Goal: Complete application form

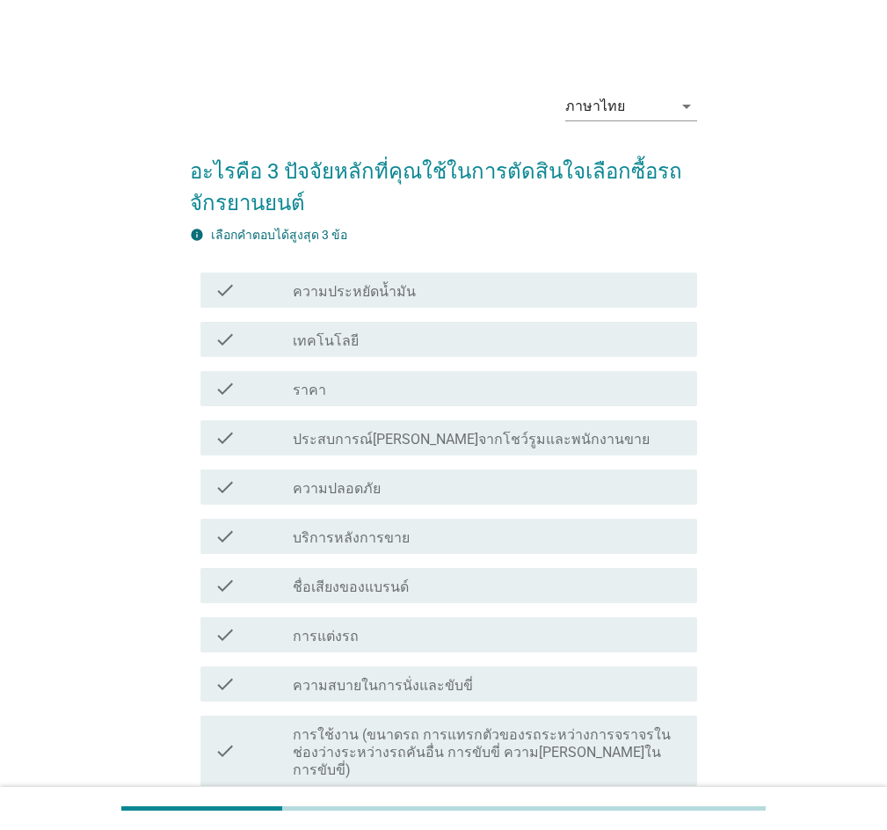
click at [386, 291] on label "ความประหยัดน้ำมัน" at bounding box center [354, 292] width 123 height 18
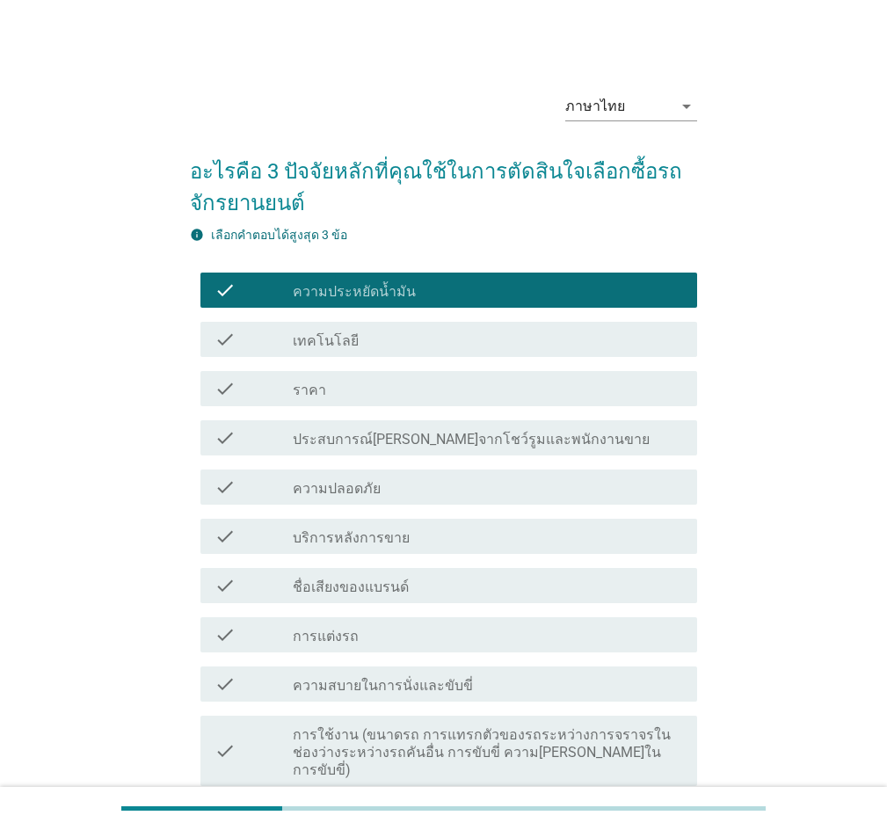
click at [350, 386] on div "check_box_outline_blank ราคา" at bounding box center [488, 388] width 390 height 21
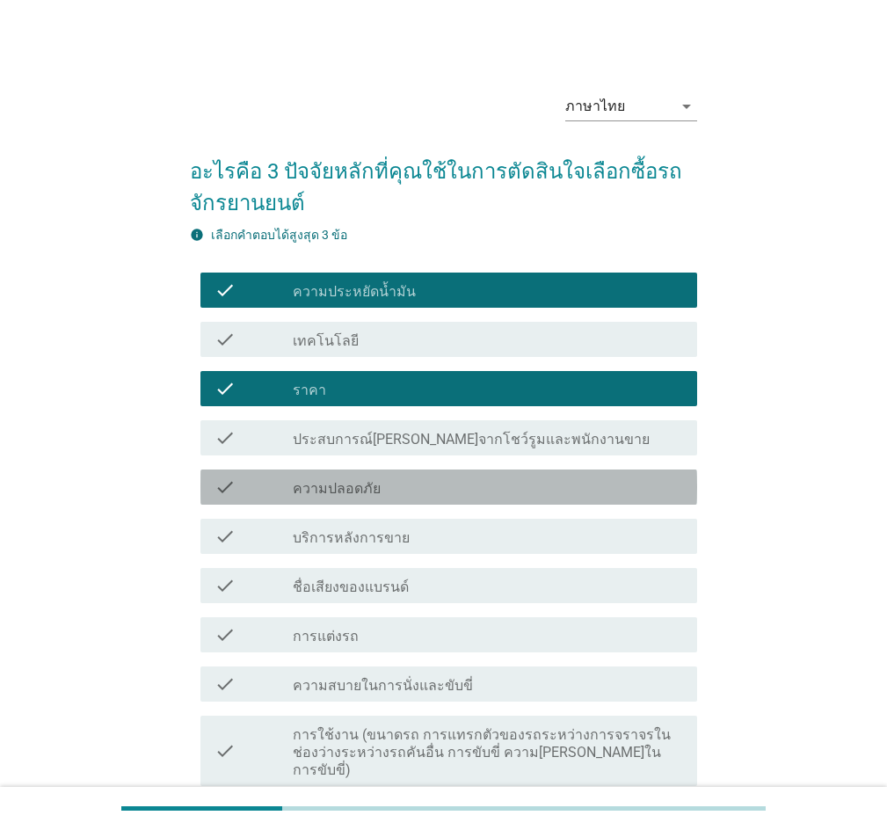
click at [307, 491] on label "ความปลอดภัย" at bounding box center [337, 489] width 88 height 18
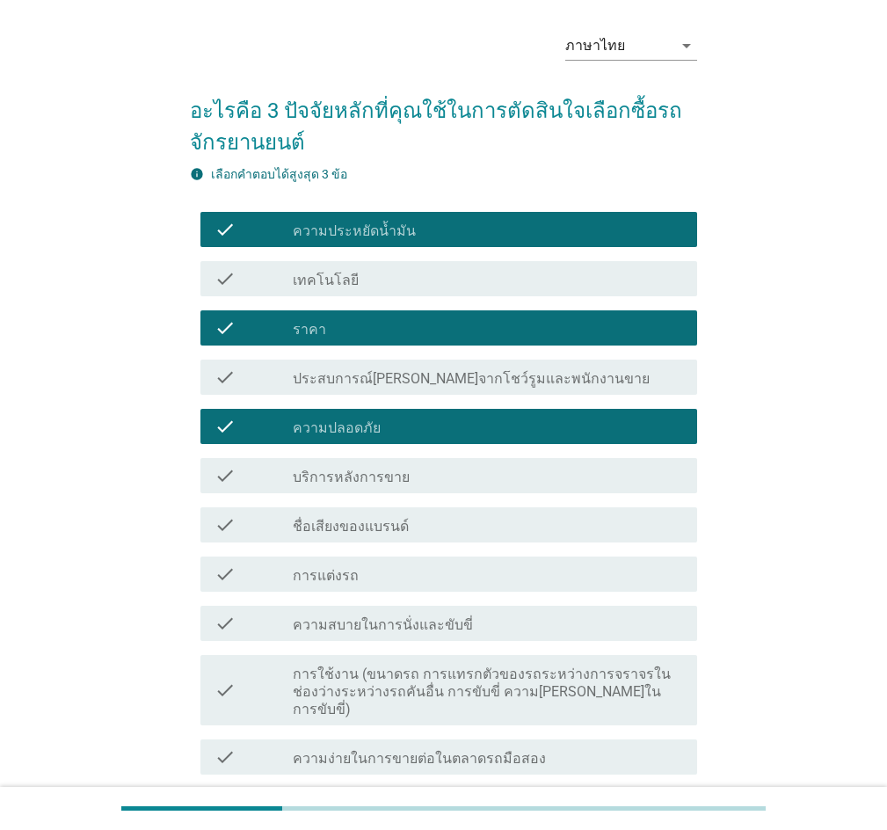
scroll to position [176, 0]
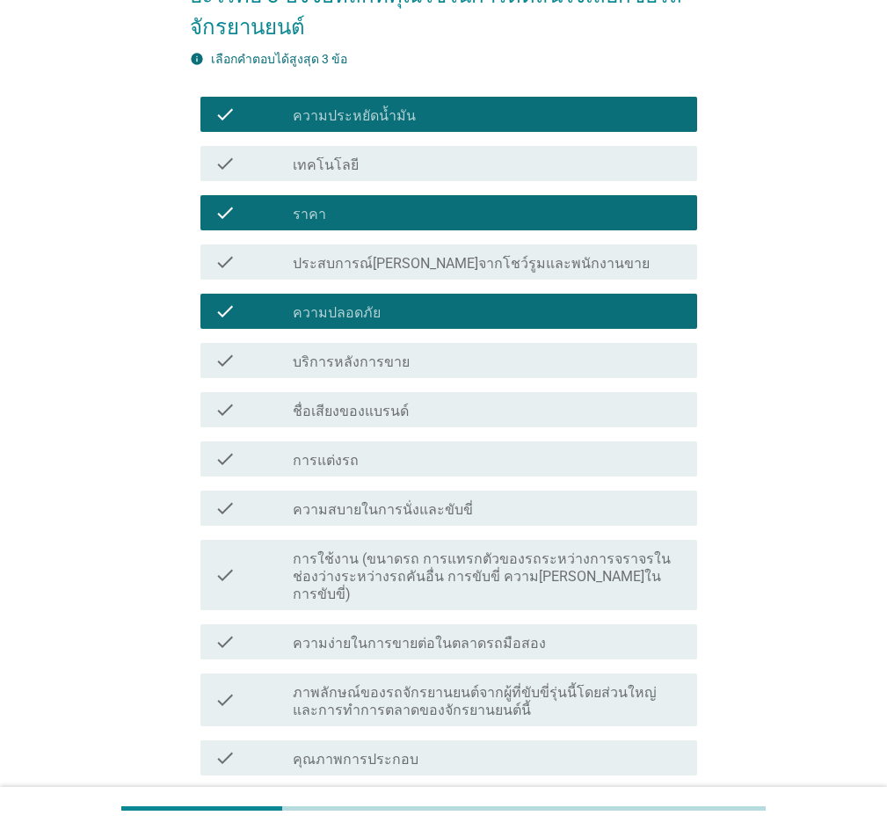
click at [374, 459] on div "check_box_outline_blank การแต่งรถ" at bounding box center [488, 458] width 390 height 21
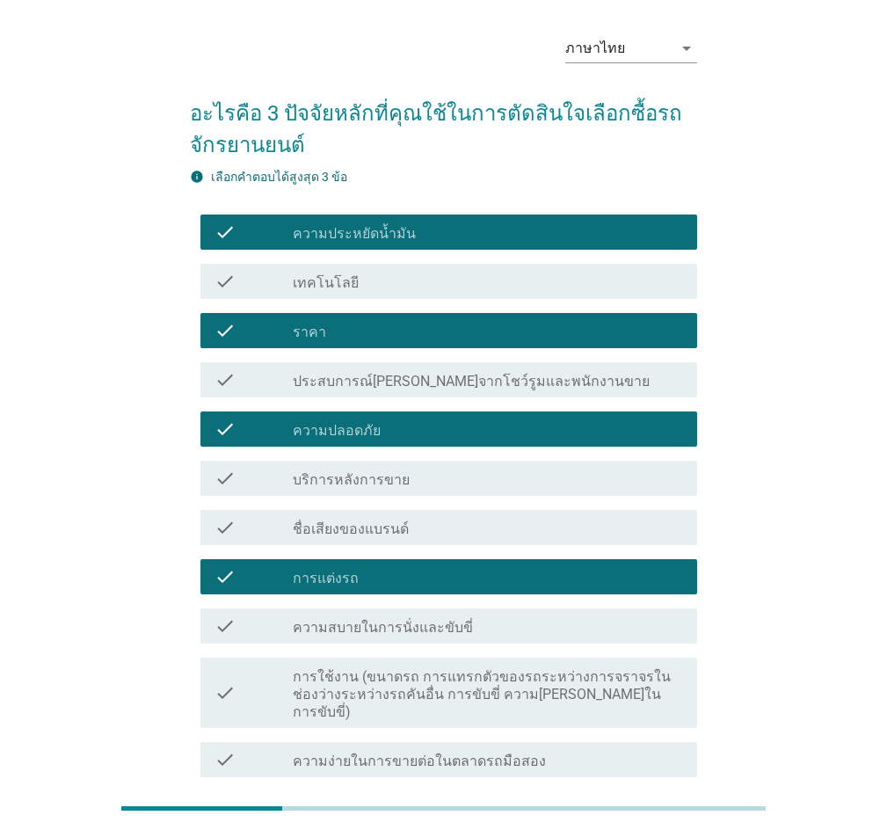
scroll to position [53, 0]
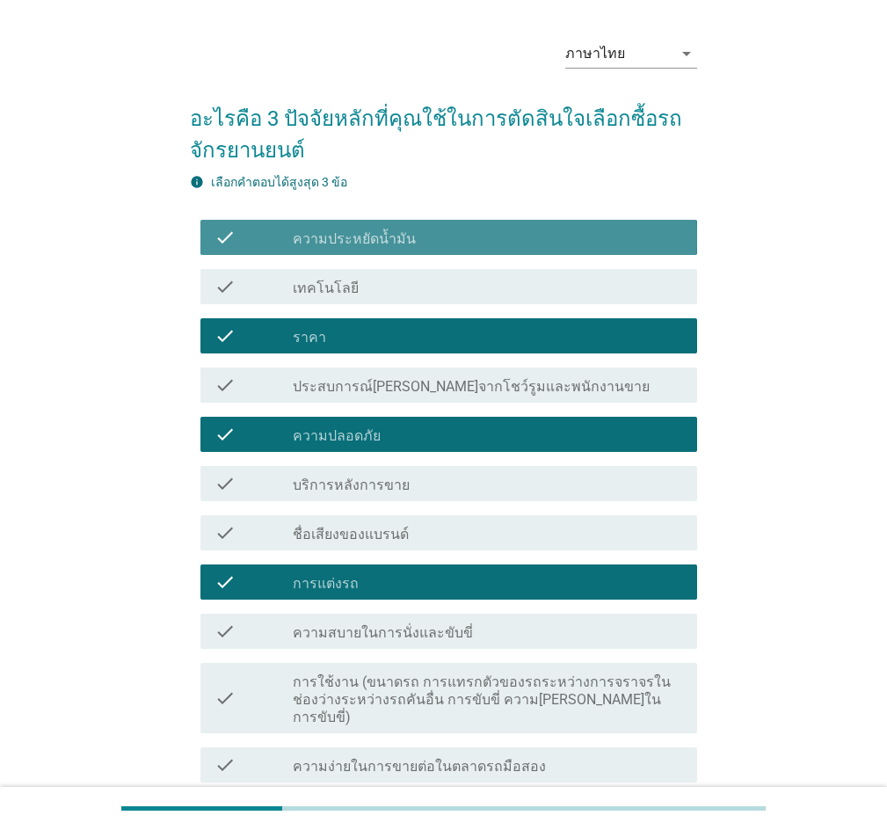
click at [301, 251] on div "check check_box ความประหยัดน้ำมัน" at bounding box center [448, 237] width 497 height 35
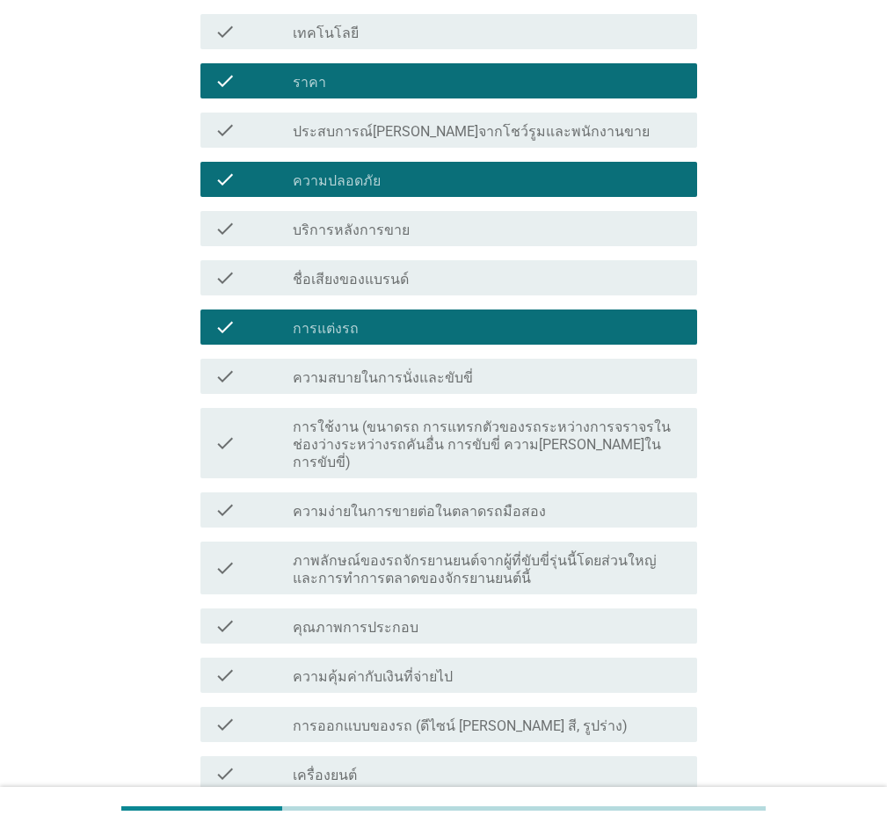
scroll to position [316, 0]
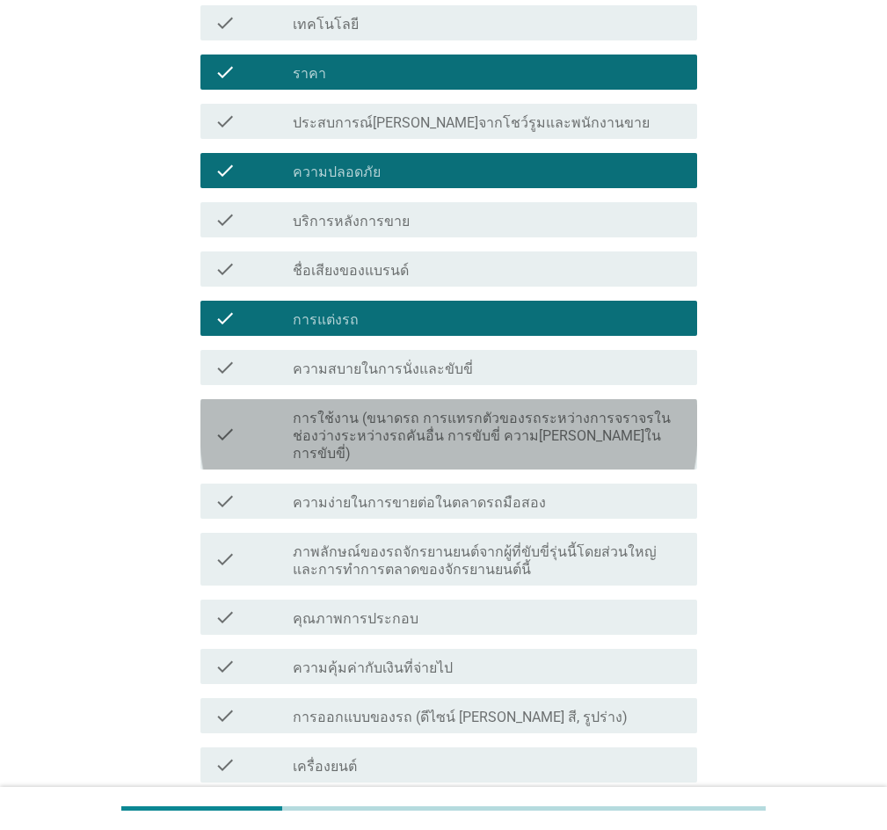
drag, startPoint x: 350, startPoint y: 423, endPoint x: 366, endPoint y: 426, distance: 16.2
click at [355, 420] on label "การใช้งาน (ขนาดรถ การแทรกตัวของรถระหว่างการจราจรในช่องว่างระหว่างรถคันอื่น การข…" at bounding box center [488, 436] width 390 height 53
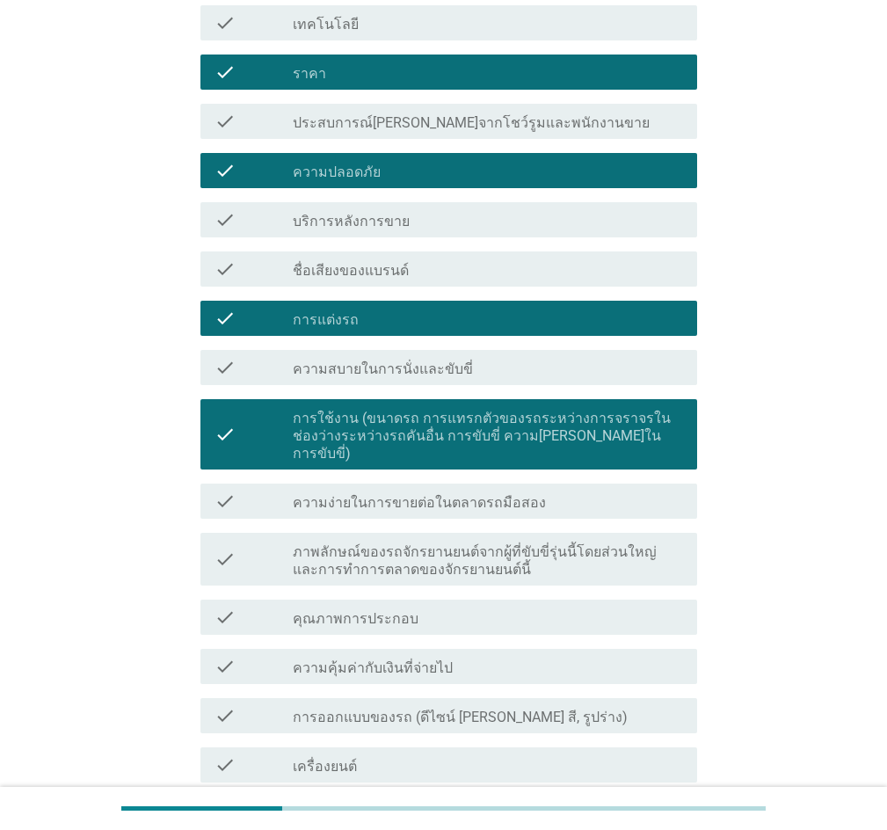
click at [371, 69] on div "check_box_outline_blank ราคา" at bounding box center [488, 72] width 390 height 21
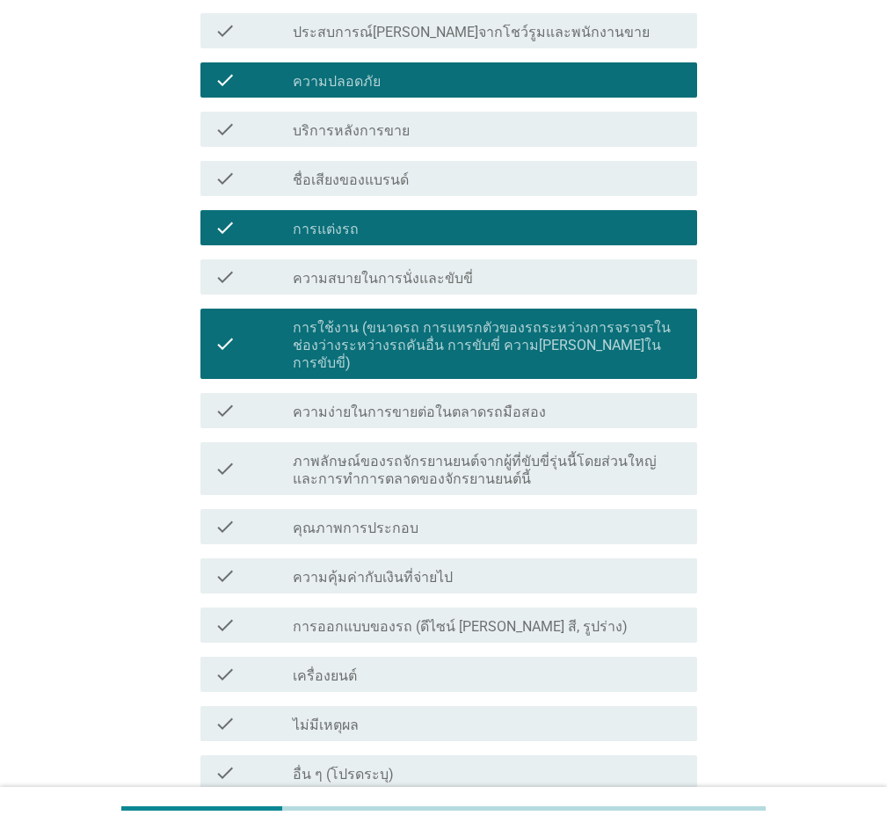
scroll to position [580, 0]
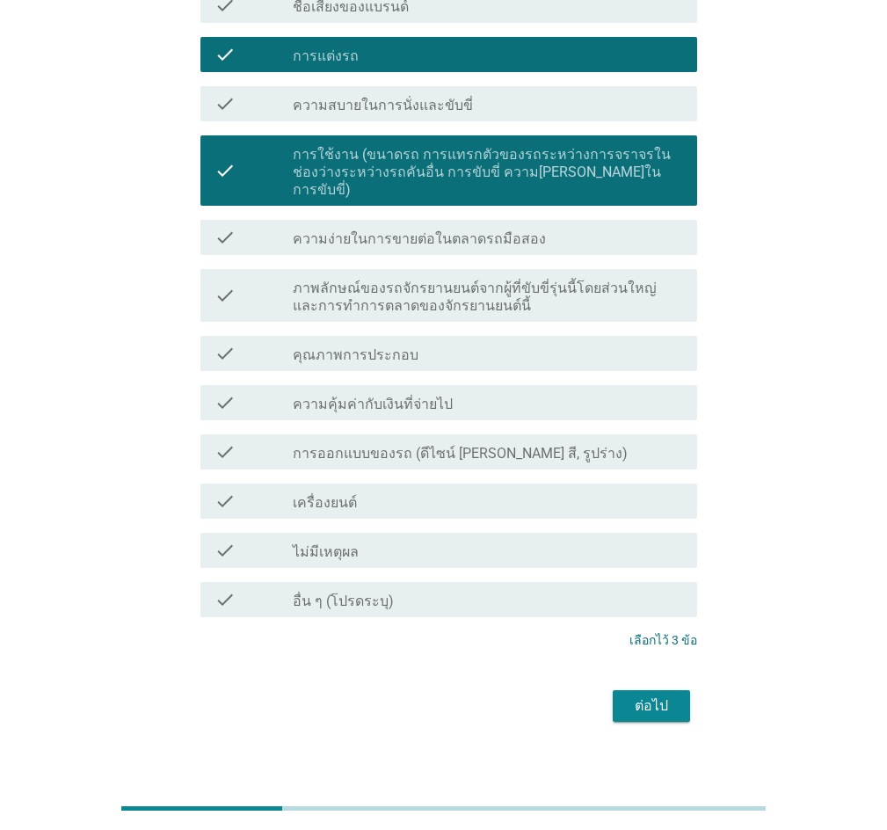
click at [640, 695] on div "ต่อไป" at bounding box center [651, 705] width 49 height 21
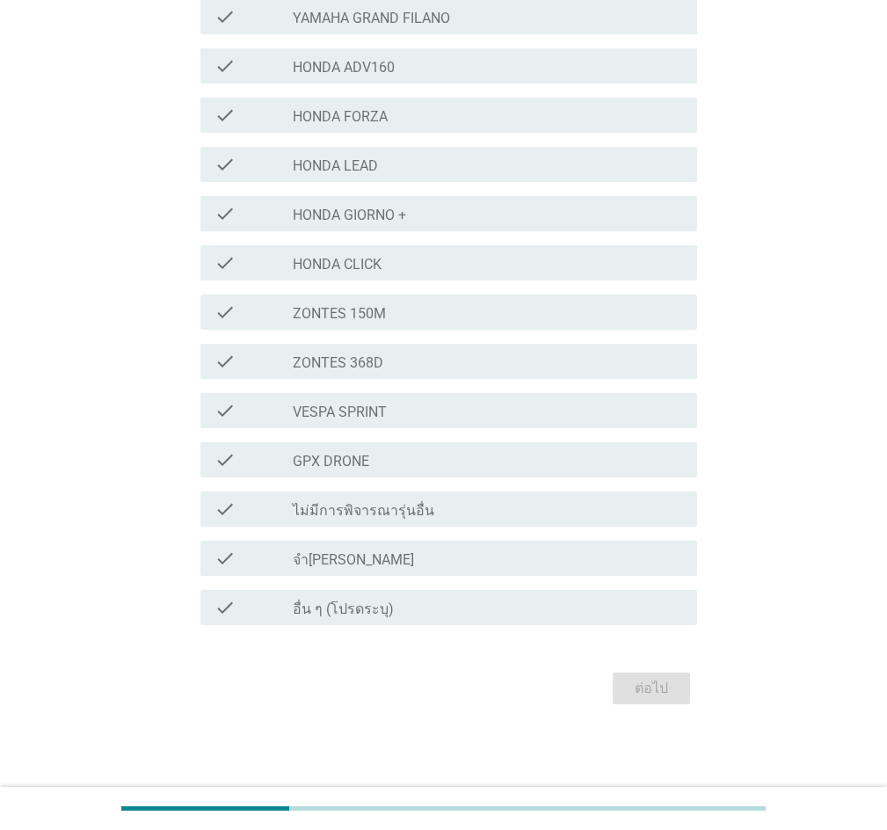
scroll to position [0, 0]
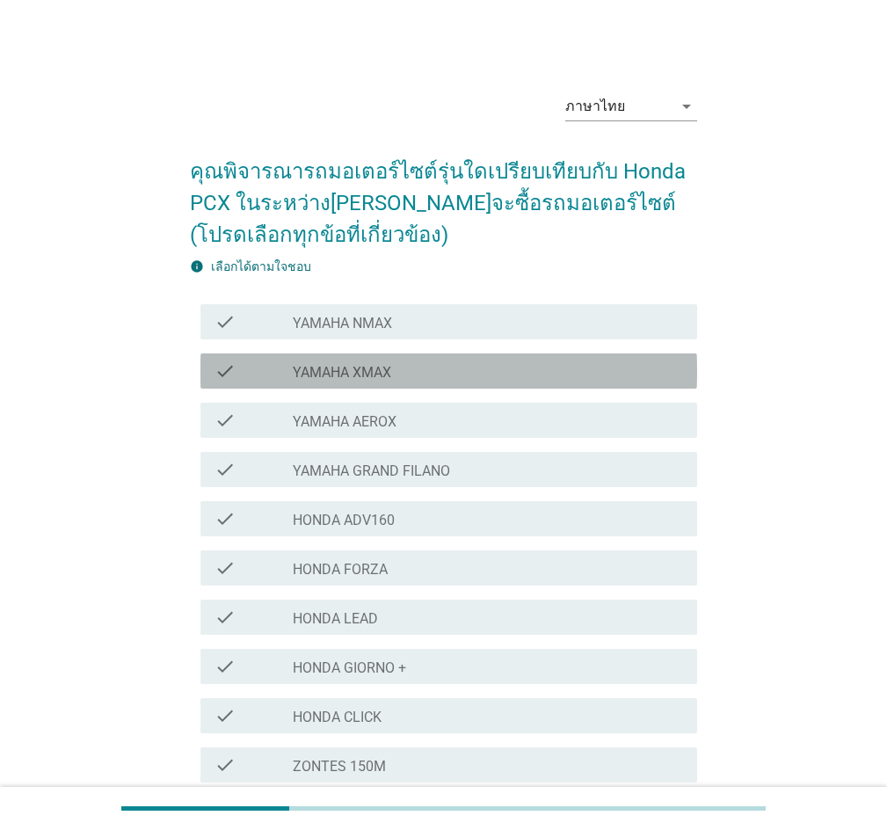
click at [391, 374] on label "YAMAHA XMAX" at bounding box center [342, 373] width 98 height 18
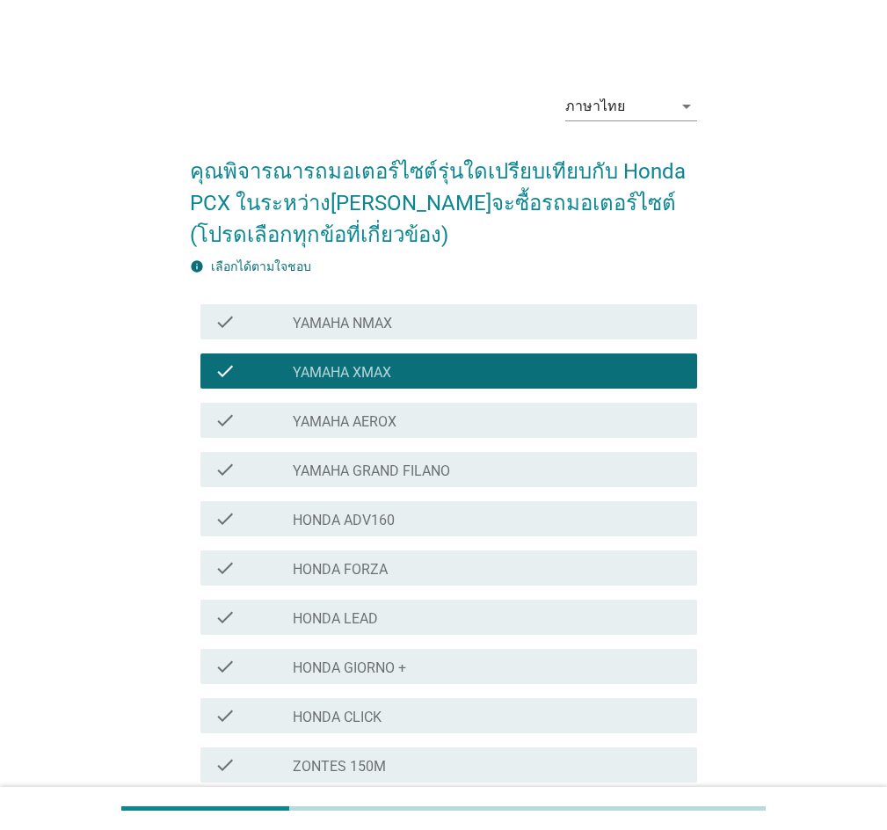
scroll to position [453, 0]
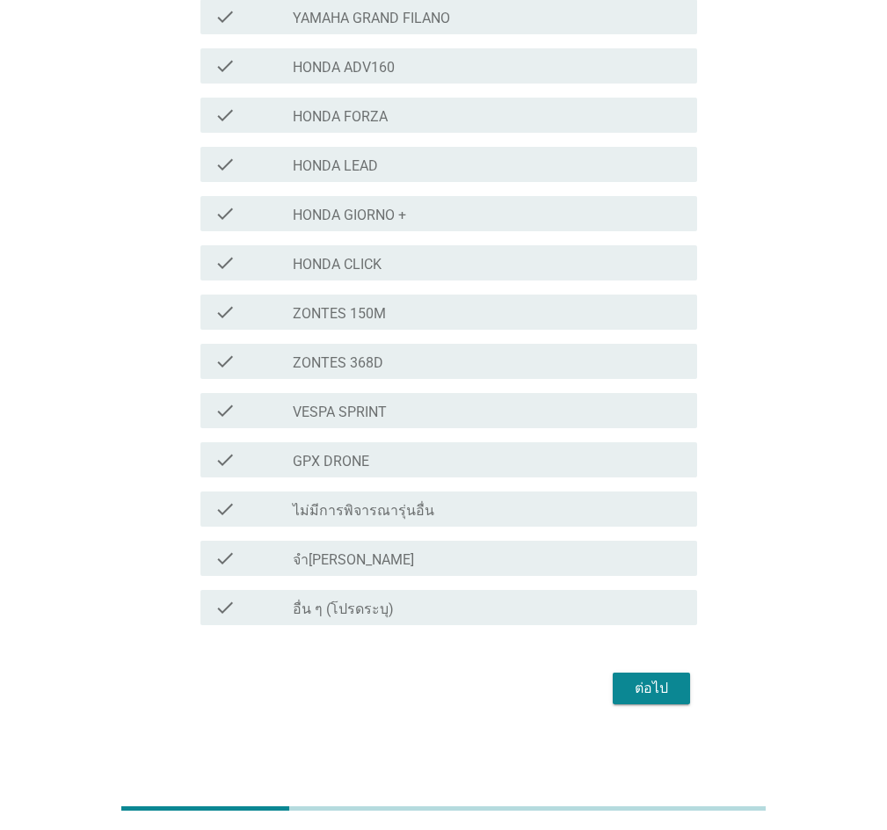
click at [639, 688] on div "ต่อไป" at bounding box center [651, 688] width 49 height 21
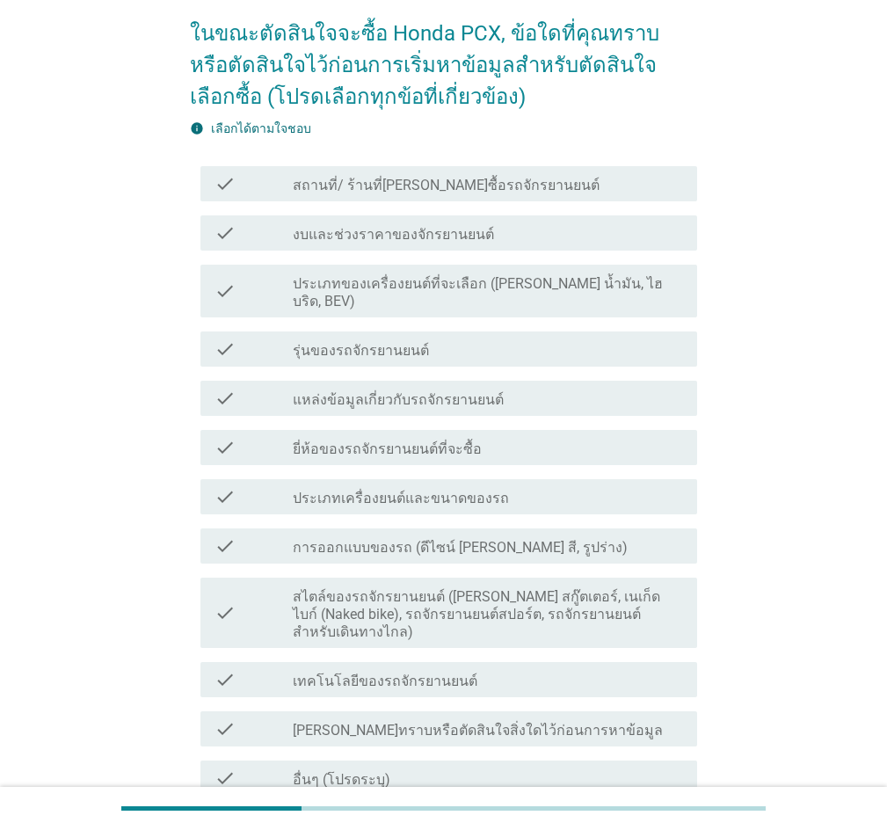
scroll to position [273, 0]
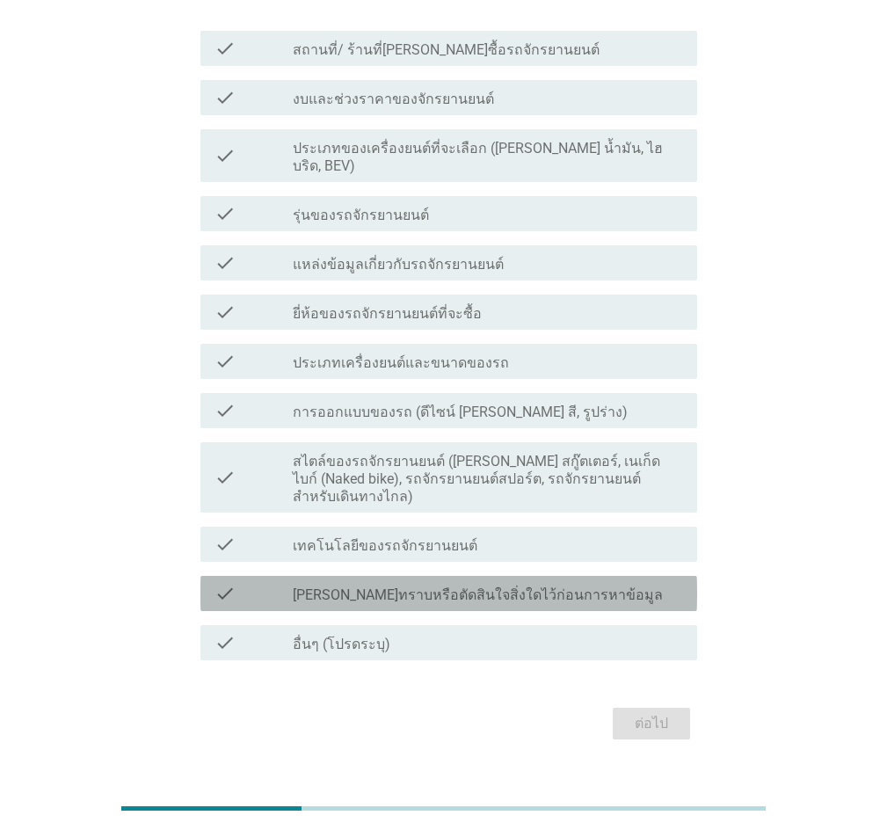
drag, startPoint x: 357, startPoint y: 567, endPoint x: 536, endPoint y: 613, distance: 185.1
click at [358, 586] on label "[PERSON_NAME]ทราบหรือตัดสินใจสิ่งใดไว้ก่อนการหาข้อมูล" at bounding box center [478, 595] width 370 height 18
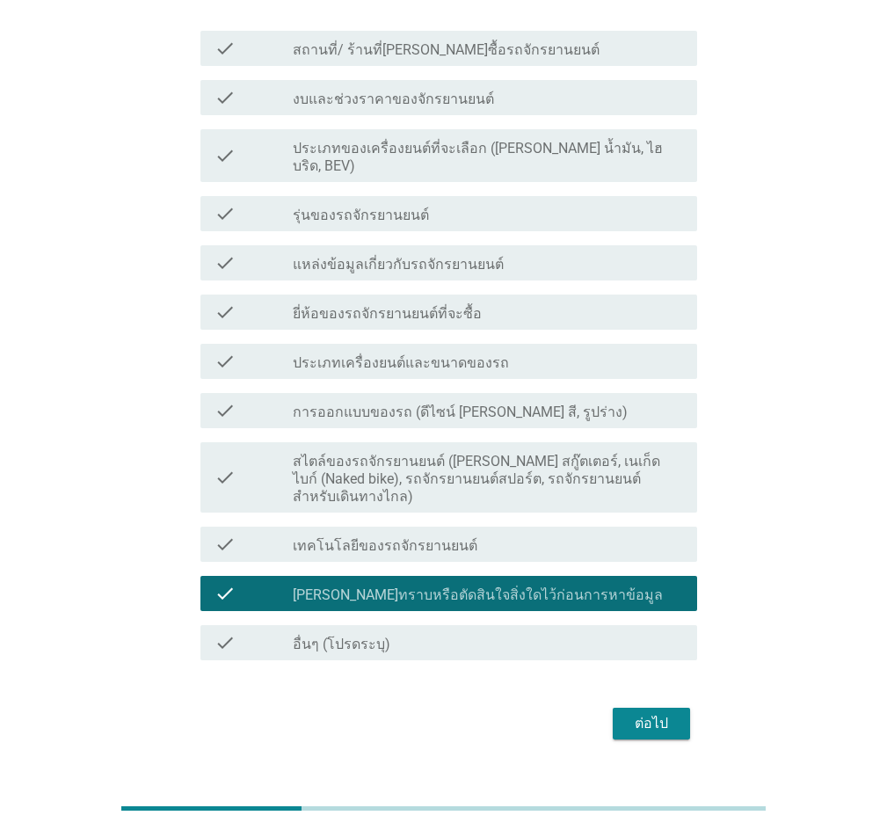
click at [646, 713] on div "ต่อไป" at bounding box center [651, 723] width 49 height 21
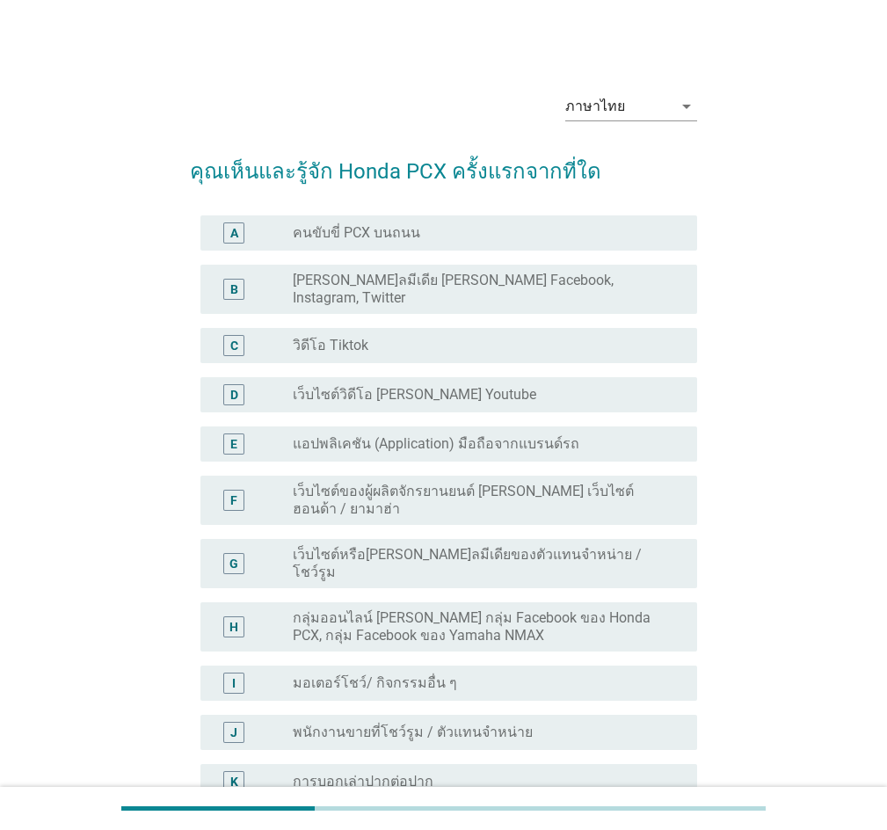
click at [396, 225] on label "คนขับขี่ PCX บนถนน" at bounding box center [356, 233] width 127 height 18
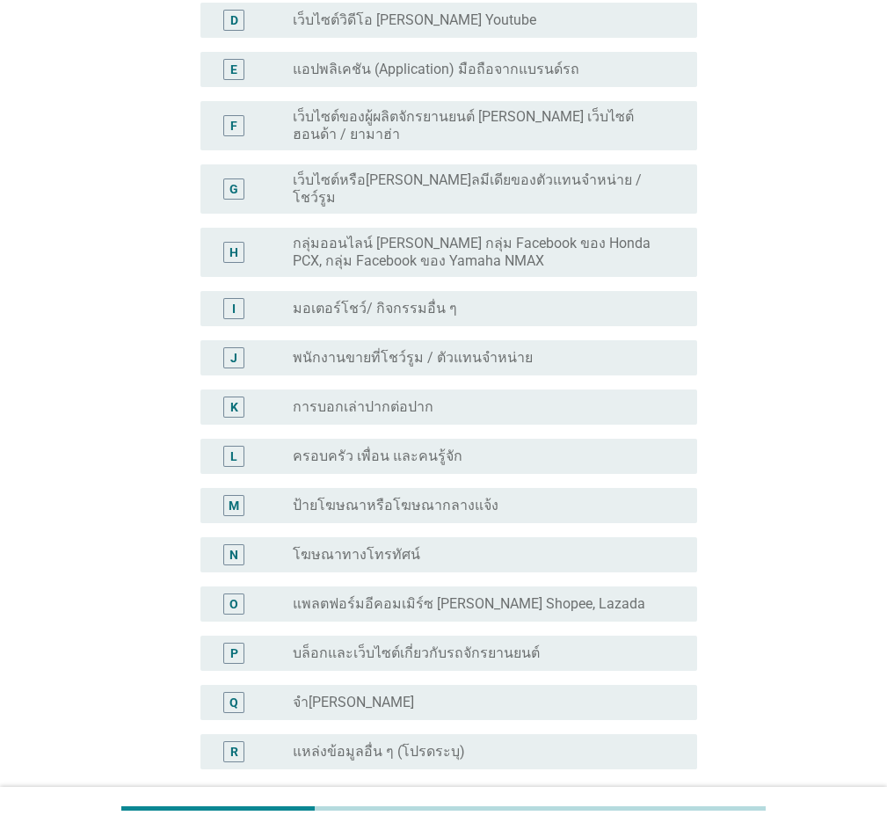
scroll to position [498, 0]
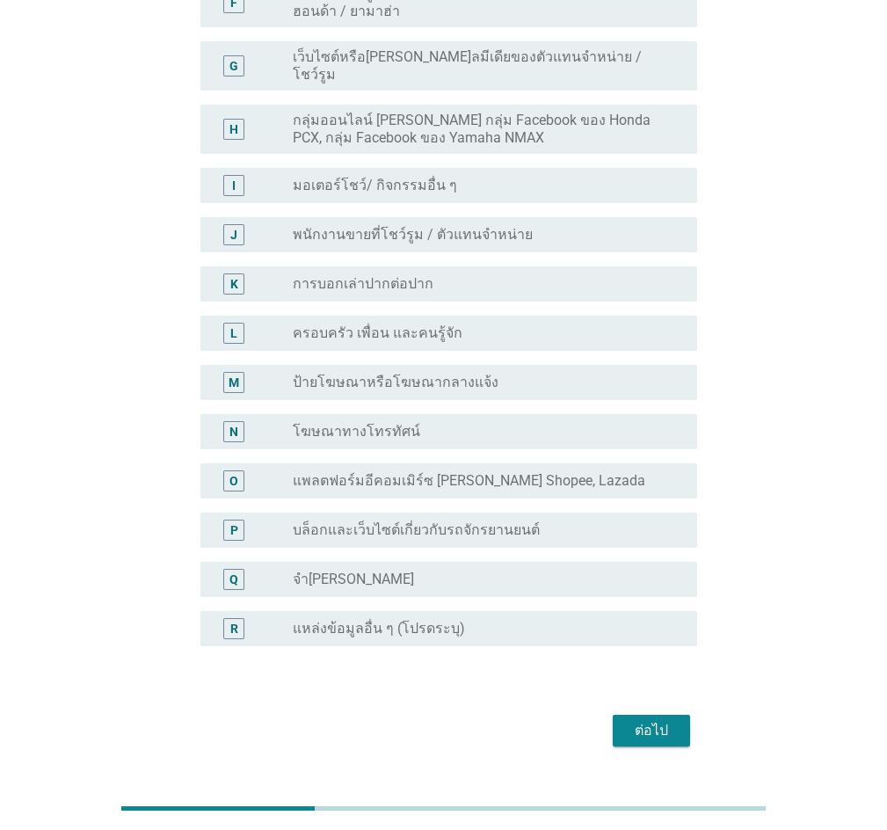
click at [657, 720] on div "ต่อไป" at bounding box center [651, 730] width 49 height 21
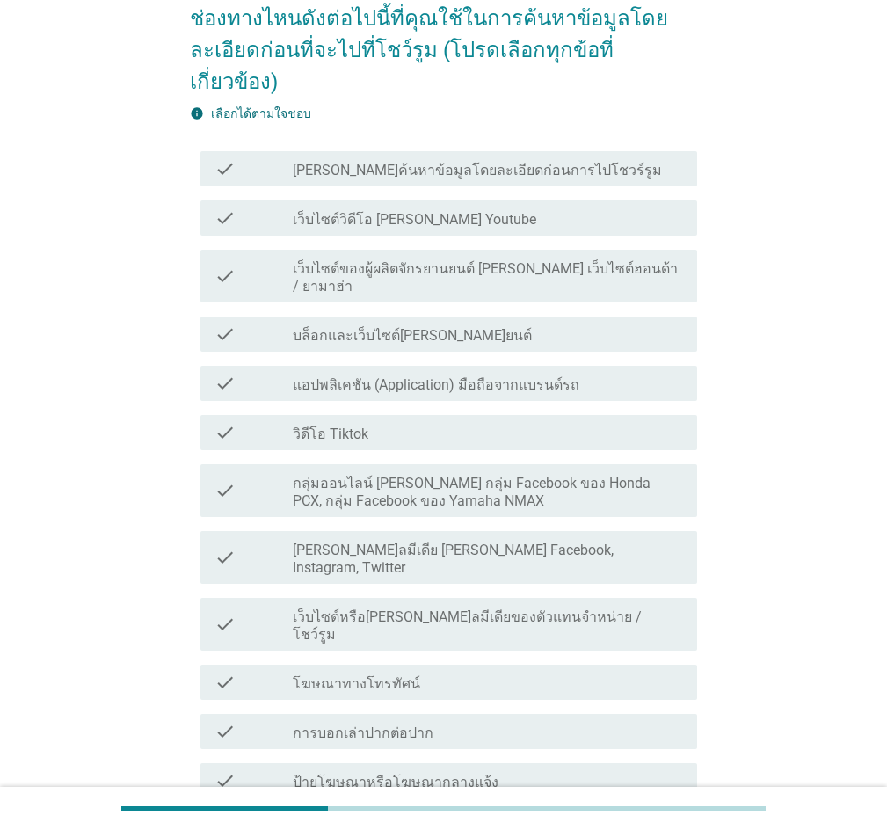
scroll to position [439, 0]
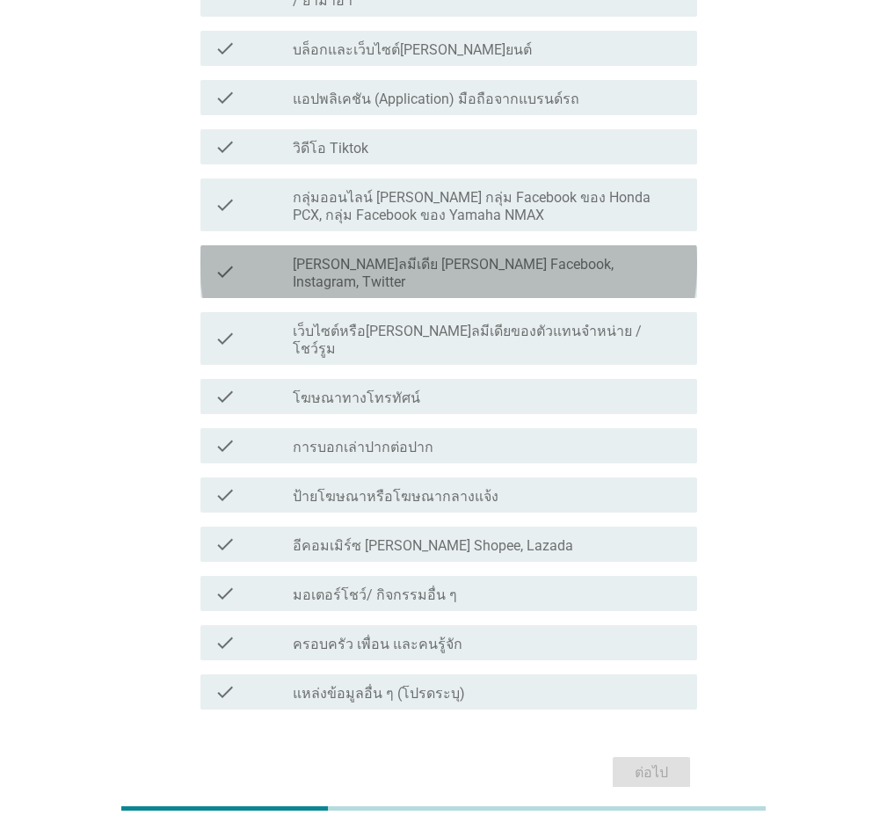
click at [483, 256] on label "[PERSON_NAME]ลมีเดีย [PERSON_NAME] Facebook, Instagram, Twitter" at bounding box center [488, 273] width 390 height 35
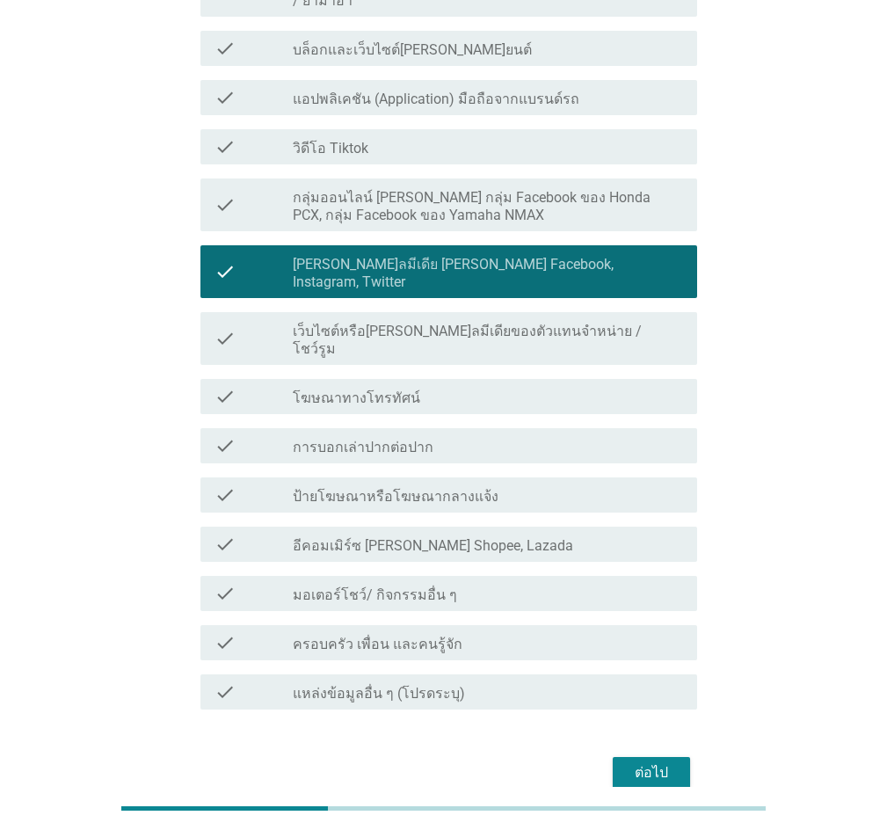
click at [504, 189] on label "กลุ่มออนไลน์ [PERSON_NAME] กลุ่ม Facebook ของ Honda PCX, กลุ่ม Facebook ของ Yam…" at bounding box center [488, 206] width 390 height 35
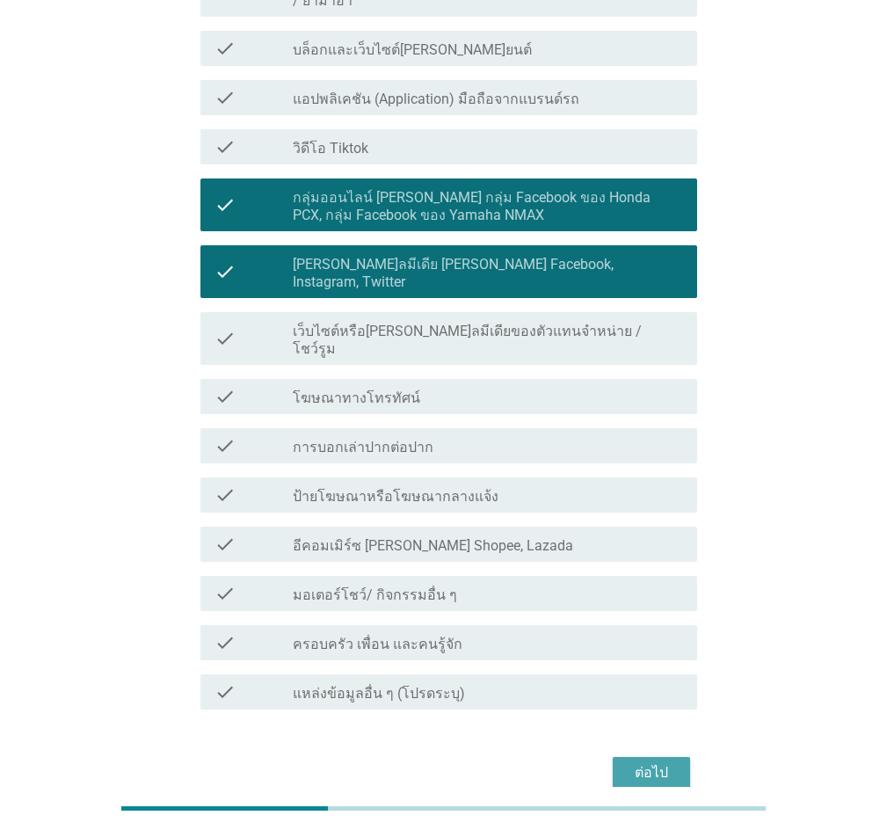
click at [647, 762] on div "ต่อไป" at bounding box center [651, 772] width 49 height 21
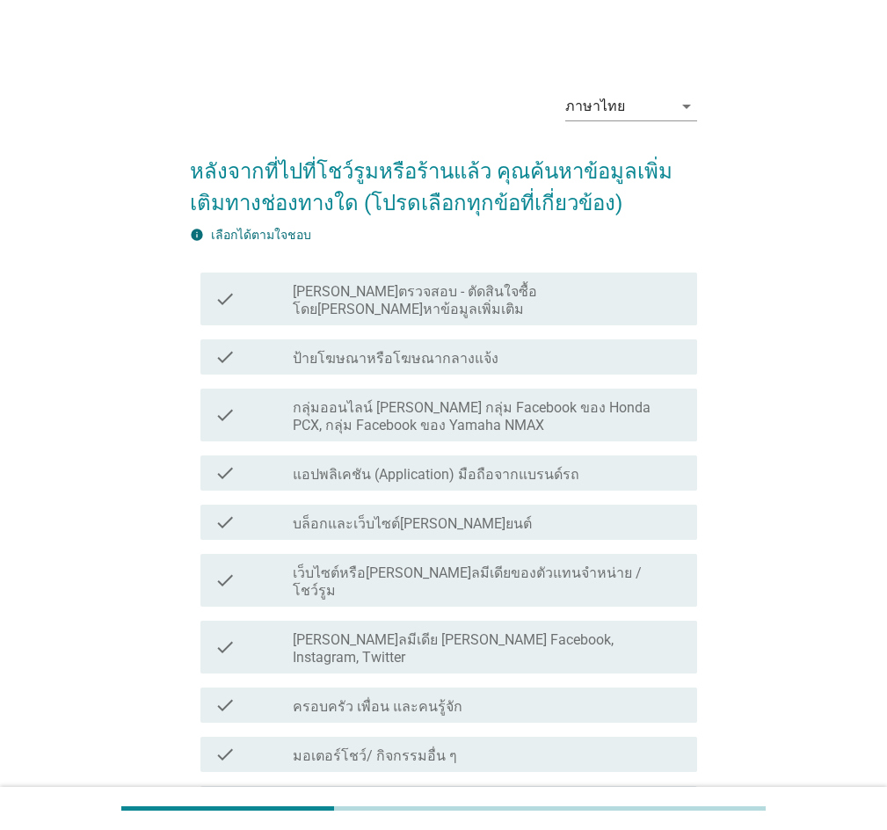
scroll to position [440, 0]
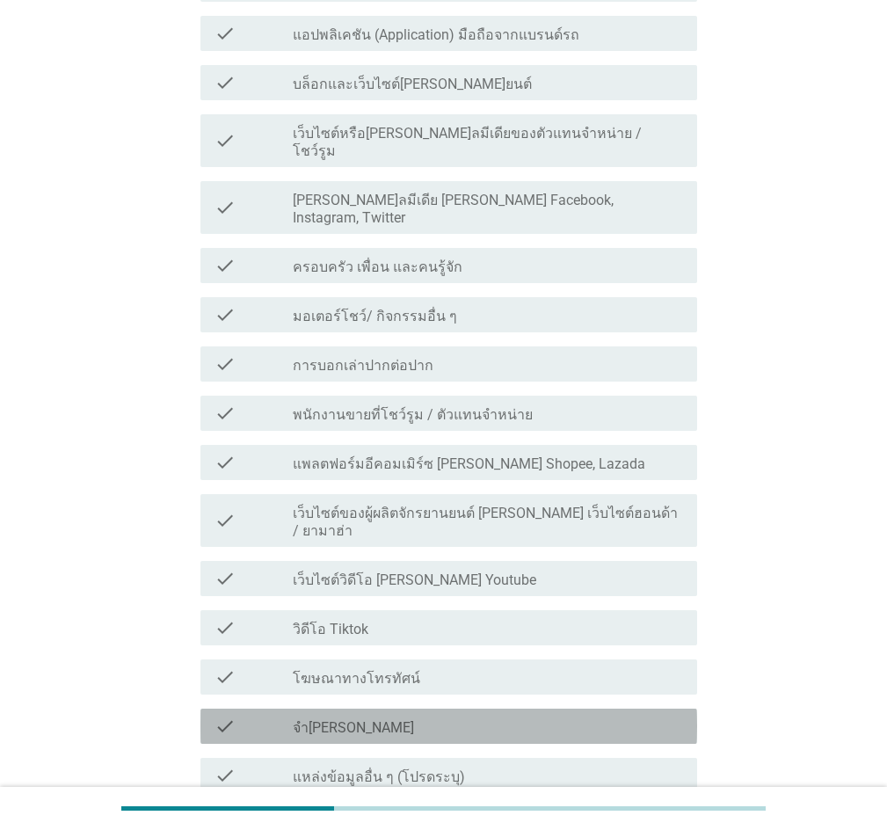
drag, startPoint x: 404, startPoint y: 666, endPoint x: 512, endPoint y: 694, distance: 110.9
click at [403, 708] on div "check check_box_outline_blank จำ[PERSON_NAME]" at bounding box center [448, 725] width 497 height 35
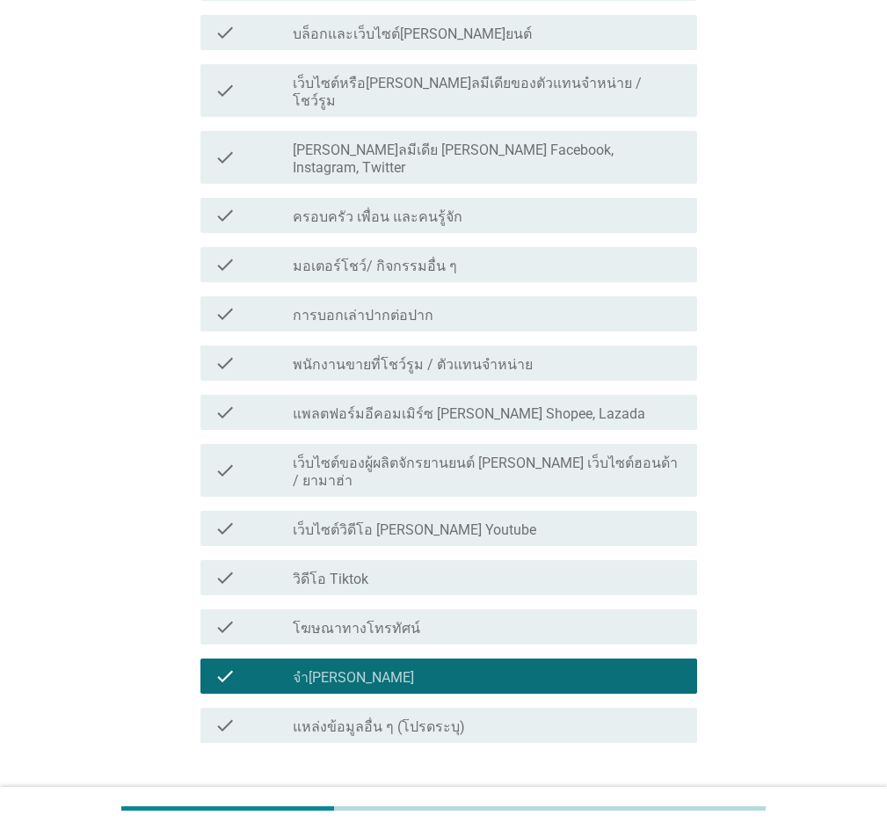
scroll to position [537, 0]
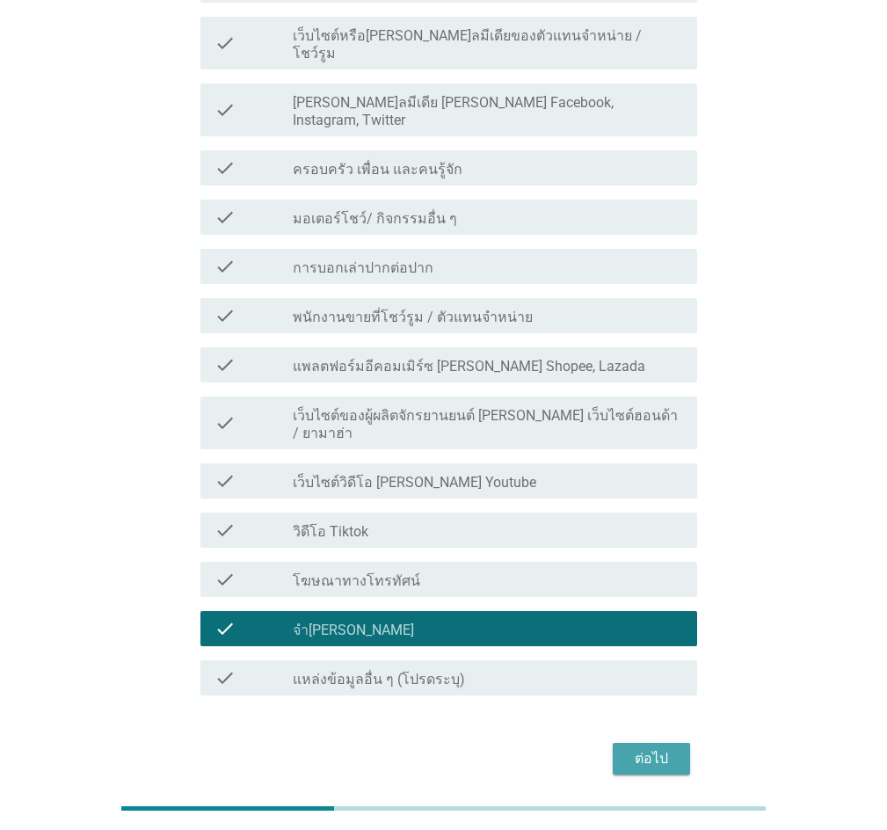
click at [657, 748] on div "ต่อไป" at bounding box center [651, 758] width 49 height 21
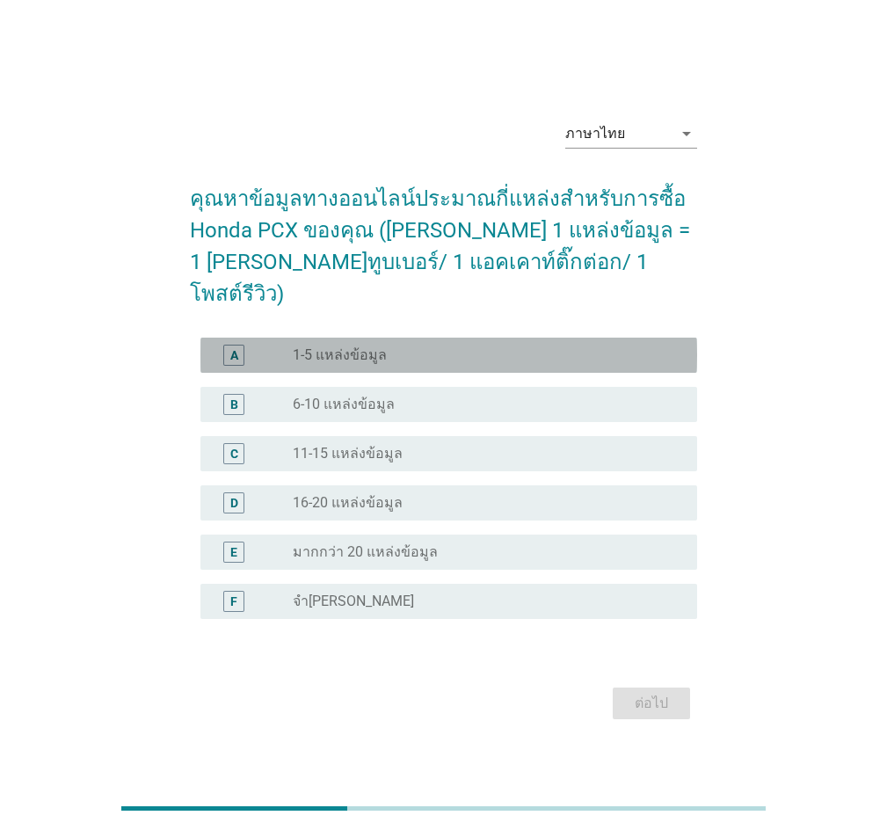
click at [301, 346] on label "1-5 แหล่งข้อมูล" at bounding box center [340, 355] width 94 height 18
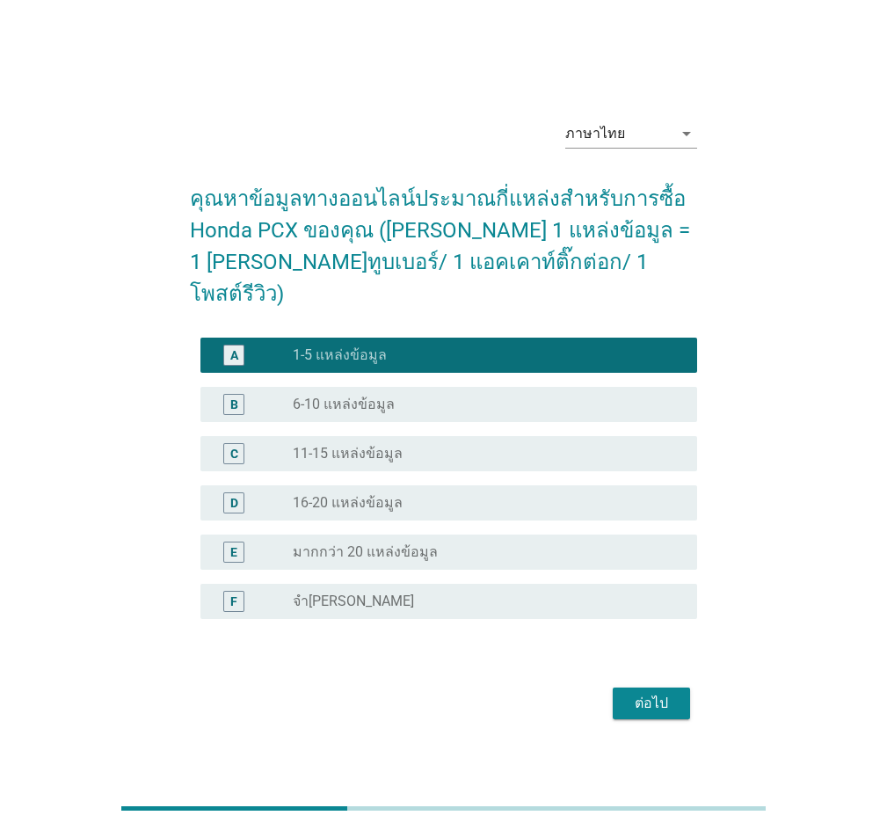
click at [635, 682] on div "ต่อไป" at bounding box center [443, 703] width 507 height 42
drag, startPoint x: 644, startPoint y: 688, endPoint x: 659, endPoint y: 685, distance: 15.4
click at [644, 693] on div "ต่อไป" at bounding box center [651, 703] width 49 height 21
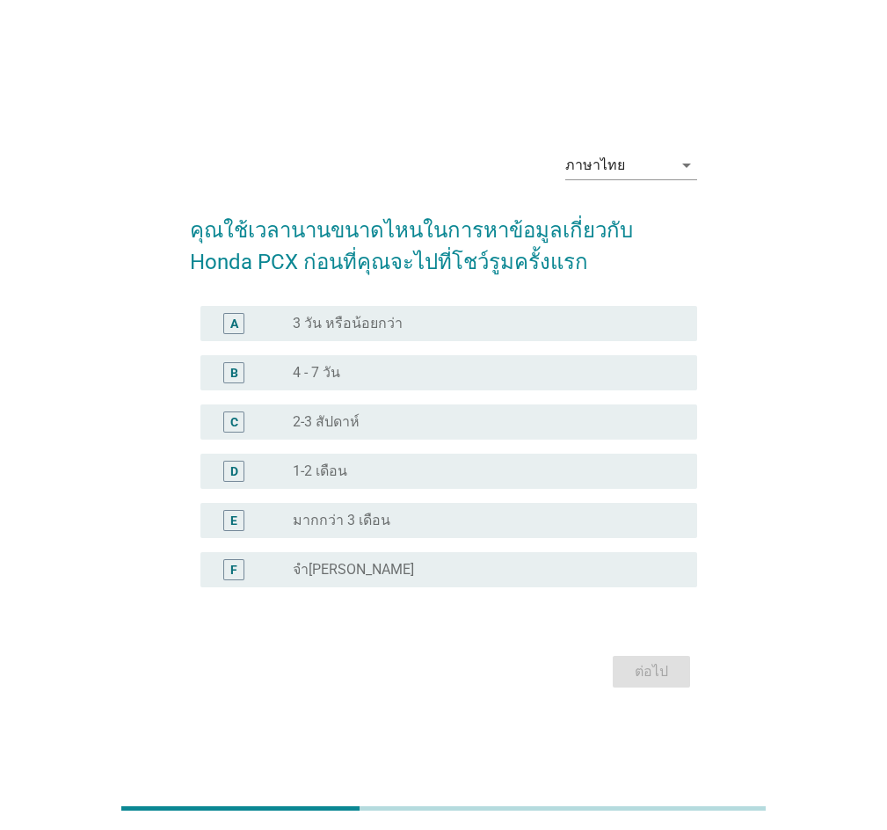
click at [381, 365] on div "radio_button_unchecked 4 - 7 วัน" at bounding box center [481, 373] width 376 height 18
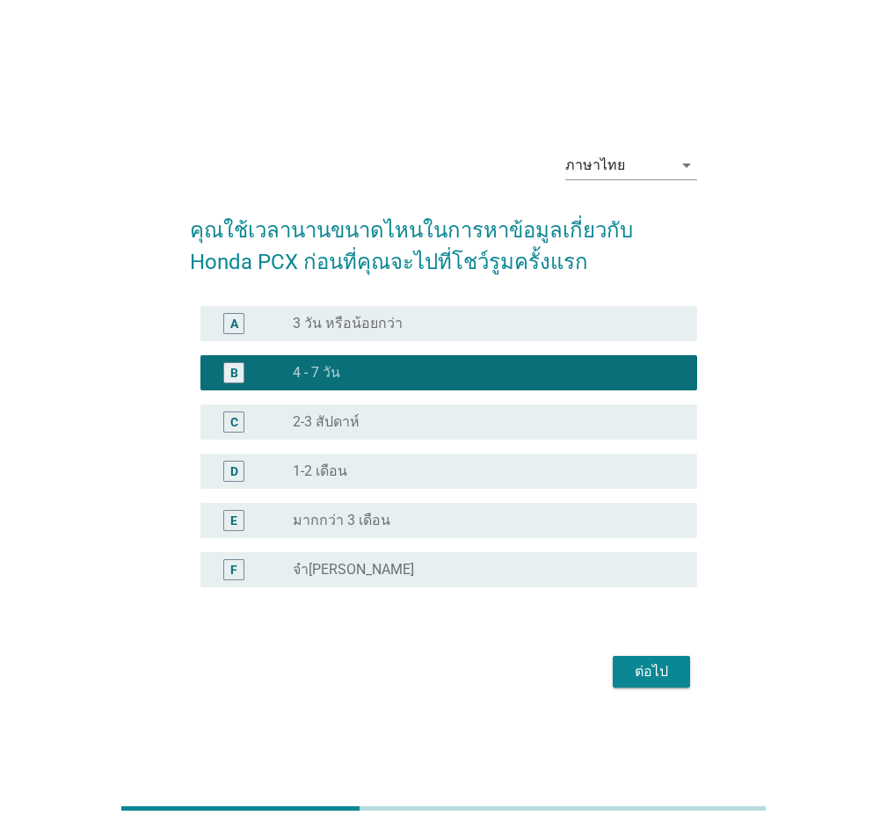
click at [672, 678] on div "ต่อไป" at bounding box center [651, 671] width 49 height 21
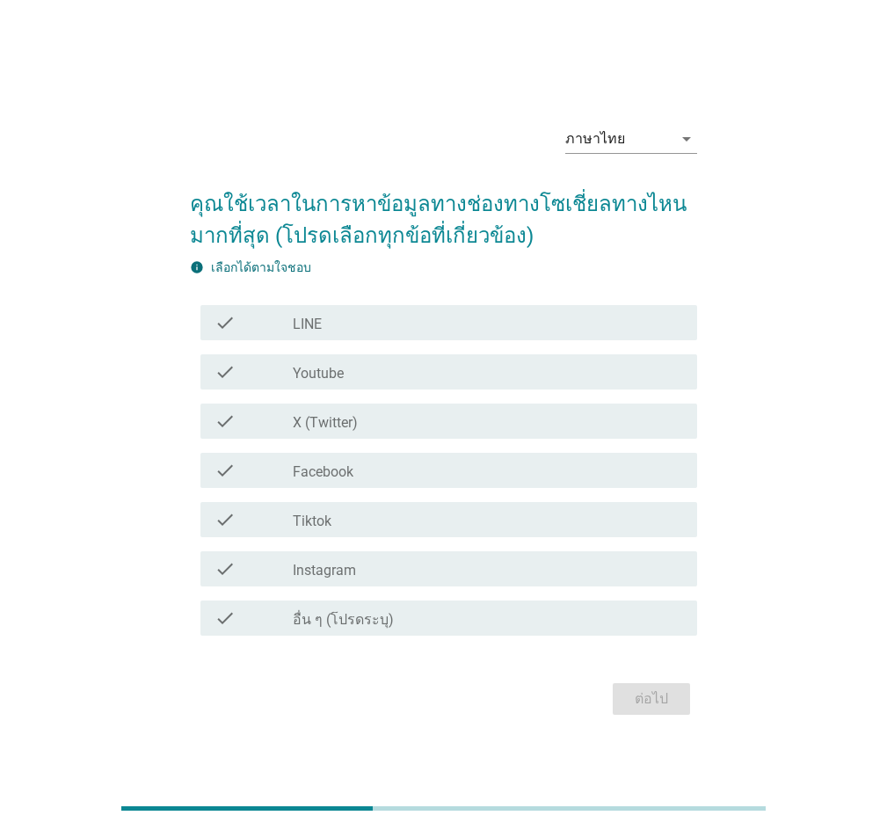
click at [404, 324] on div "check_box_outline_blank LINE" at bounding box center [488, 322] width 390 height 21
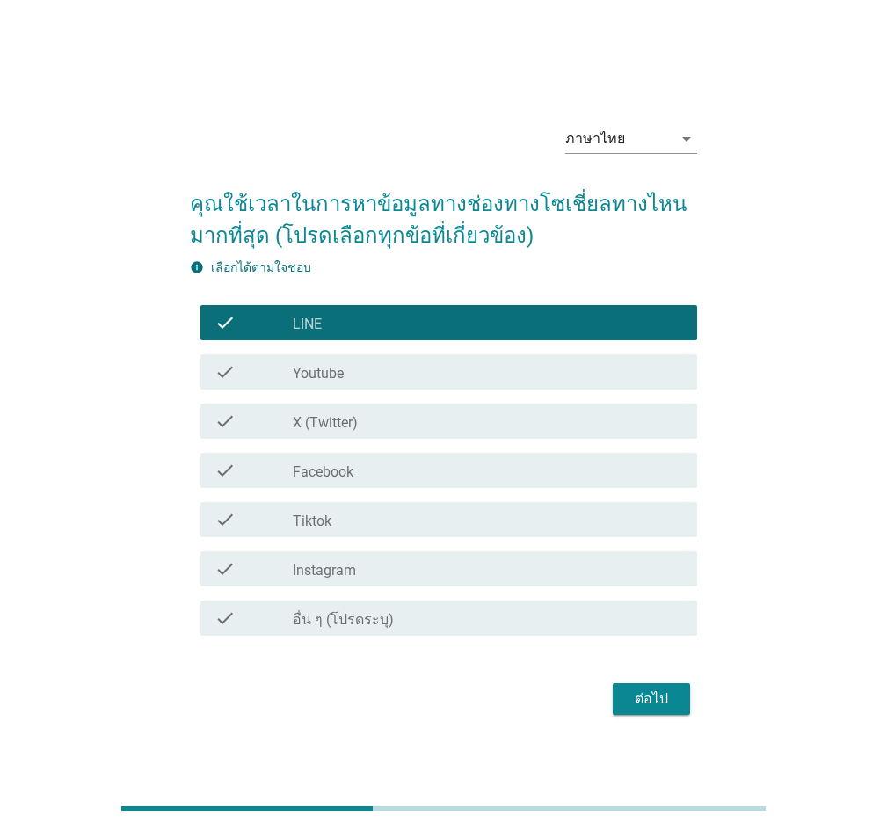
click at [384, 466] on div "check_box_outline_blank Facebook" at bounding box center [488, 470] width 390 height 21
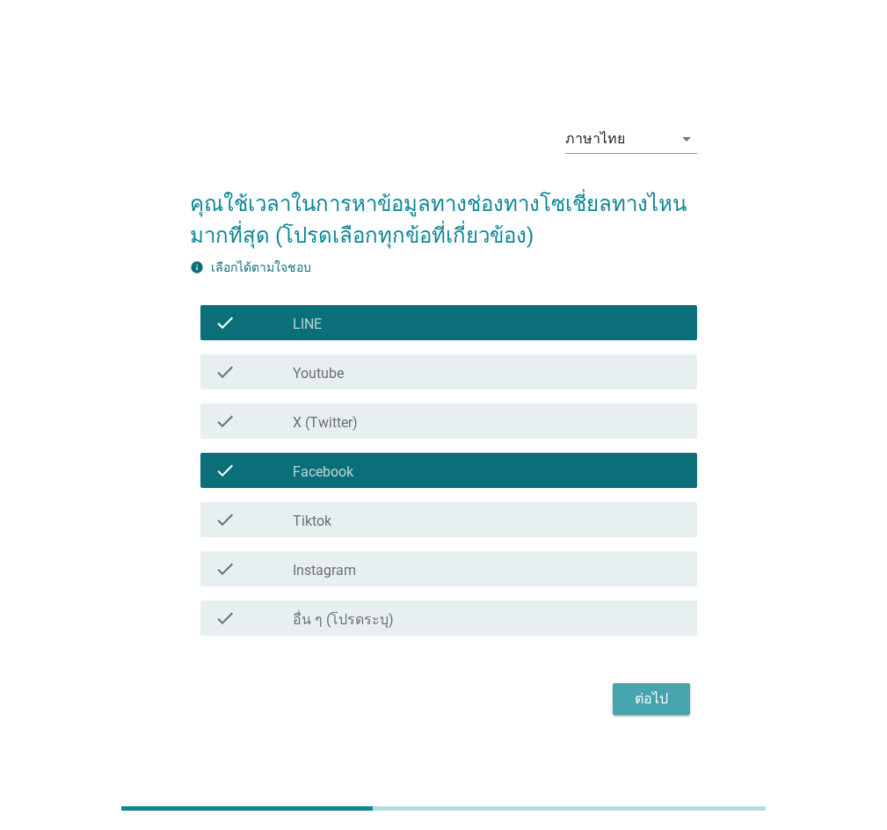
click at [656, 696] on div "ต่อไป" at bounding box center [651, 698] width 49 height 21
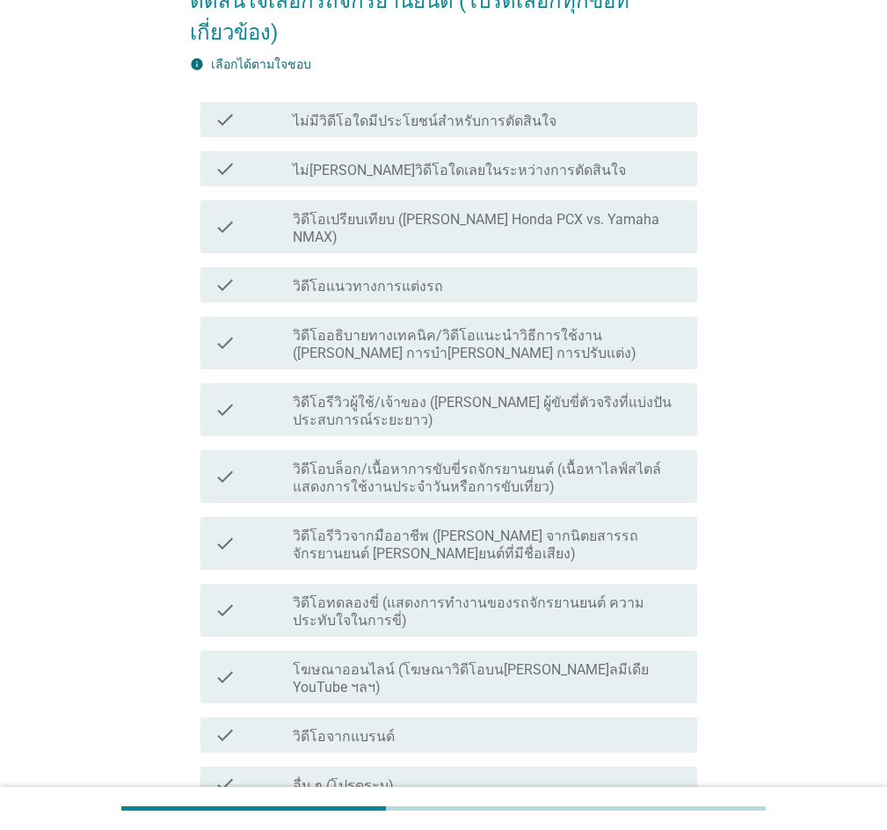
scroll to position [176, 0]
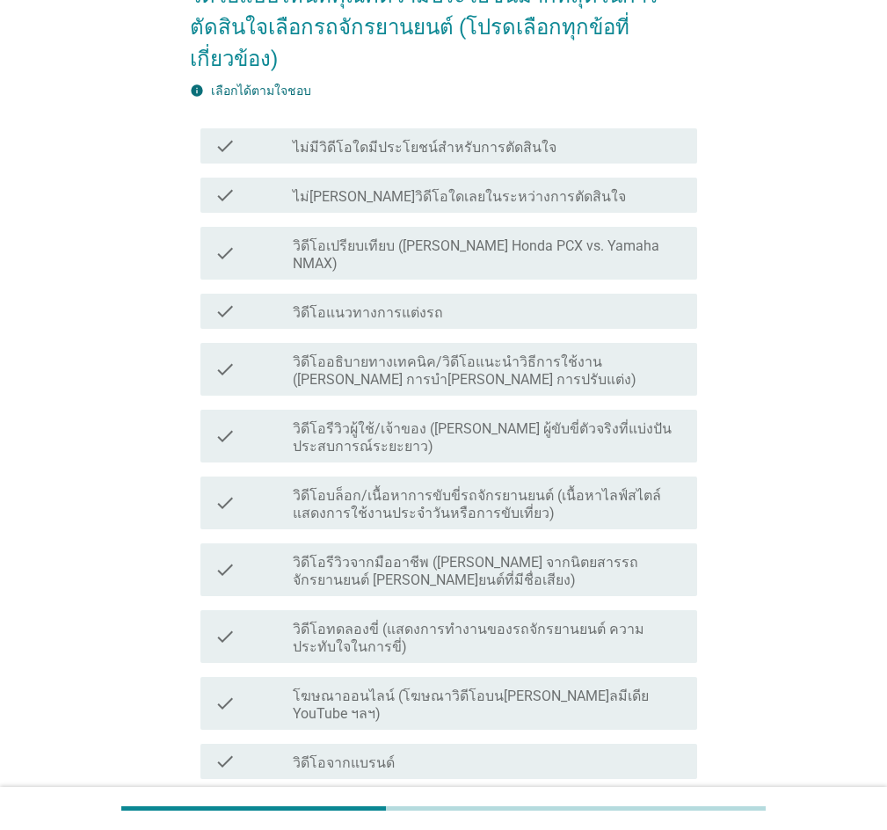
click at [464, 234] on div "check_box_outline_blank วิดีโอเปรียบเทียบ ([PERSON_NAME] Honda PCX vs. Yamaha N…" at bounding box center [488, 253] width 390 height 39
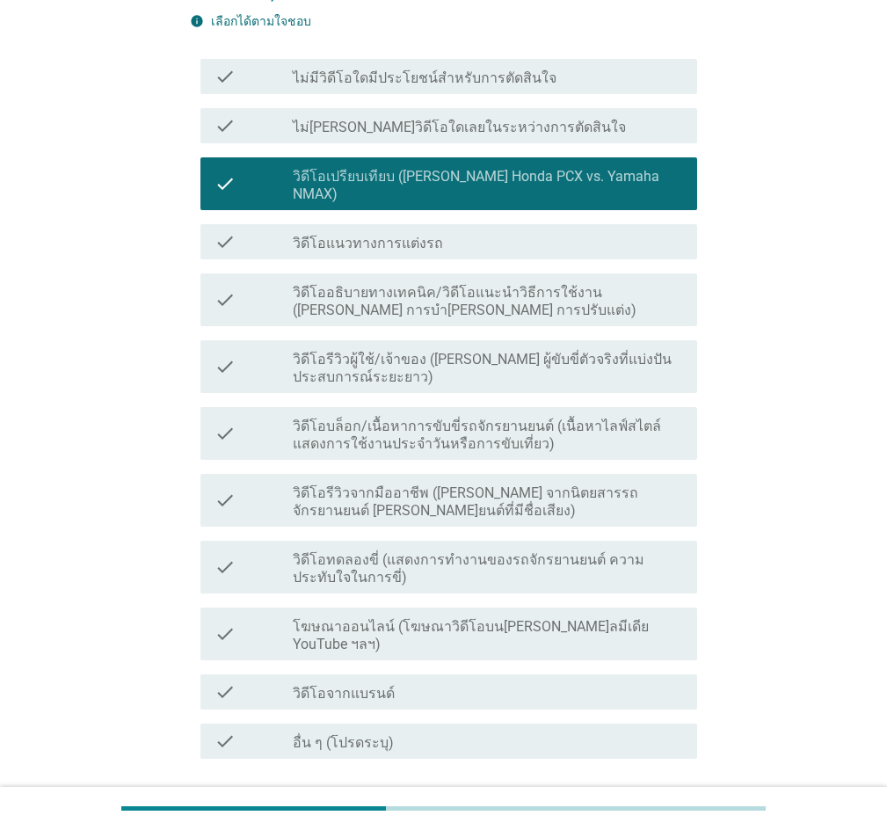
scroll to position [312, 0]
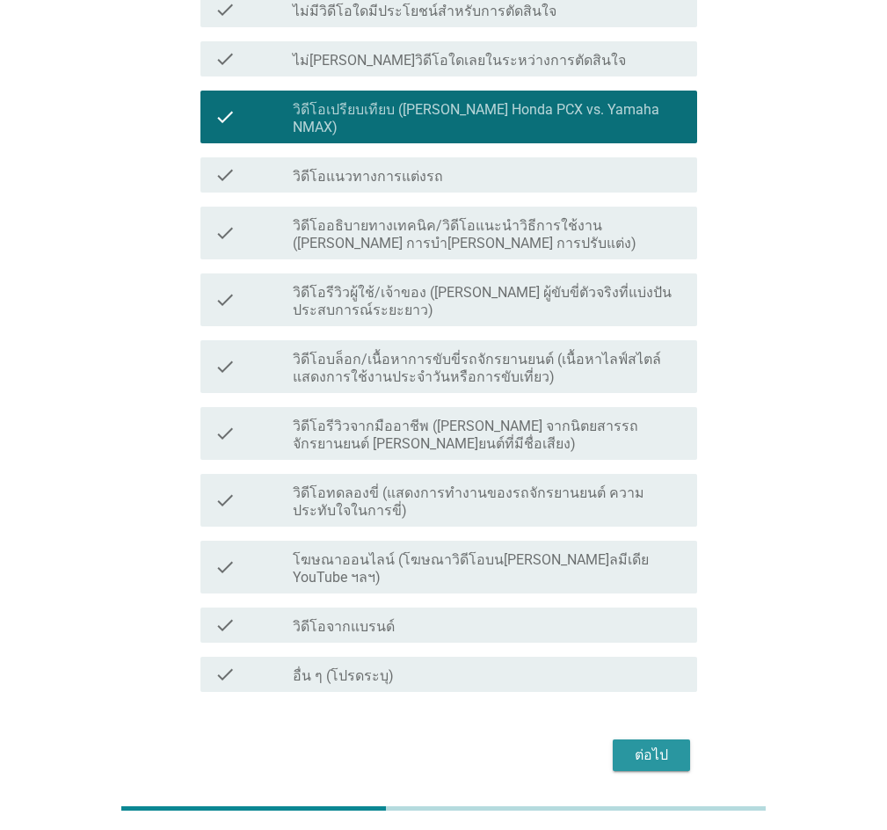
click at [651, 745] on div "ต่อไป" at bounding box center [651, 755] width 49 height 21
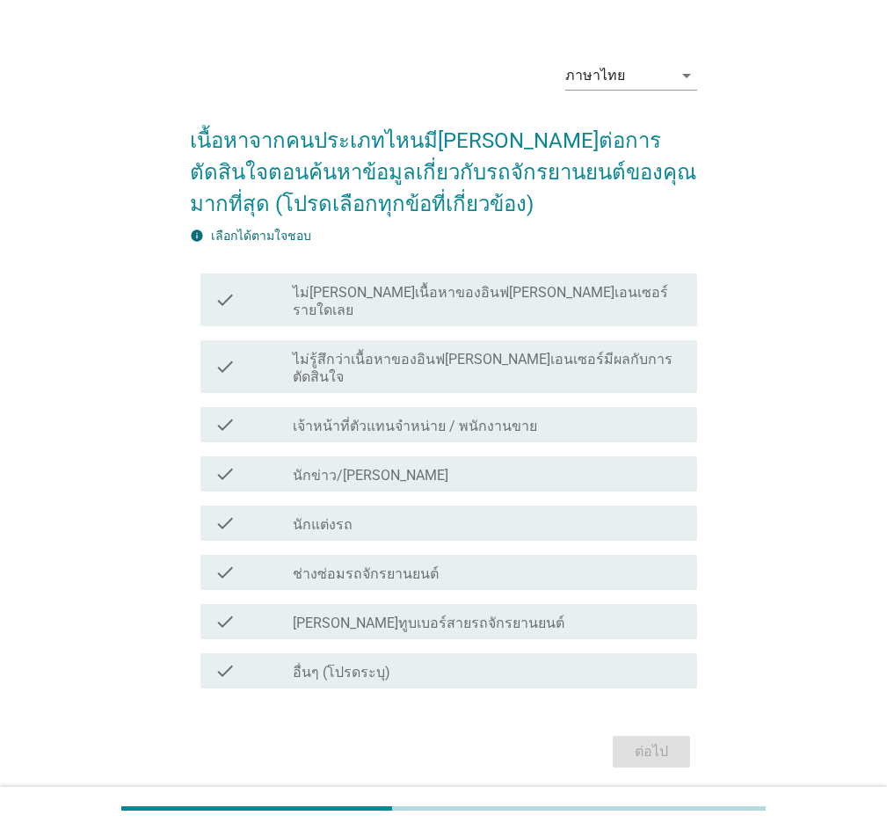
scroll to position [59, 0]
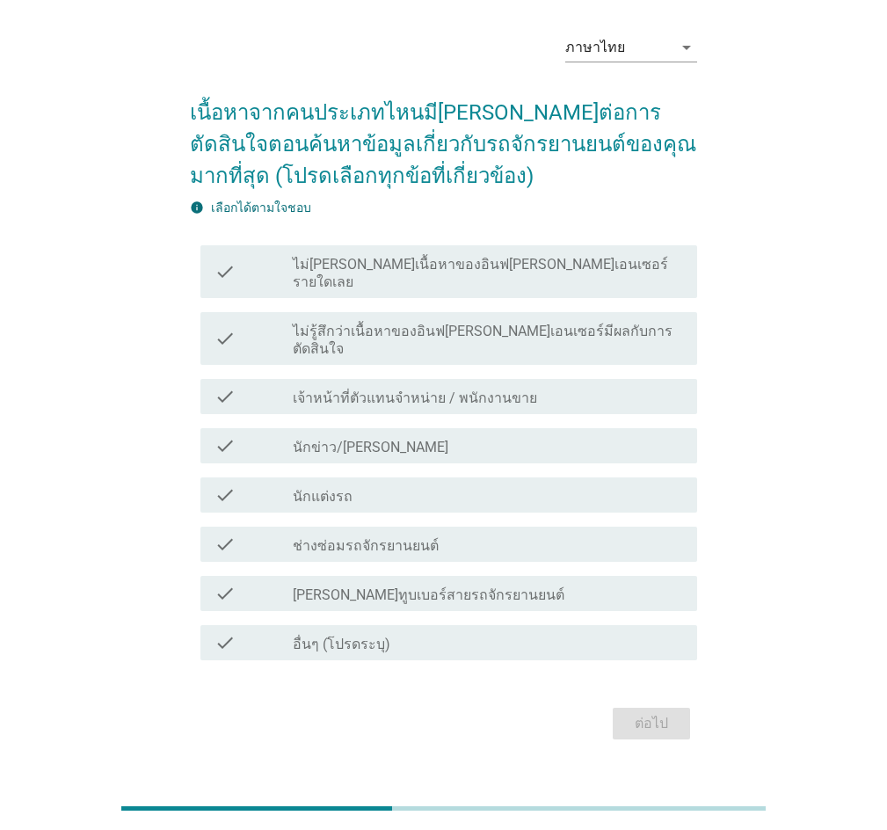
click at [393, 586] on label "[PERSON_NAME]ทูบเบอร์สายรถจักรยานยนต์" at bounding box center [429, 595] width 272 height 18
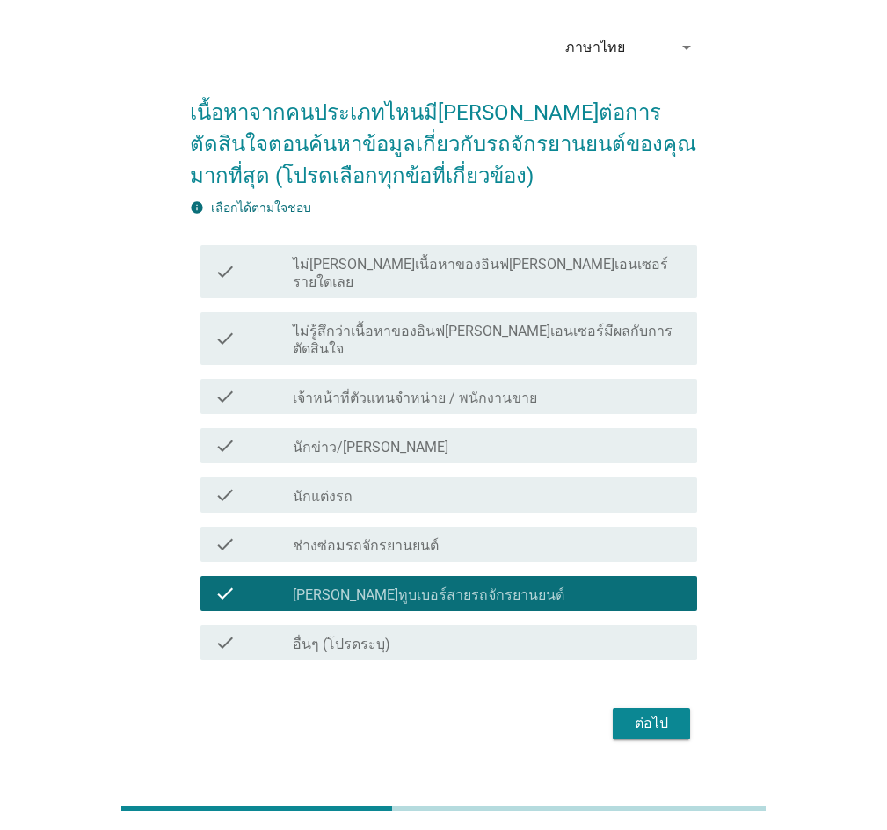
click at [652, 713] on div "ต่อไป" at bounding box center [651, 723] width 49 height 21
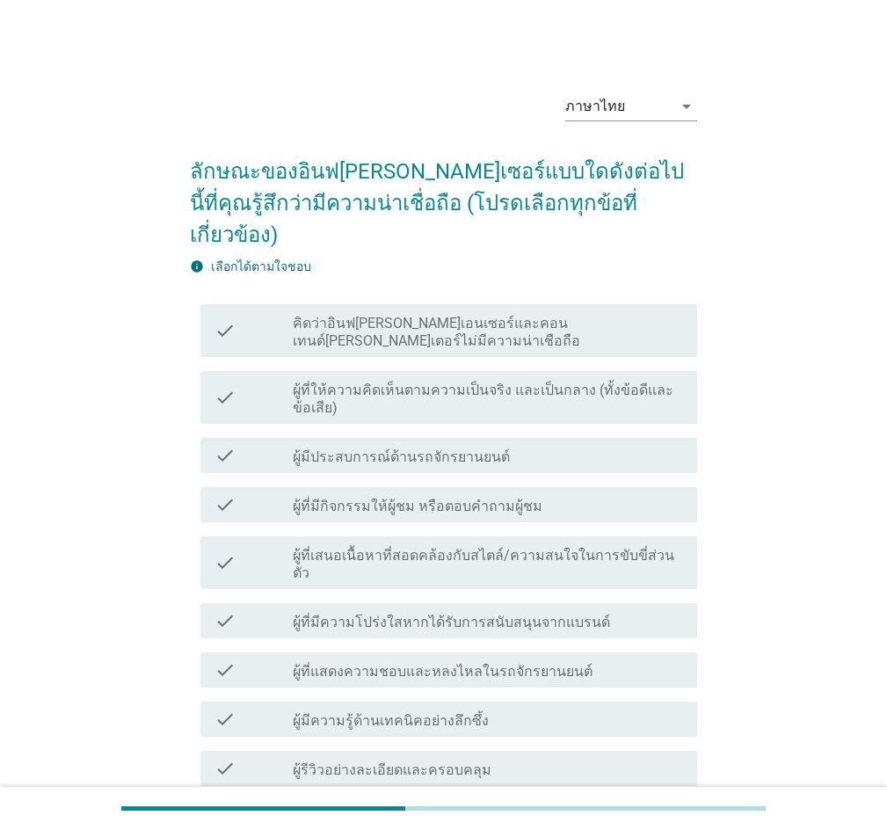
click at [491, 708] on div "check_box_outline_blank ผู้มีความรู้ด้านเทคนิคอย่างลึกซึ้ง" at bounding box center [488, 718] width 390 height 21
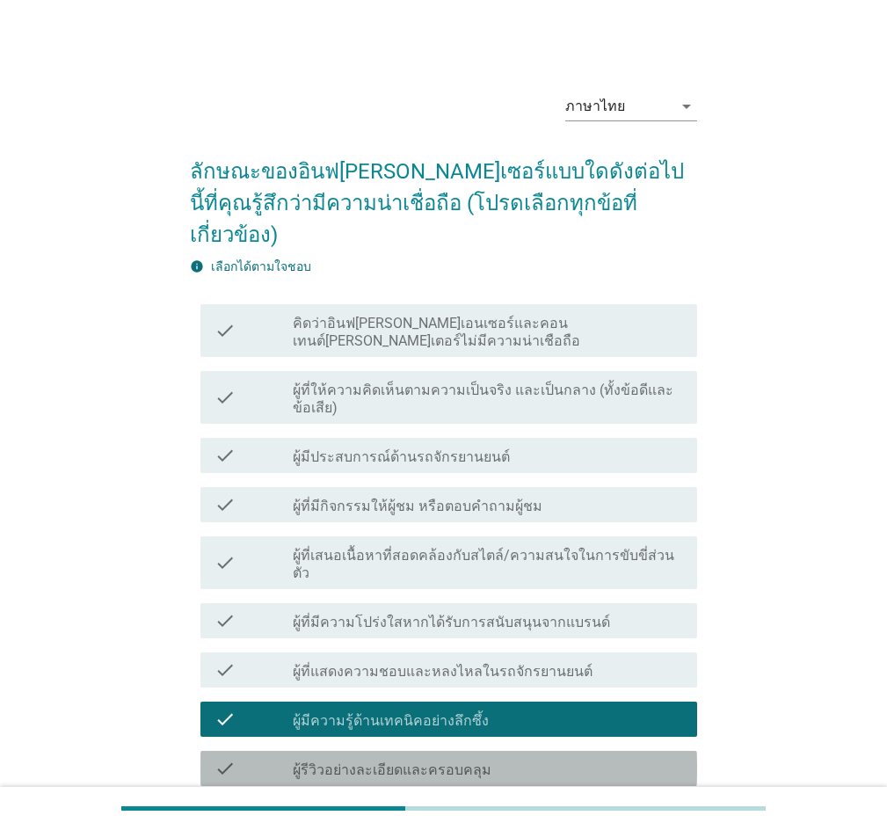
click at [481, 758] on div "check_box_outline_blank ผู้รีวิวอย่างละเอียดและครอบคลุม" at bounding box center [488, 768] width 390 height 21
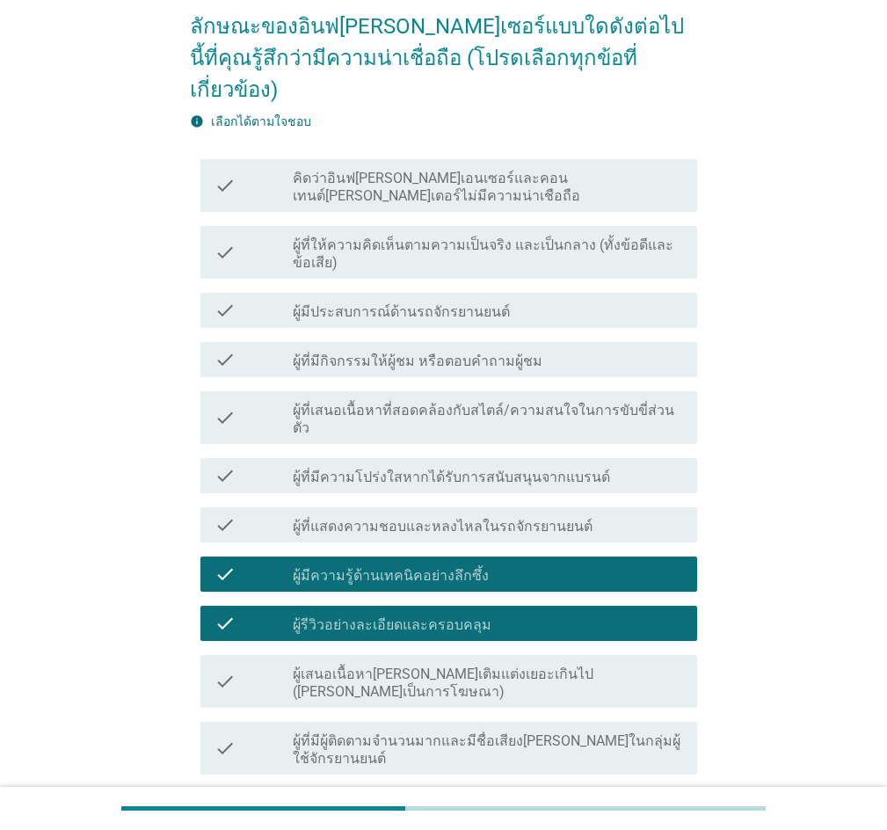
scroll to position [242, 0]
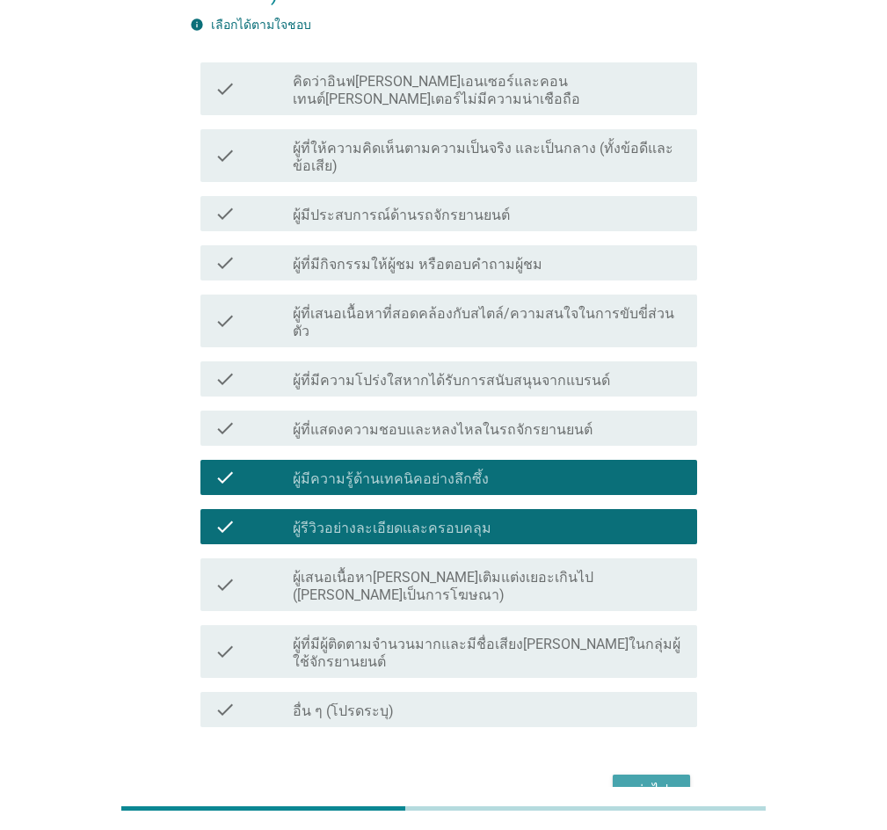
click at [665, 780] on div "ต่อไป" at bounding box center [651, 790] width 49 height 21
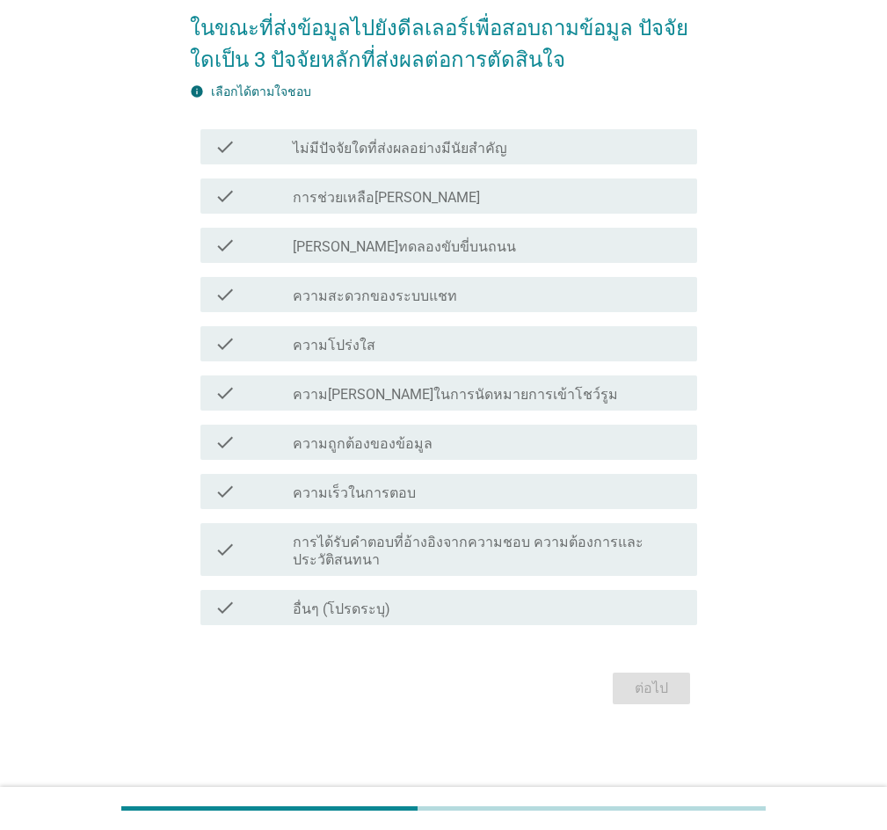
scroll to position [0, 0]
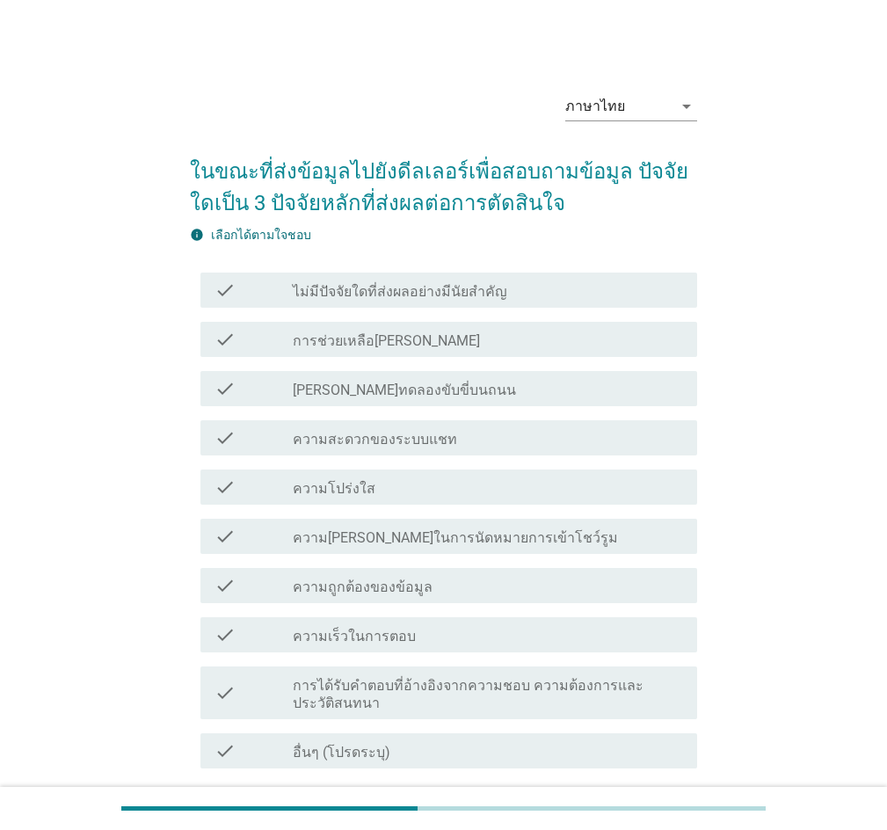
click at [493, 294] on label "ไม่มีปัจจัยใดที่ส่งผลอย่างมีนัยสำคัญ" at bounding box center [400, 292] width 214 height 18
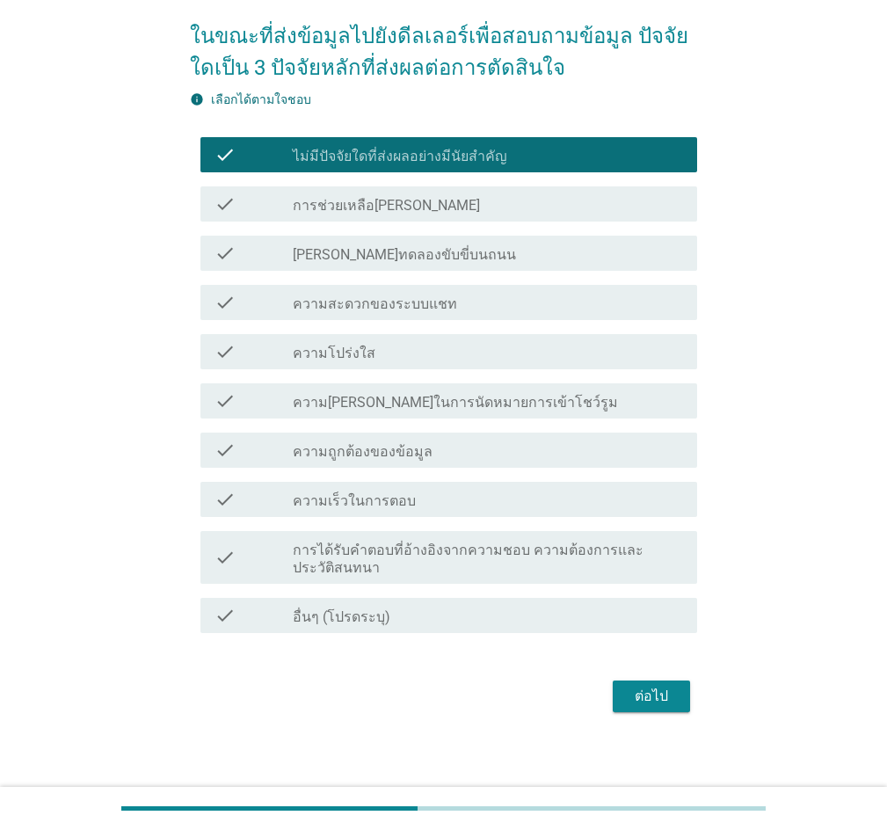
scroll to position [143, 0]
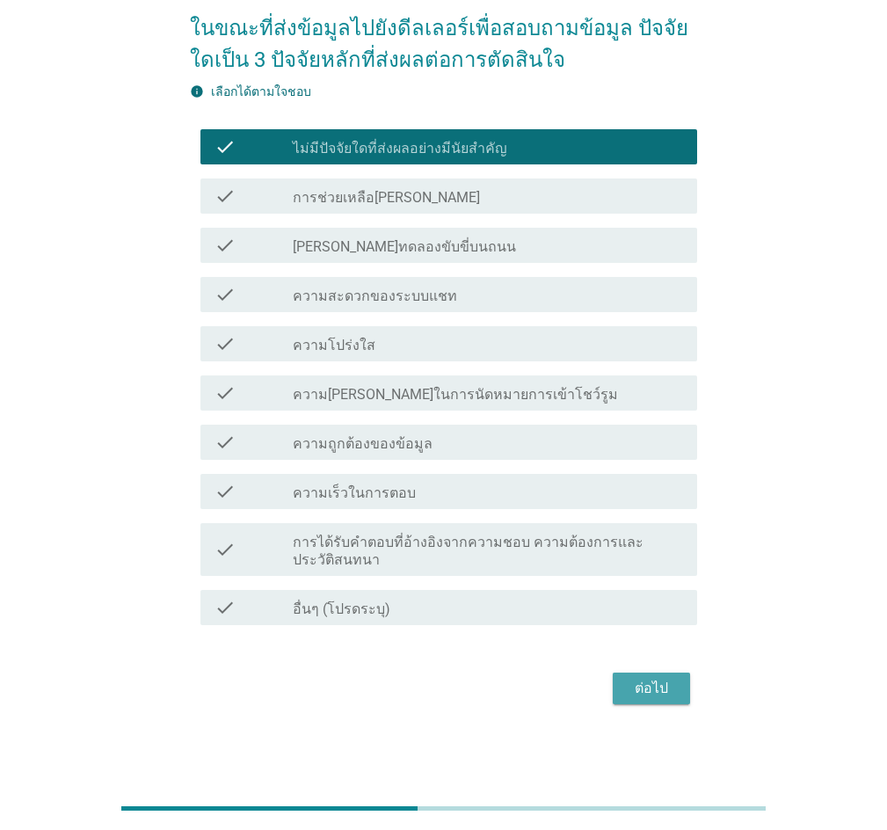
click at [655, 678] on div "ต่อไป" at bounding box center [651, 688] width 49 height 21
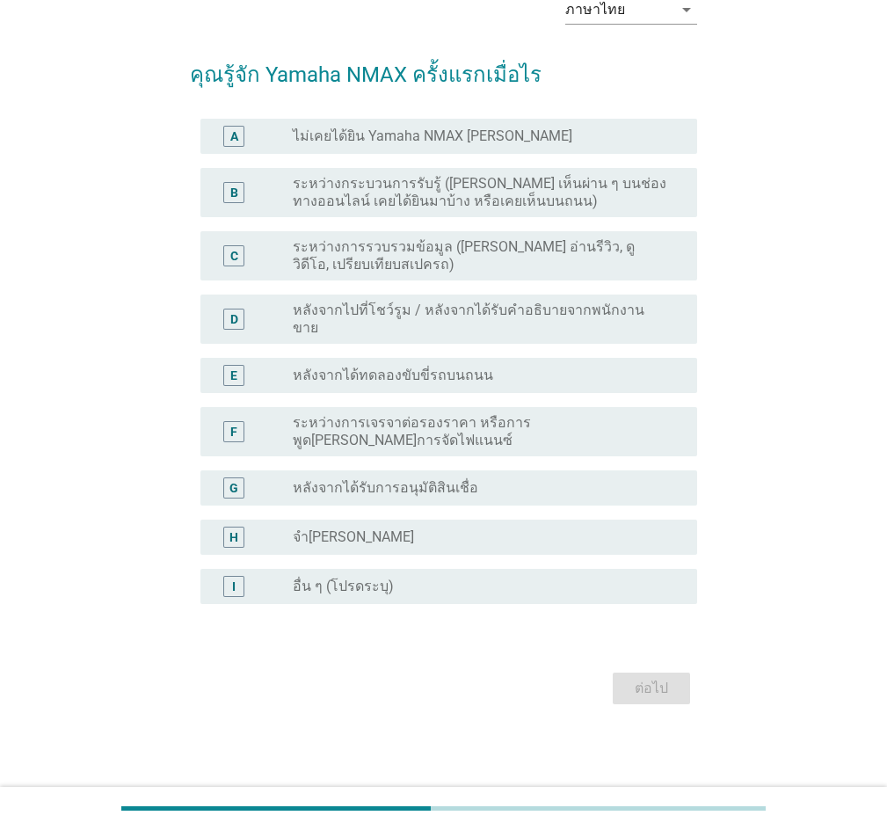
scroll to position [0, 0]
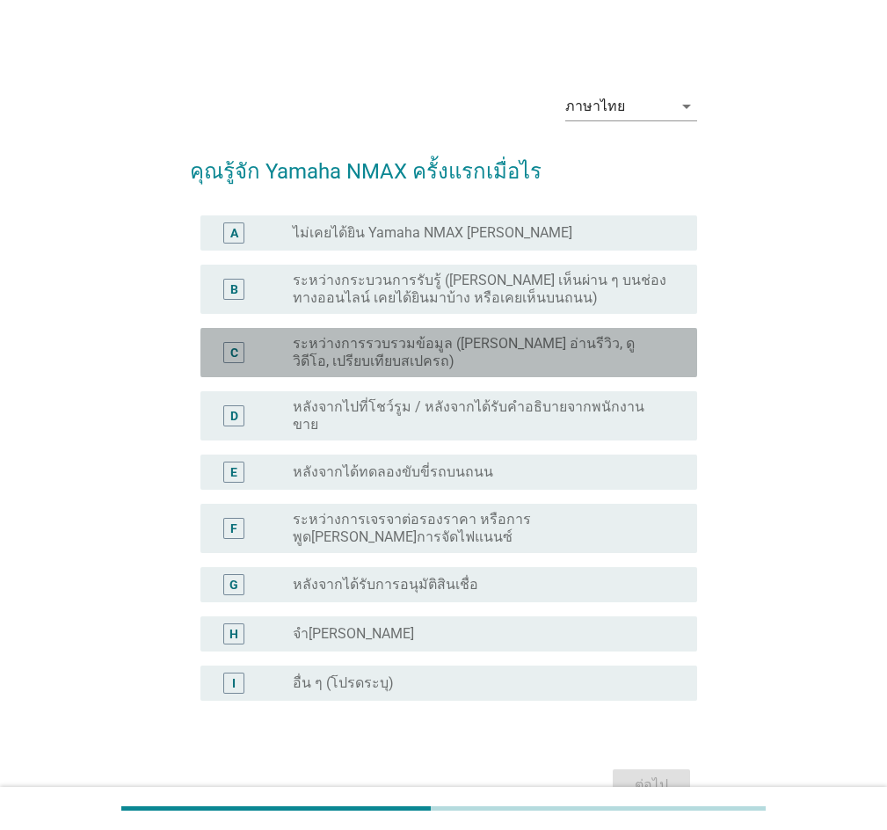
drag, startPoint x: 446, startPoint y: 361, endPoint x: 476, endPoint y: 395, distance: 45.4
click at [446, 361] on label "ระหว่างการรวบรวมข้อมูล ([PERSON_NAME] อ่านรีวิว, ดูวิดีโอ, เปรียบเทียบสเปครถ)" at bounding box center [481, 352] width 376 height 35
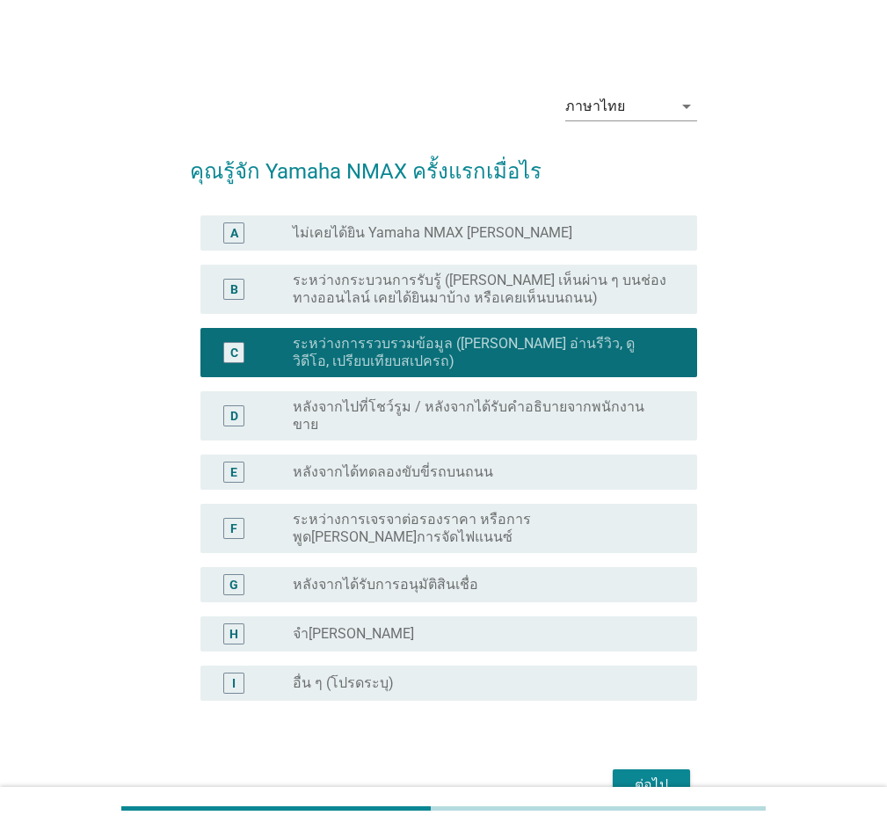
click at [643, 731] on form "คุณรู้จัก Yamaha NMAX ครั้งแรกเมื่อไร A radio_button_unchecked ไม่เคยได้ยิน Yam…" at bounding box center [443, 472] width 507 height 668
click at [643, 774] on div "ต่อไป" at bounding box center [651, 784] width 49 height 21
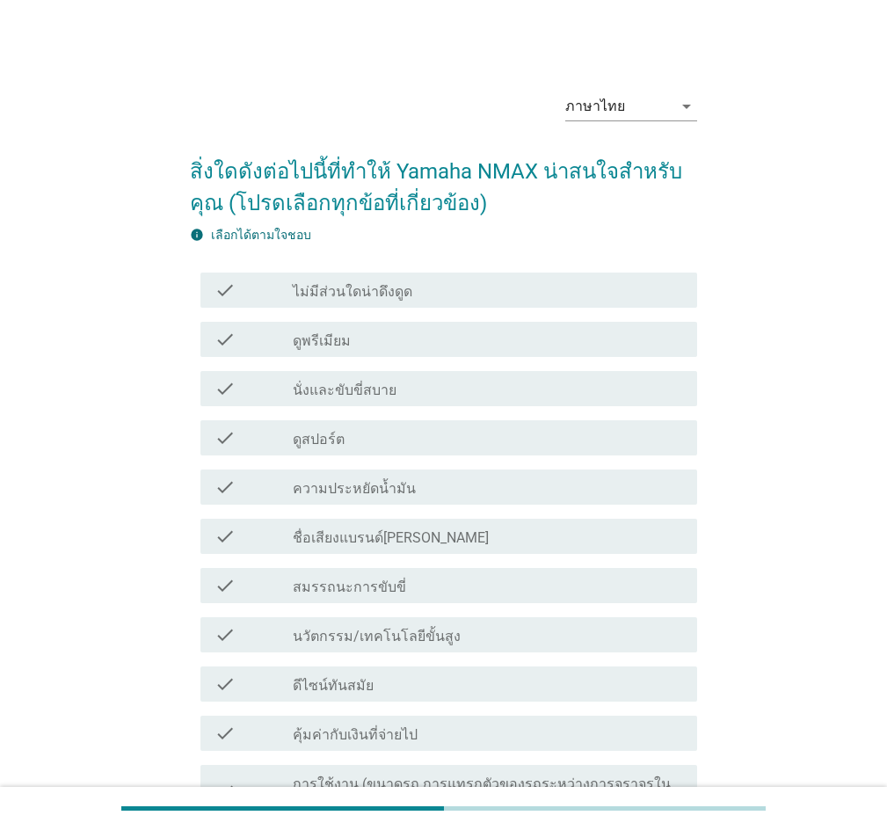
click at [402, 440] on div "check_box_outline_blank ดูสปอร์ต" at bounding box center [488, 437] width 390 height 21
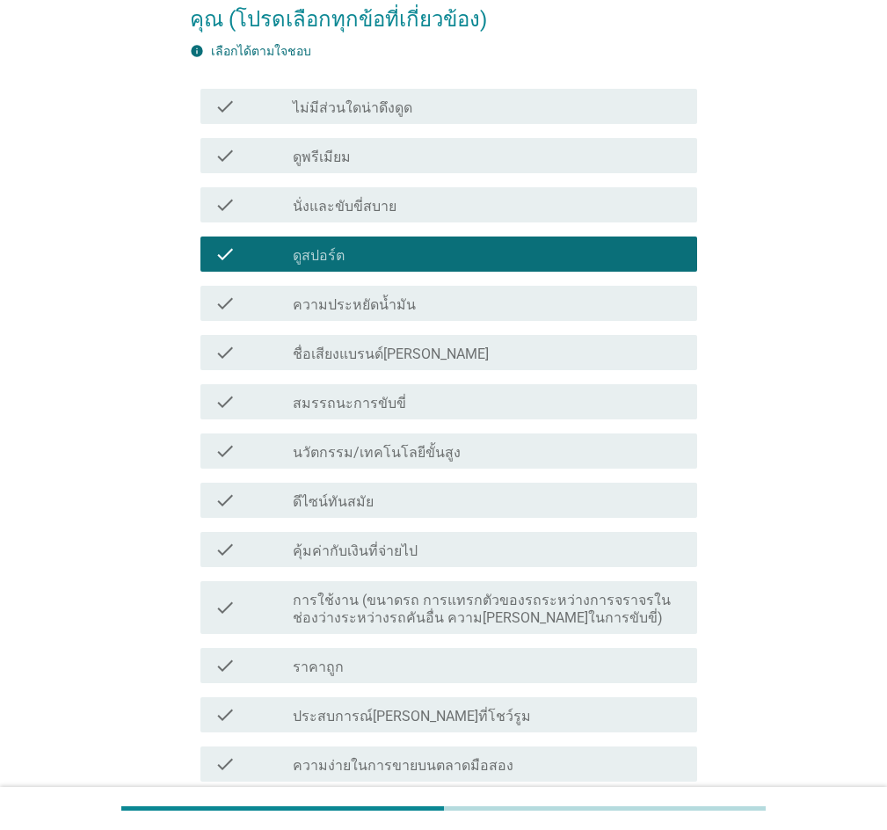
scroll to position [615, 0]
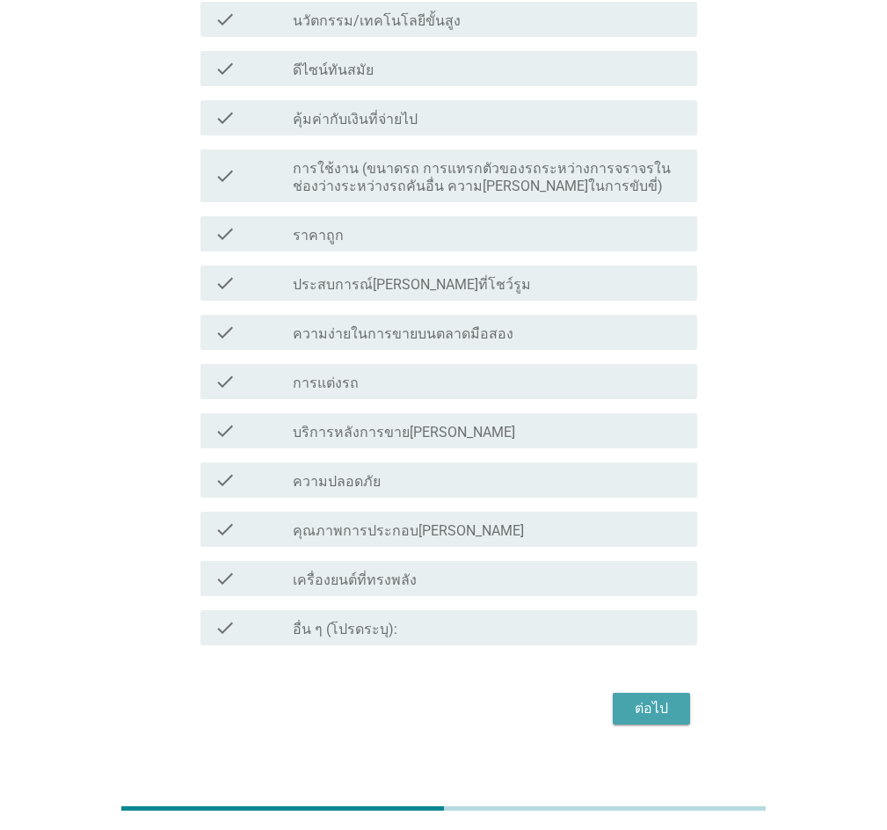
click at [631, 701] on div "ต่อไป" at bounding box center [651, 708] width 49 height 21
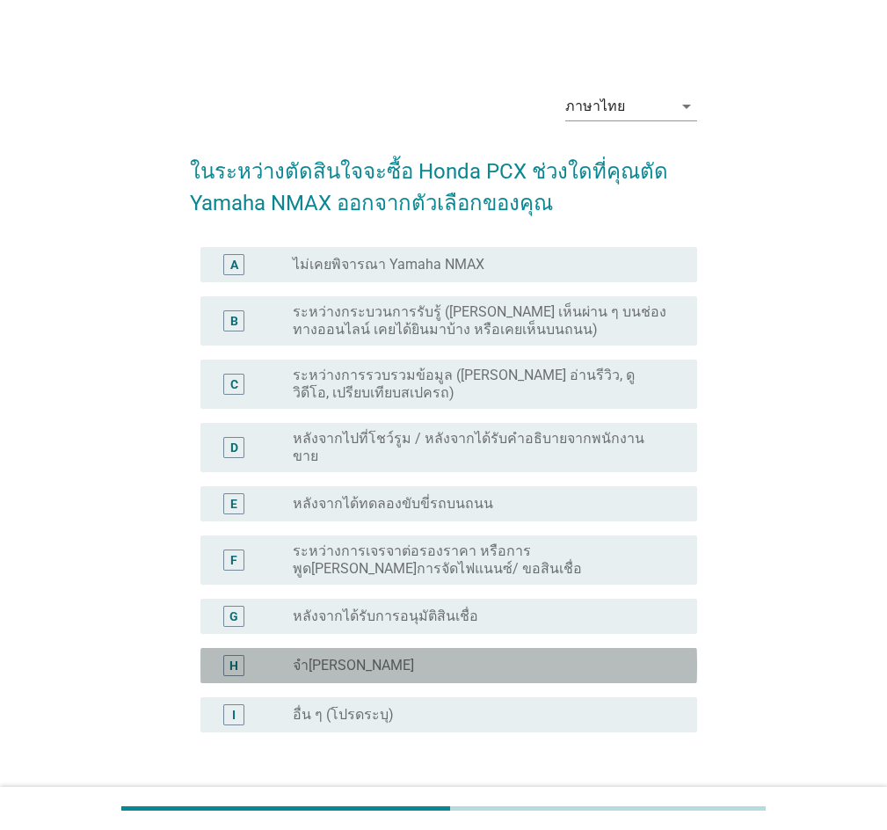
drag, startPoint x: 338, startPoint y: 658, endPoint x: 400, endPoint y: 662, distance: 61.6
click at [341, 657] on div "radio_button_unchecked จำ[PERSON_NAME]" at bounding box center [481, 666] width 376 height 18
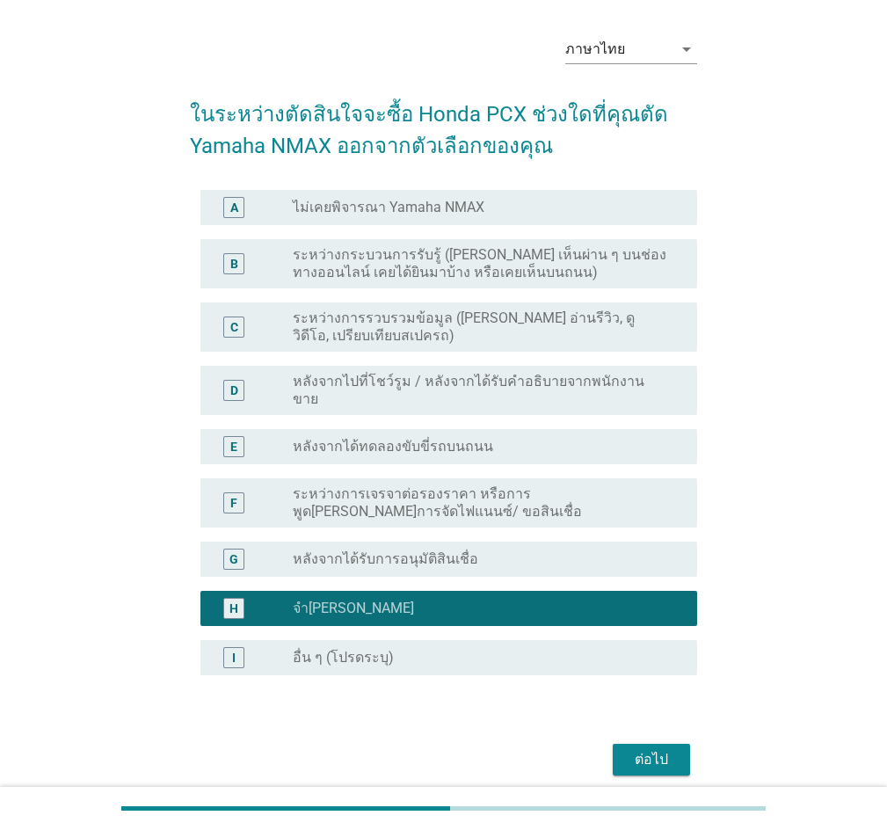
scroll to position [114, 0]
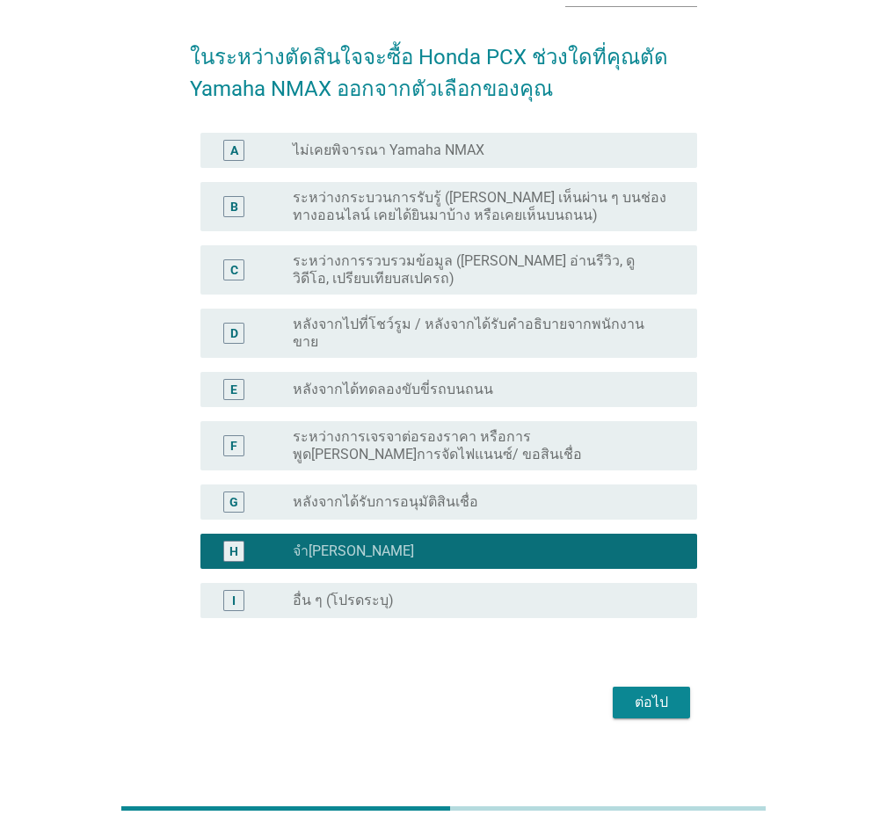
click at [645, 681] on div "ต่อไป" at bounding box center [443, 702] width 507 height 42
click at [656, 692] on div "ต่อไป" at bounding box center [651, 702] width 49 height 21
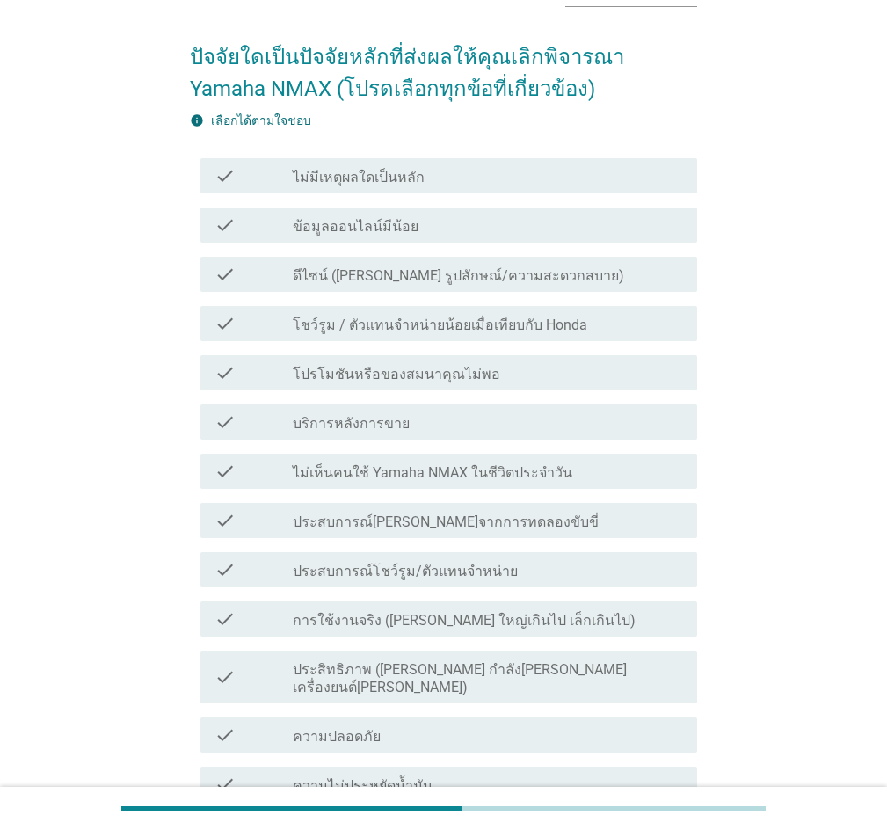
scroll to position [0, 0]
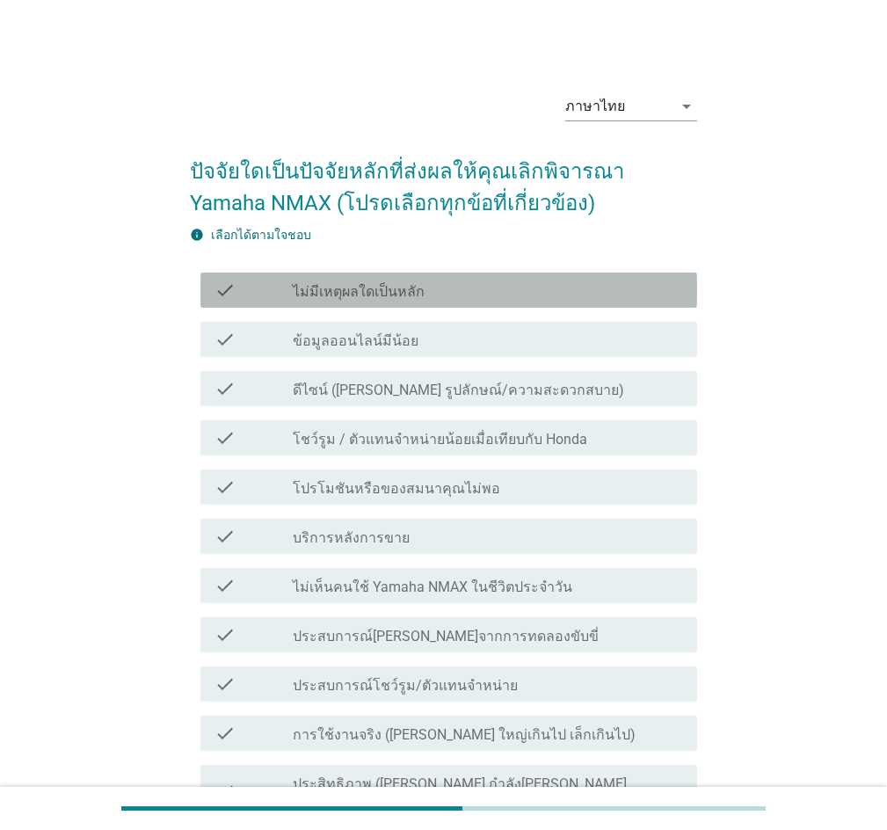
click at [339, 277] on div "check check_box_outline_blank ไม่มีเหตุผลใดเป็นหลัก" at bounding box center [448, 289] width 497 height 35
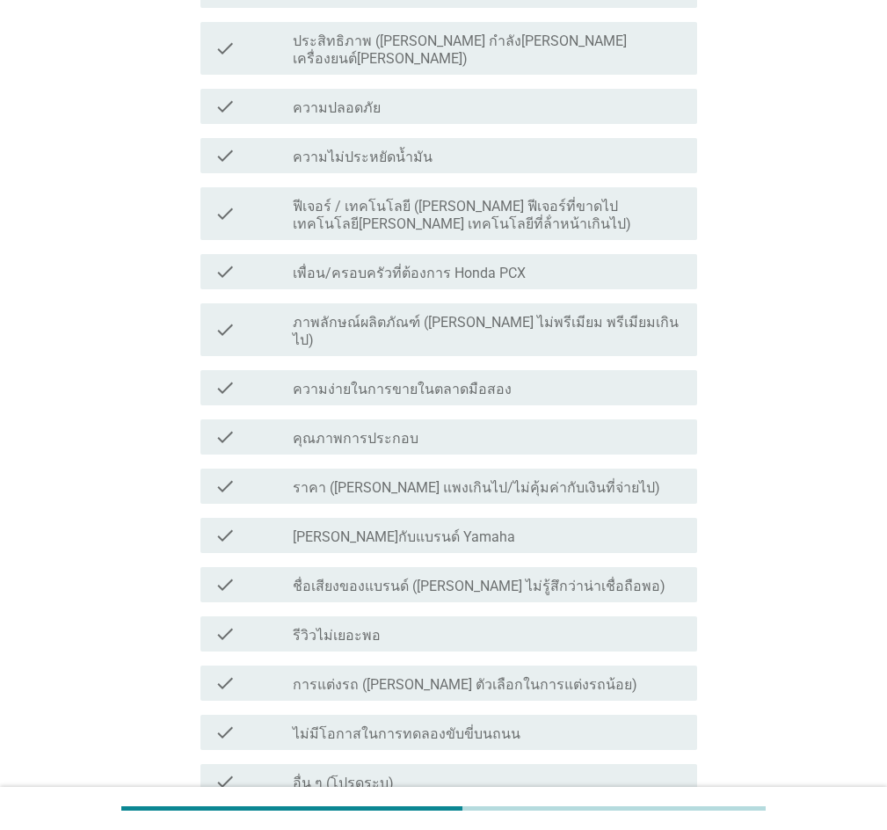
scroll to position [882, 0]
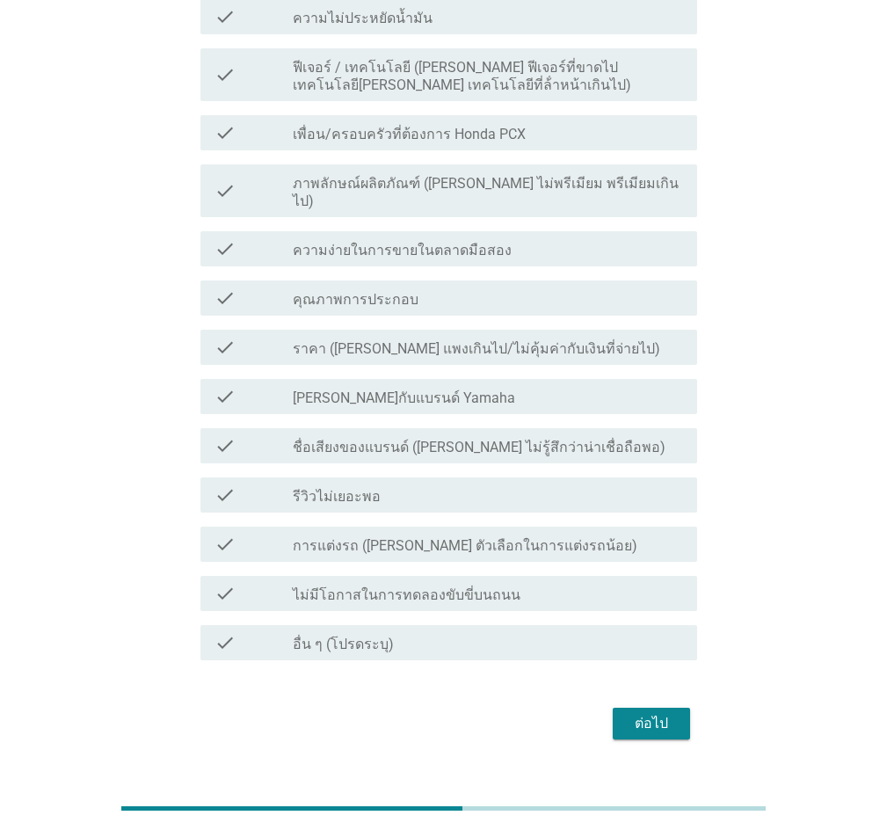
click at [633, 713] on div "ต่อไป" at bounding box center [651, 723] width 49 height 21
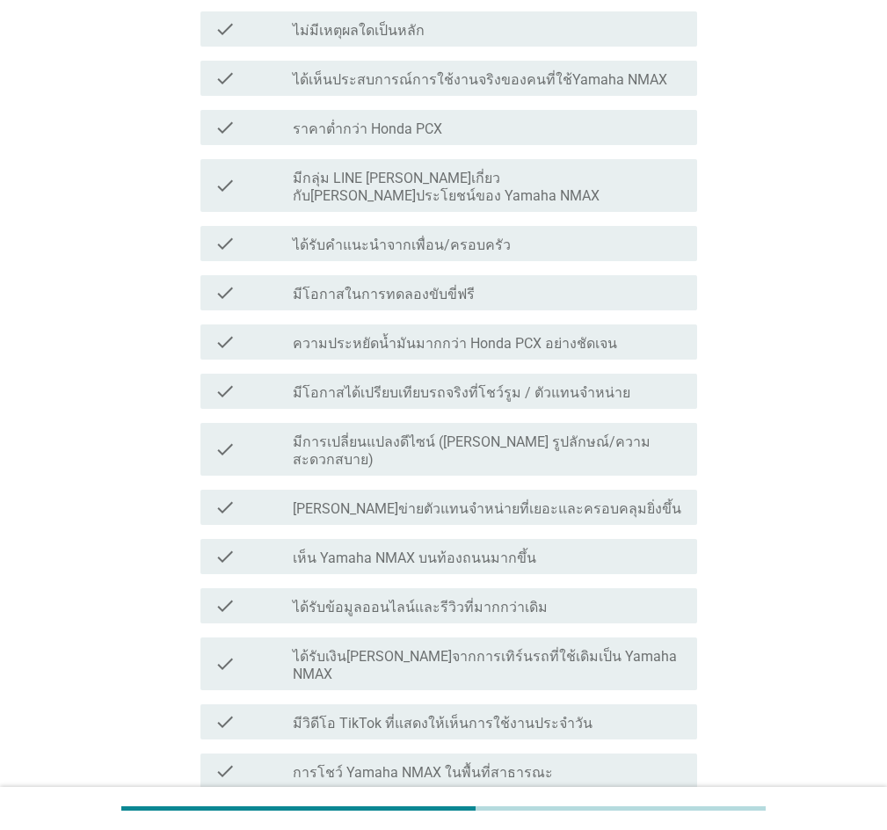
scroll to position [421, 0]
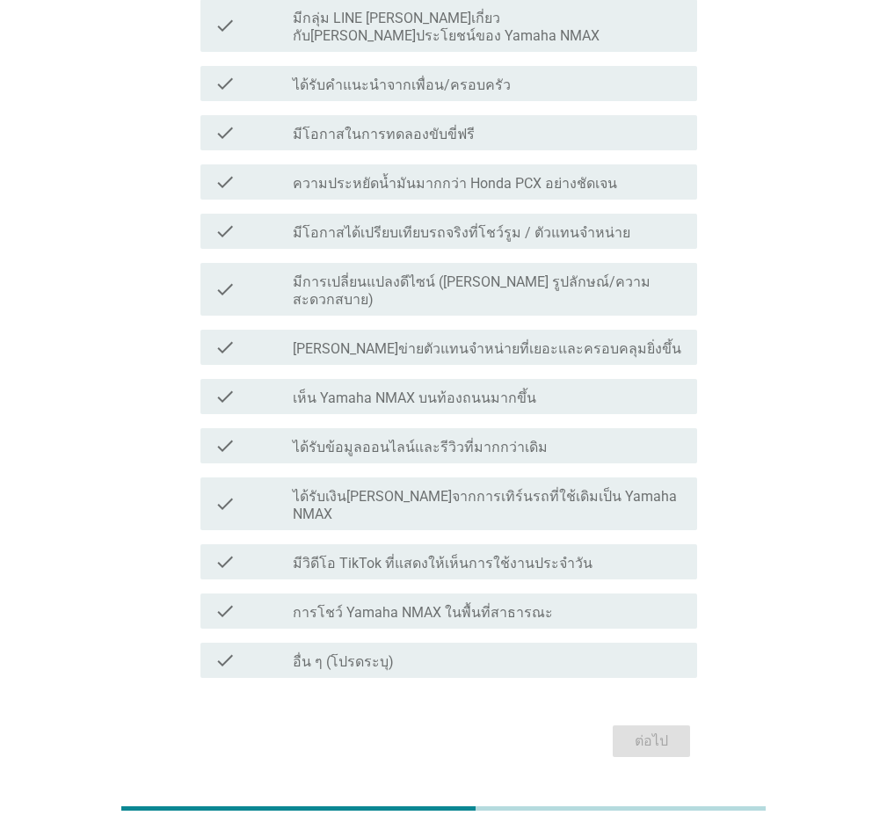
drag, startPoint x: 355, startPoint y: 504, endPoint x: 368, endPoint y: 515, distance: 17.4
click at [359, 555] on label "มีวิดีโอ TikTok ที่แสดงให้เห็นการใช้งานประจําวัน" at bounding box center [443, 564] width 300 height 18
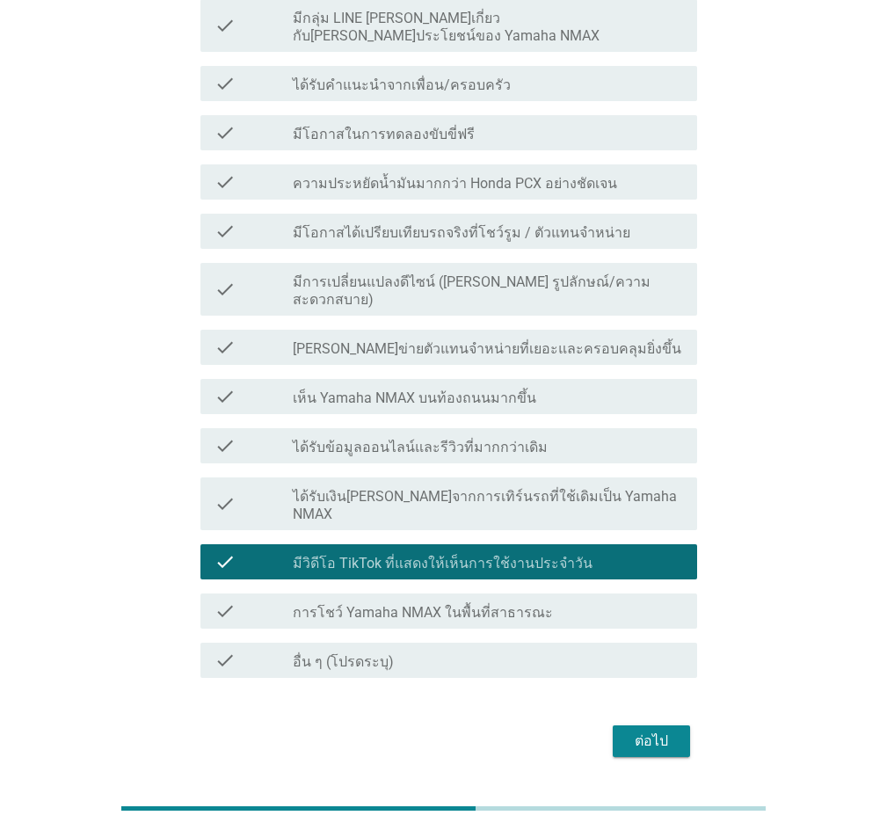
click at [673, 730] on div "ต่อไป" at bounding box center [651, 740] width 49 height 21
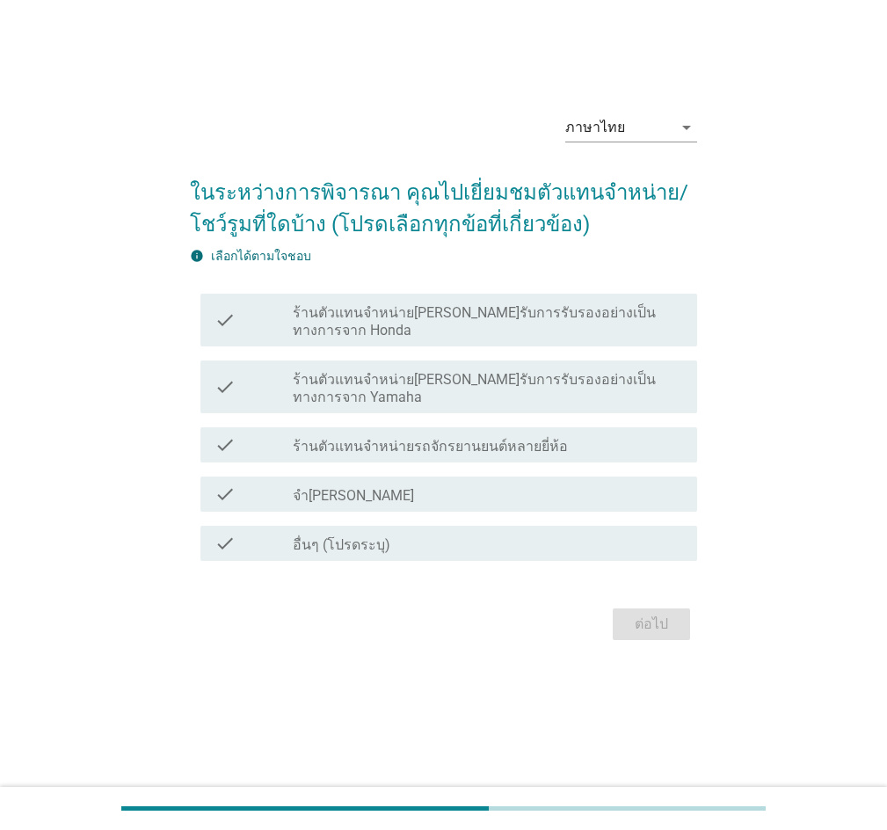
scroll to position [0, 0]
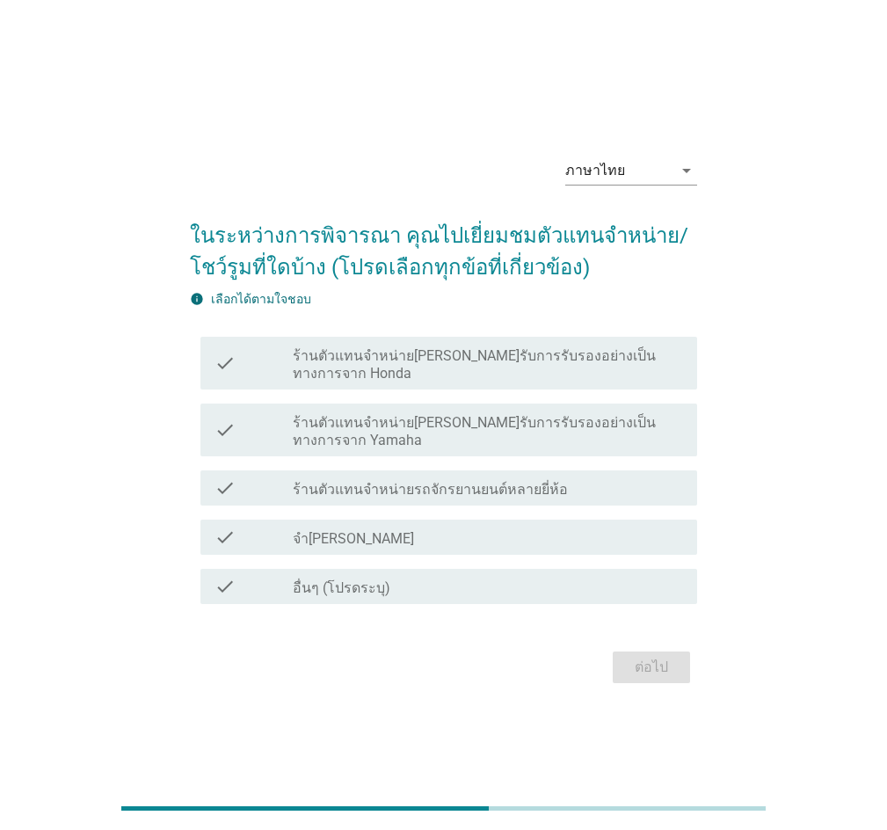
click at [333, 530] on label "จำ[PERSON_NAME]" at bounding box center [353, 539] width 121 height 18
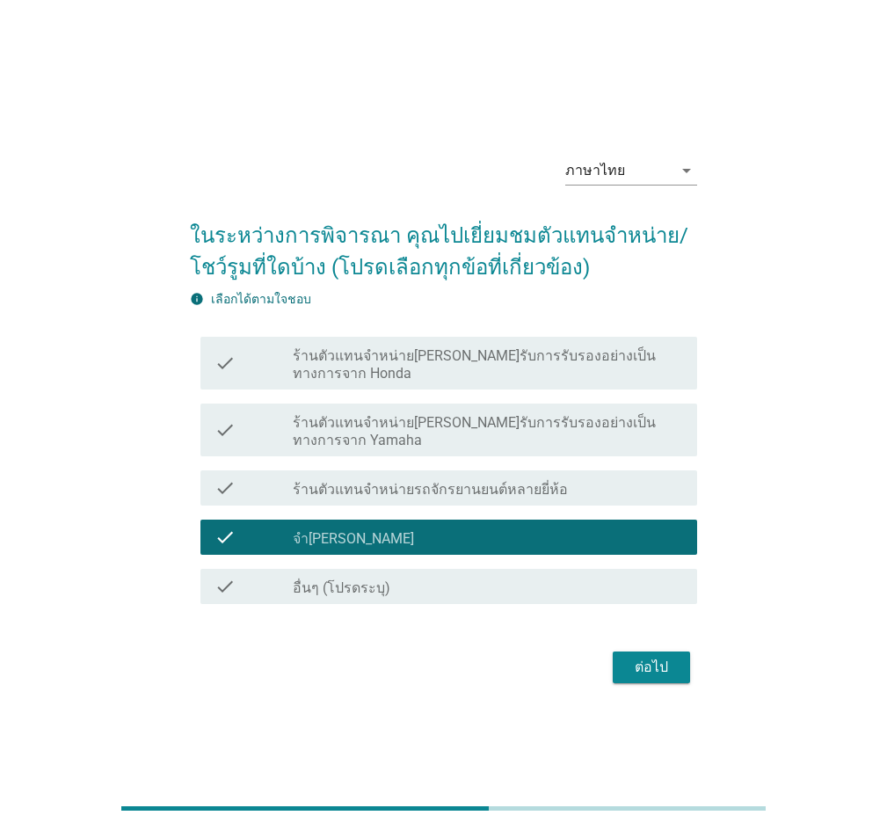
click at [650, 618] on form "ในระหว่างการพิจารณา คุณไปเยี่ยมชมตัวแทนจําหน่าย/ โชว์รูมที่ใดบ้าง (โปรดเลือกทุก…" at bounding box center [443, 445] width 507 height 486
click at [655, 657] on div "ต่อไป" at bounding box center [651, 667] width 49 height 21
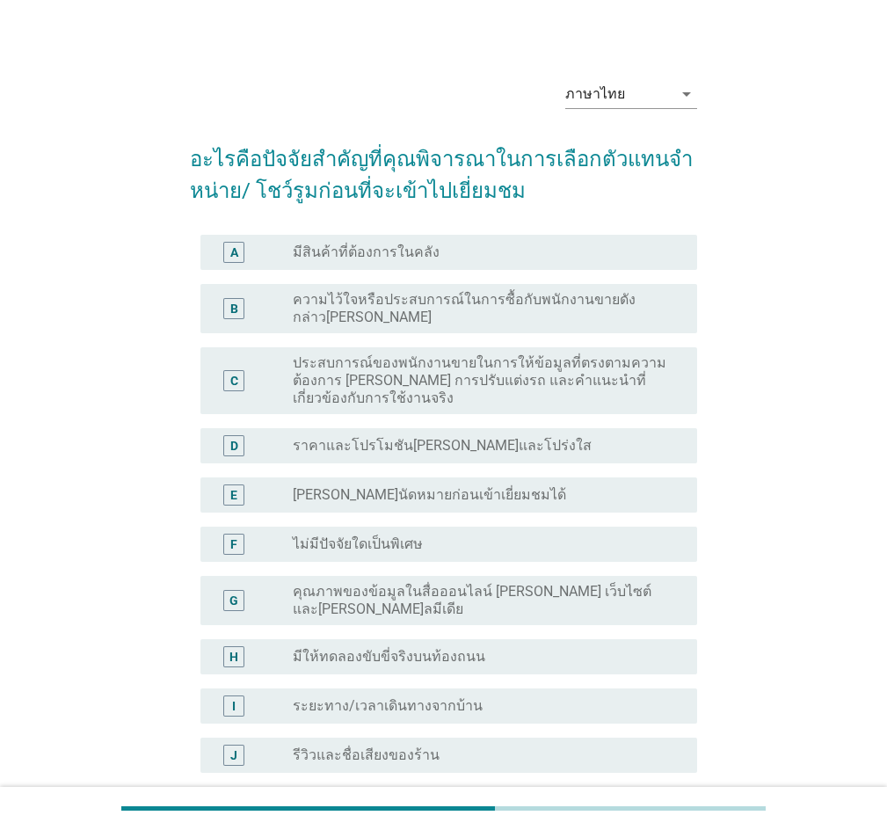
scroll to position [216, 0]
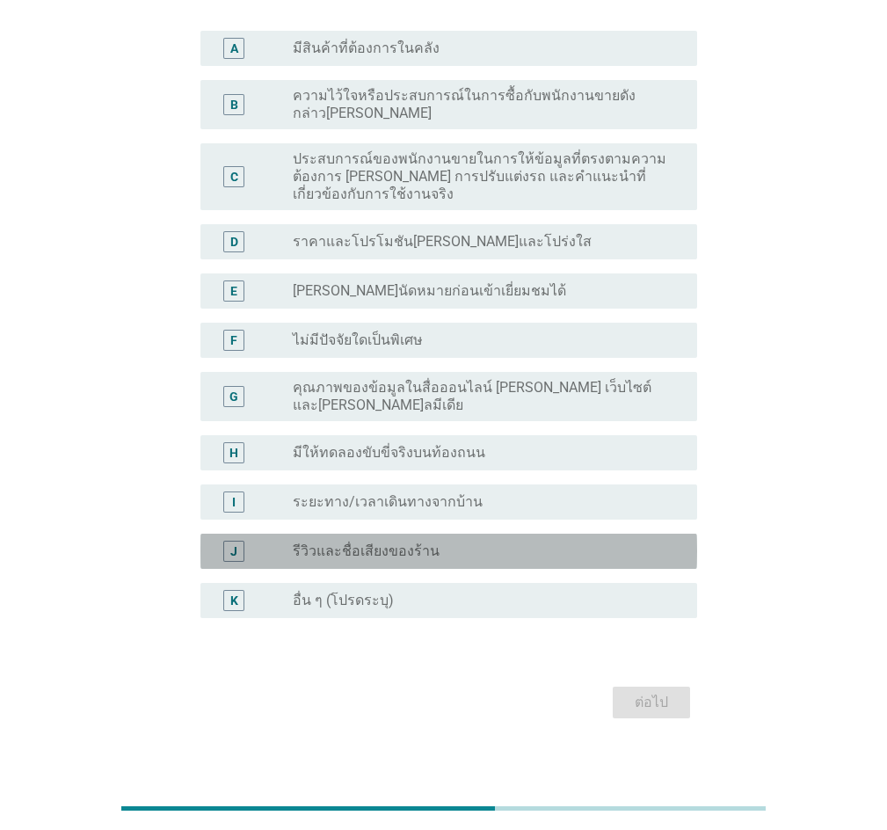
click at [377, 542] on label "รีวิวและชื่อเสียงของร้าน" at bounding box center [366, 551] width 147 height 18
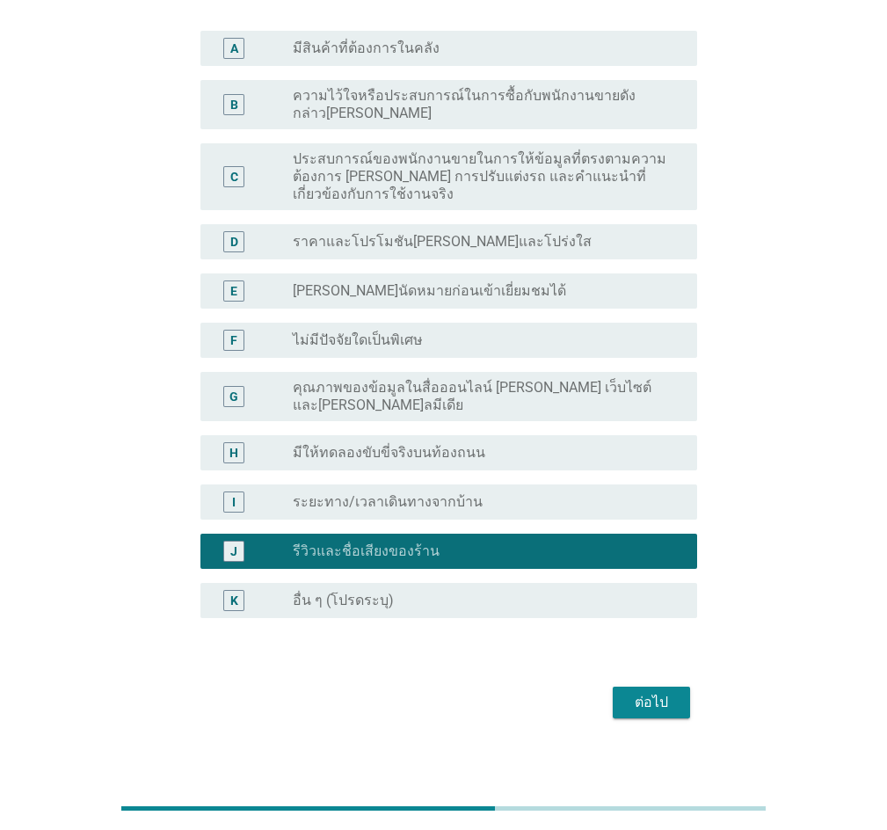
click at [287, 443] on div "H" at bounding box center [253, 452] width 78 height 21
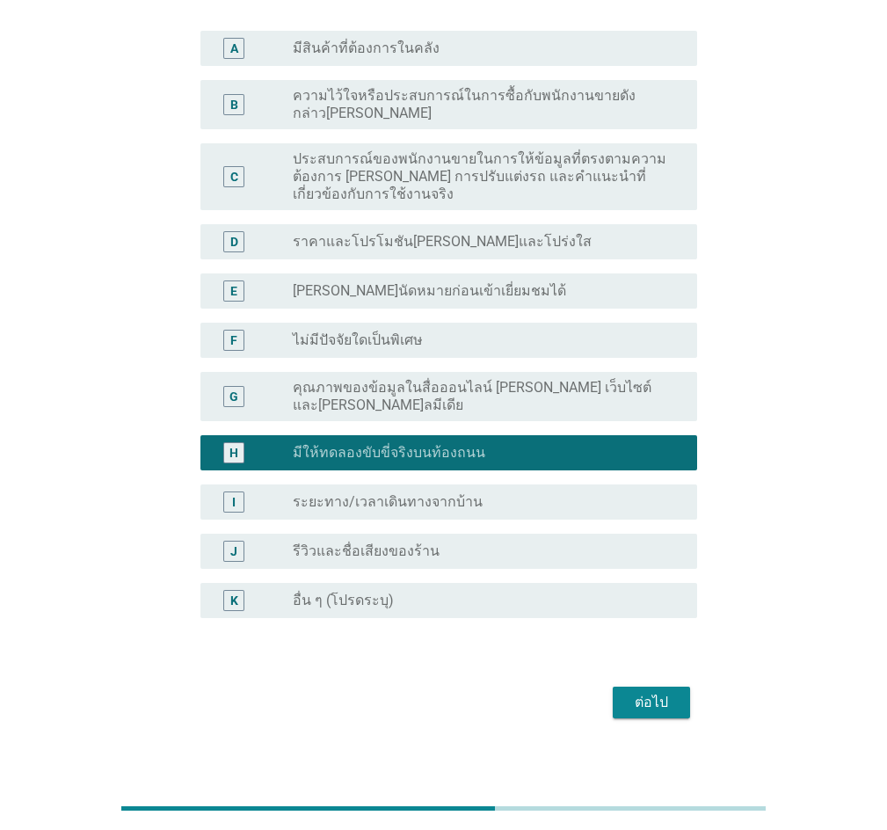
click at [366, 331] on label "ไม่มีปัจจัยใดเป็นพิเศษ" at bounding box center [358, 340] width 130 height 18
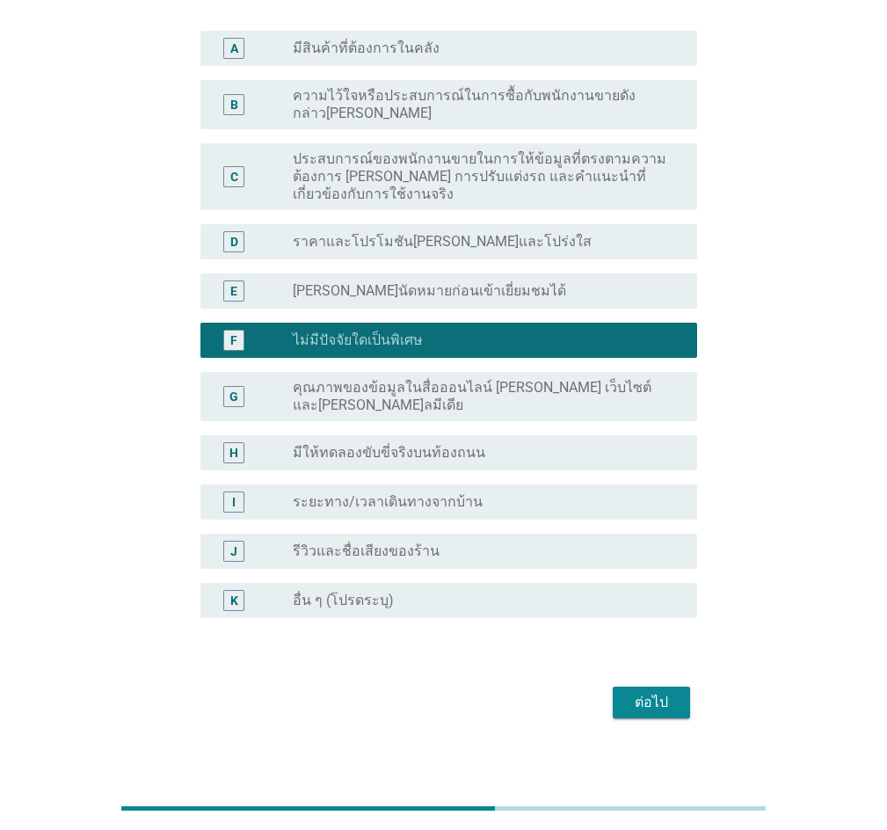
click at [643, 692] on div "ต่อไป" at bounding box center [651, 702] width 49 height 21
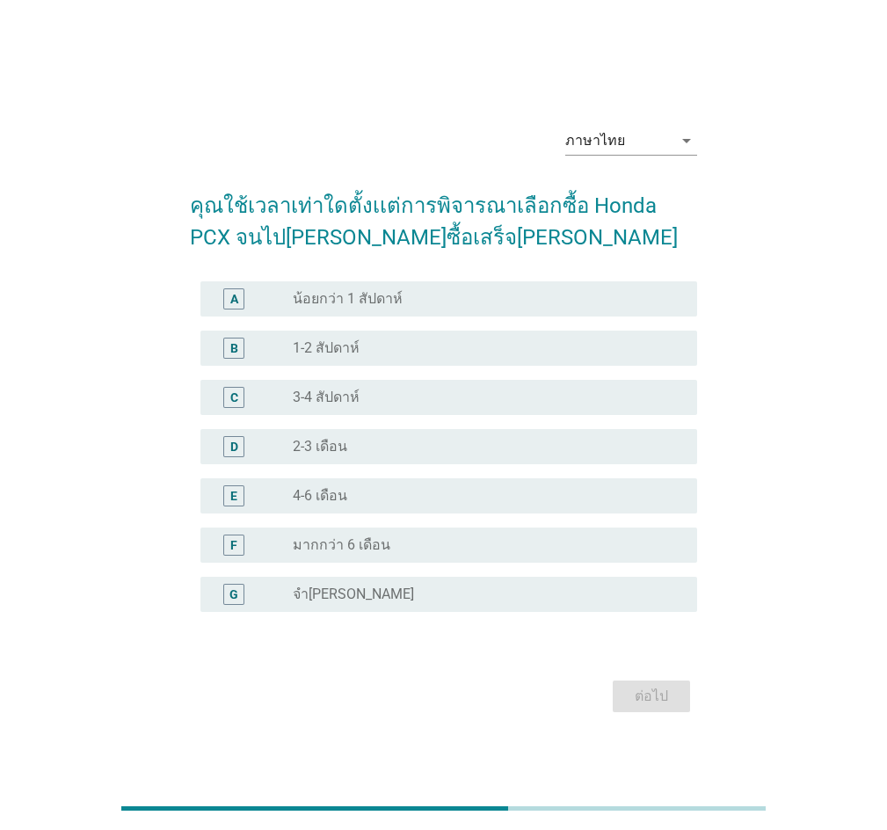
click at [368, 299] on label "น้อยกว่า 1 สัปดาห์" at bounding box center [348, 299] width 110 height 18
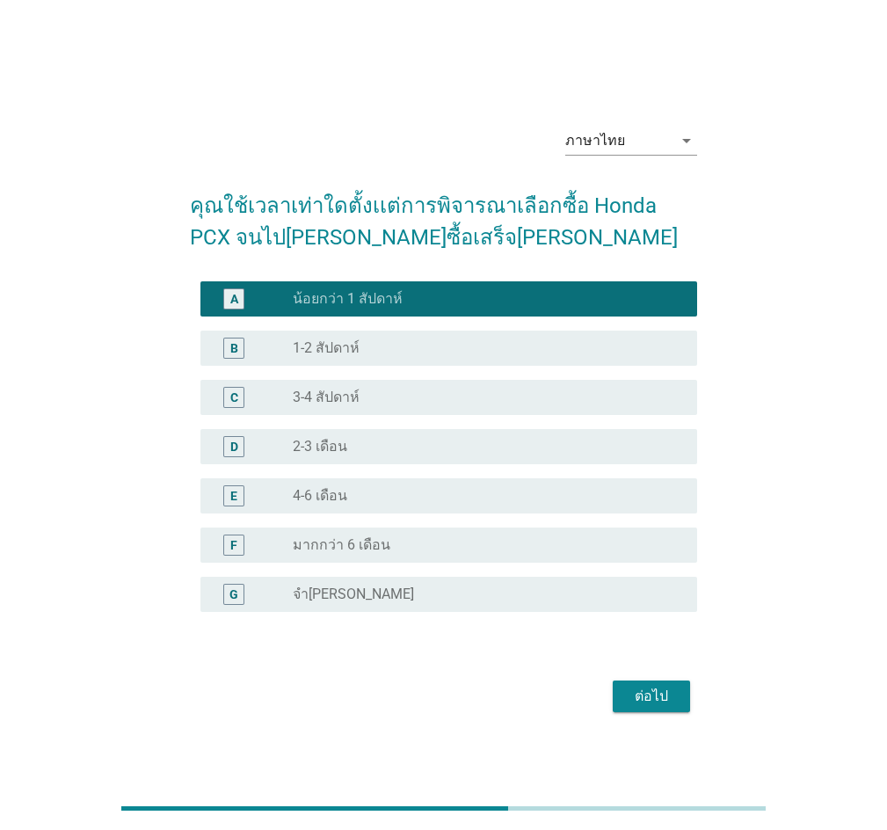
click at [593, 679] on div "ต่อไป" at bounding box center [443, 696] width 507 height 42
click at [644, 693] on div "ต่อไป" at bounding box center [651, 696] width 49 height 21
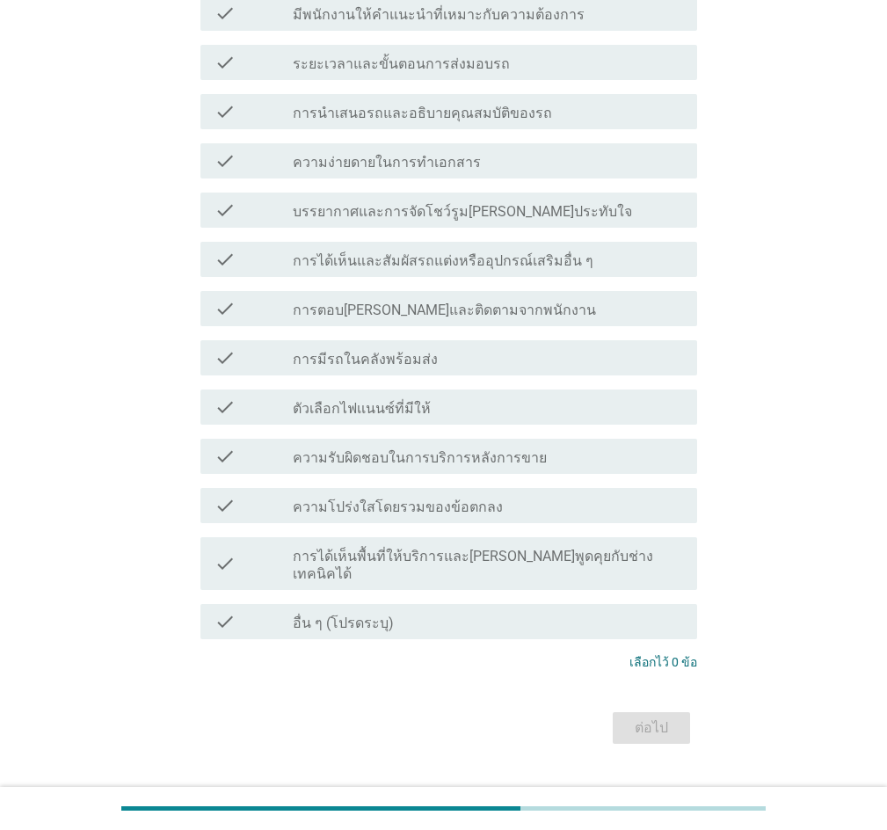
scroll to position [545, 0]
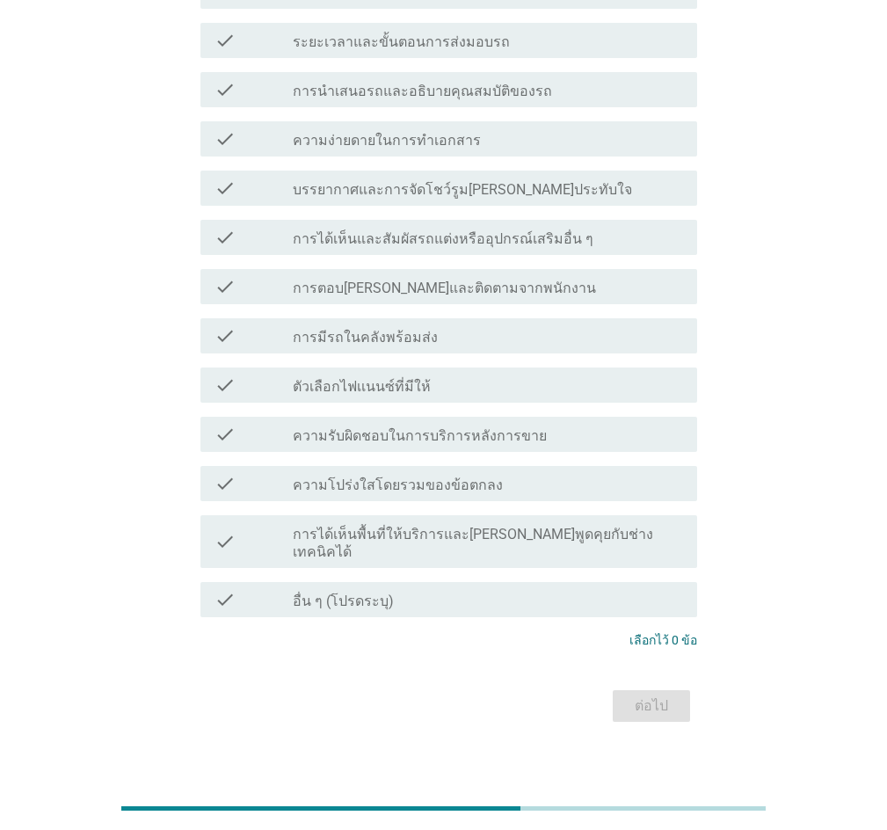
click at [383, 490] on label "ความโปร่งใสโดยรวมของข้อตกลง" at bounding box center [398, 485] width 210 height 18
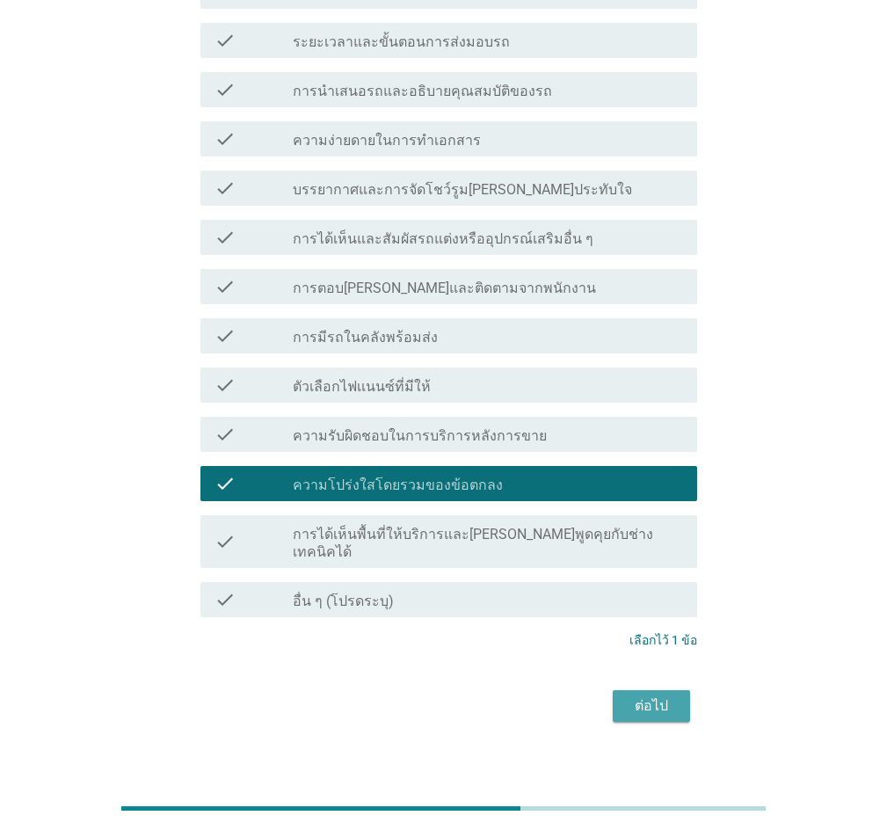
click at [659, 690] on button "ต่อไป" at bounding box center [651, 706] width 77 height 32
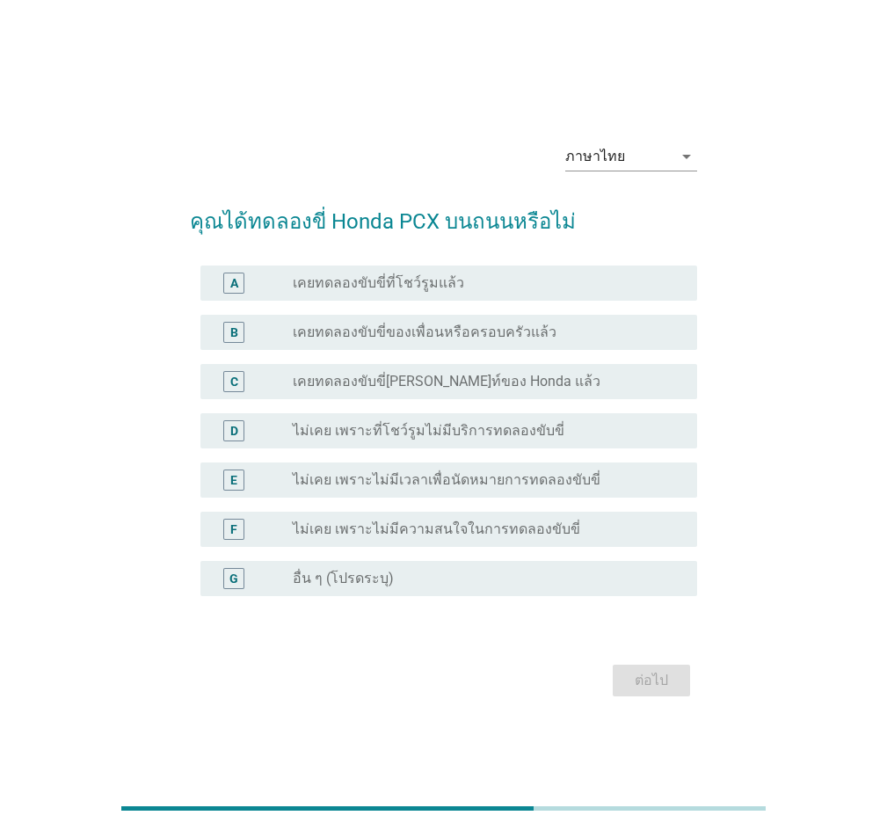
click at [466, 482] on label "ไม่เคย เพราะไม่มีเวลาเพื่อนัดหมายการทดลองขับขี่" at bounding box center [447, 480] width 308 height 18
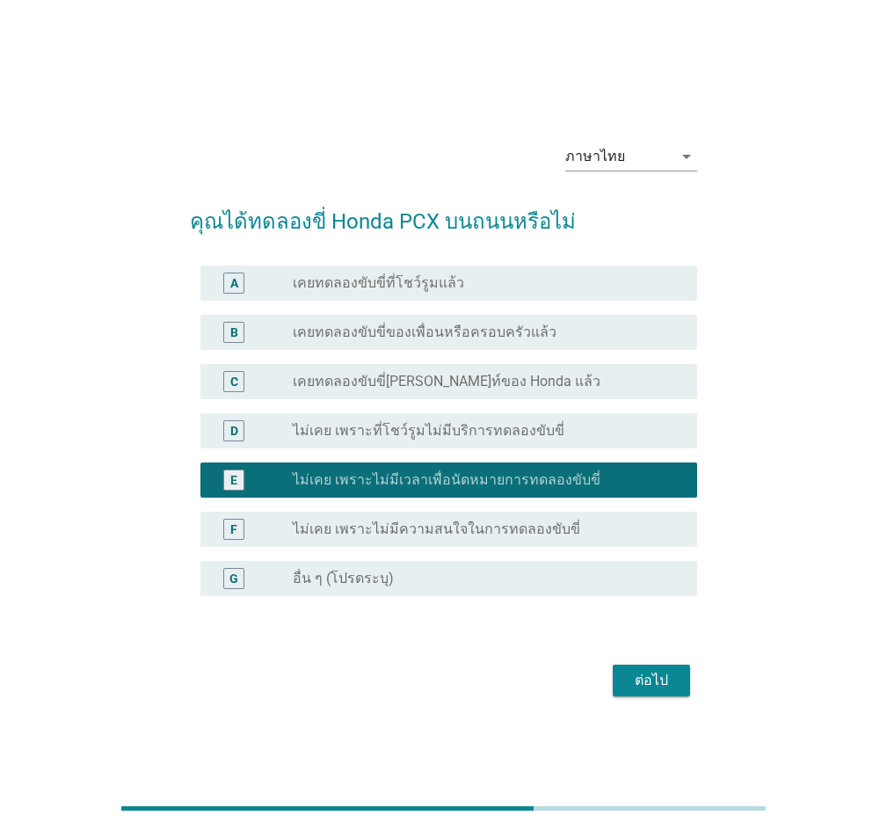
click at [632, 677] on div "ต่อไป" at bounding box center [651, 680] width 49 height 21
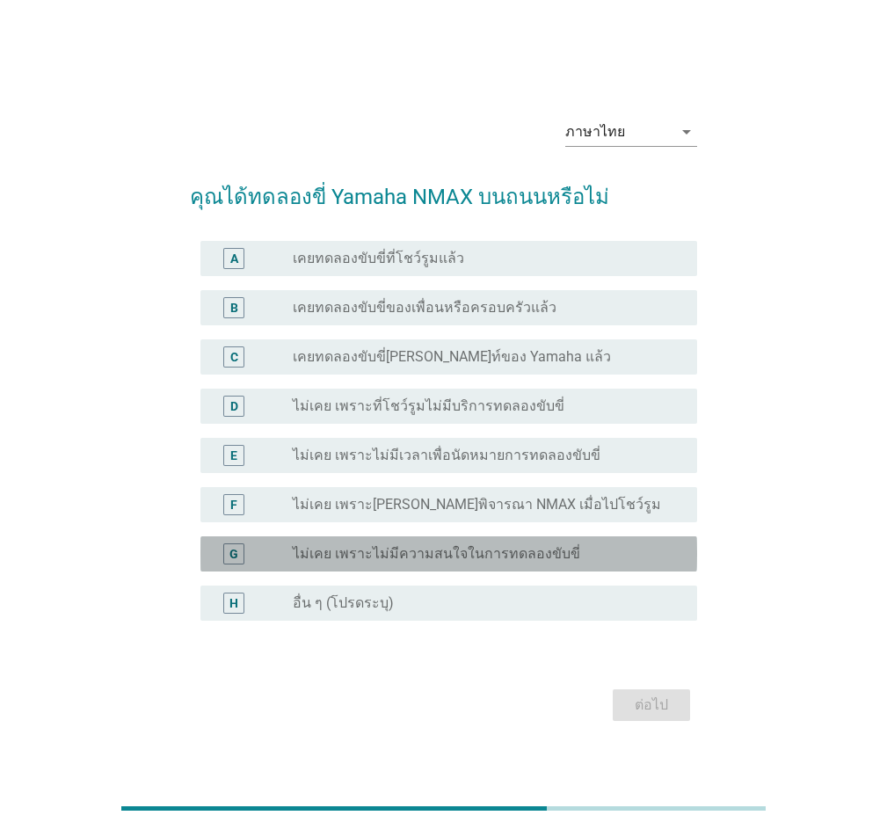
click at [338, 544] on div "radio_button_unchecked ไม่เคย เพราะไม่มีความสนใจในการทดลองขับขี่" at bounding box center [488, 553] width 390 height 21
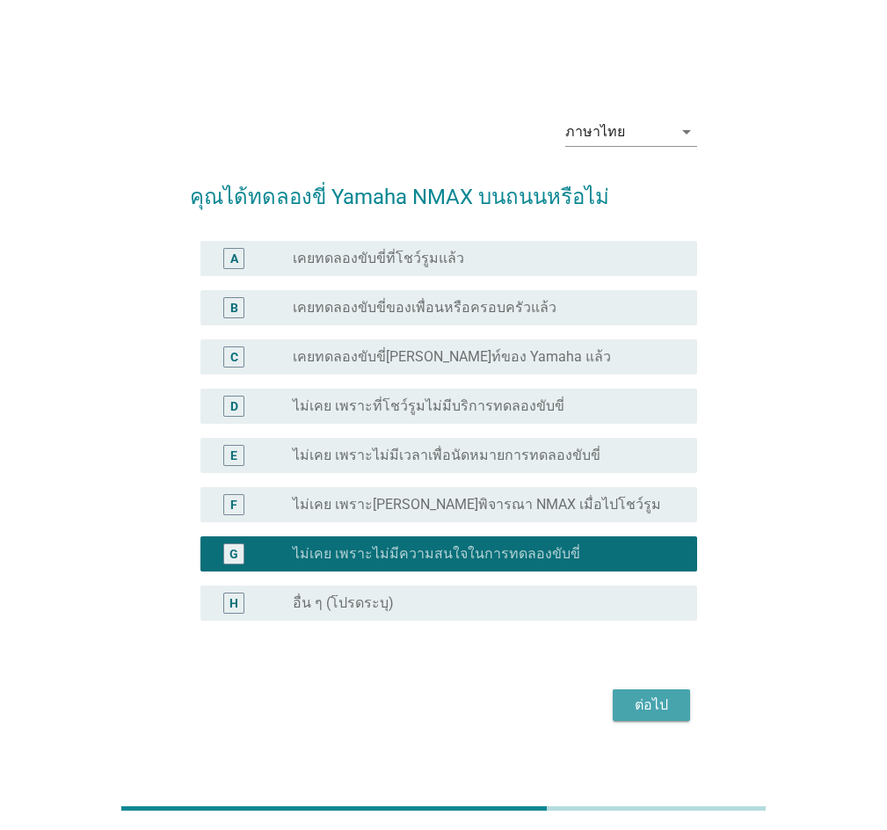
click at [646, 710] on div "ต่อไป" at bounding box center [651, 704] width 49 height 21
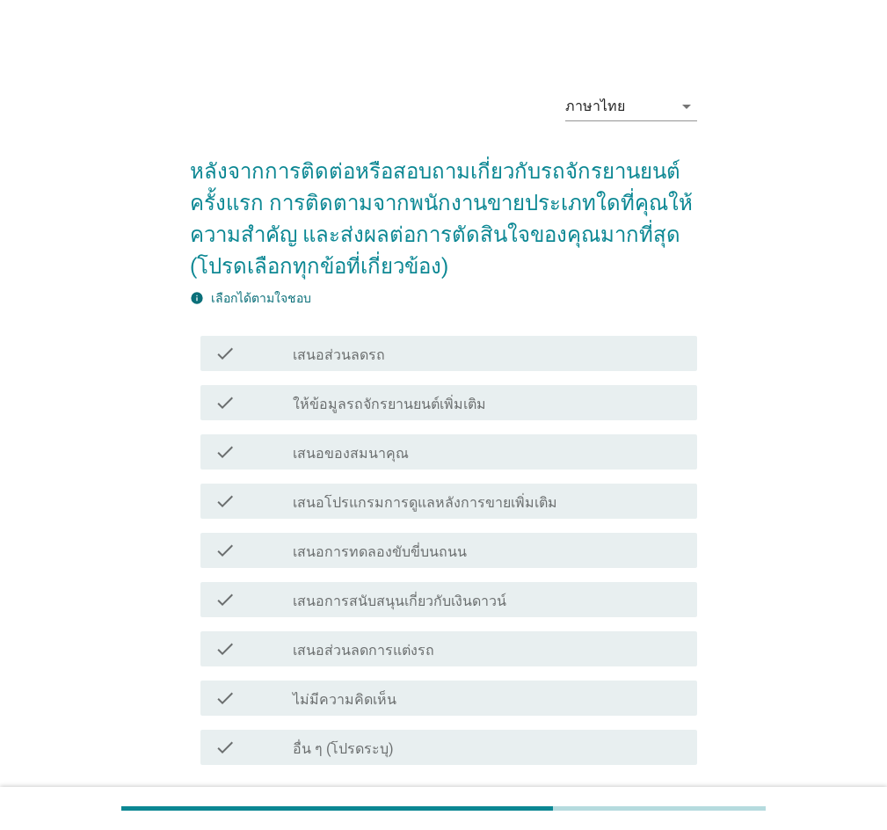
click at [367, 358] on label "เสนอส่วนลดรถ" at bounding box center [339, 355] width 92 height 18
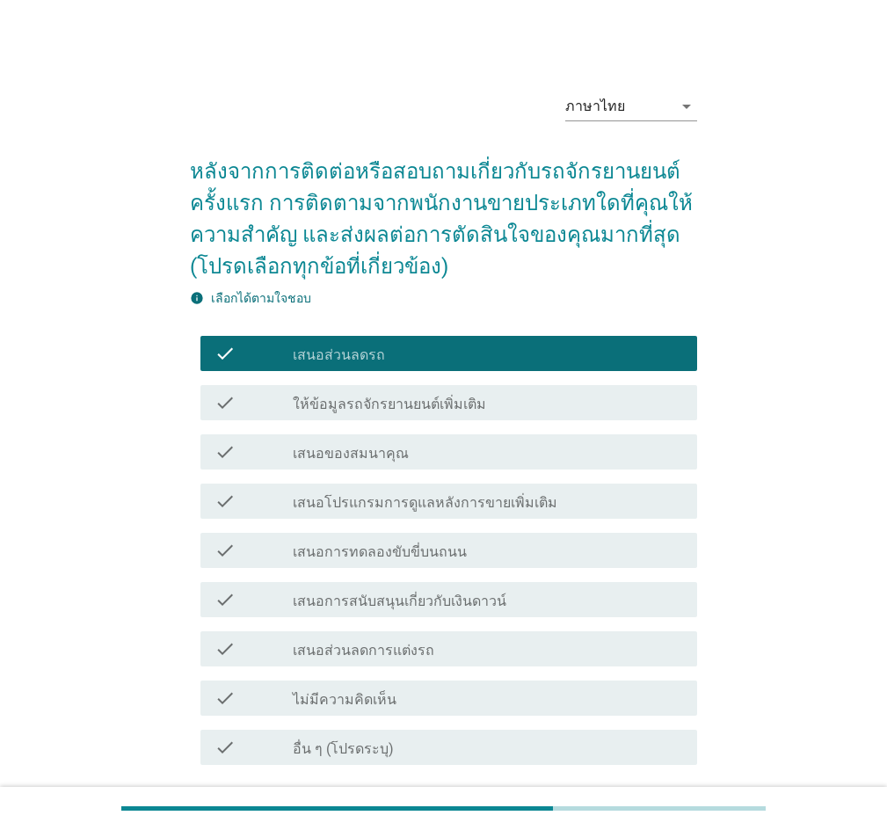
scroll to position [140, 0]
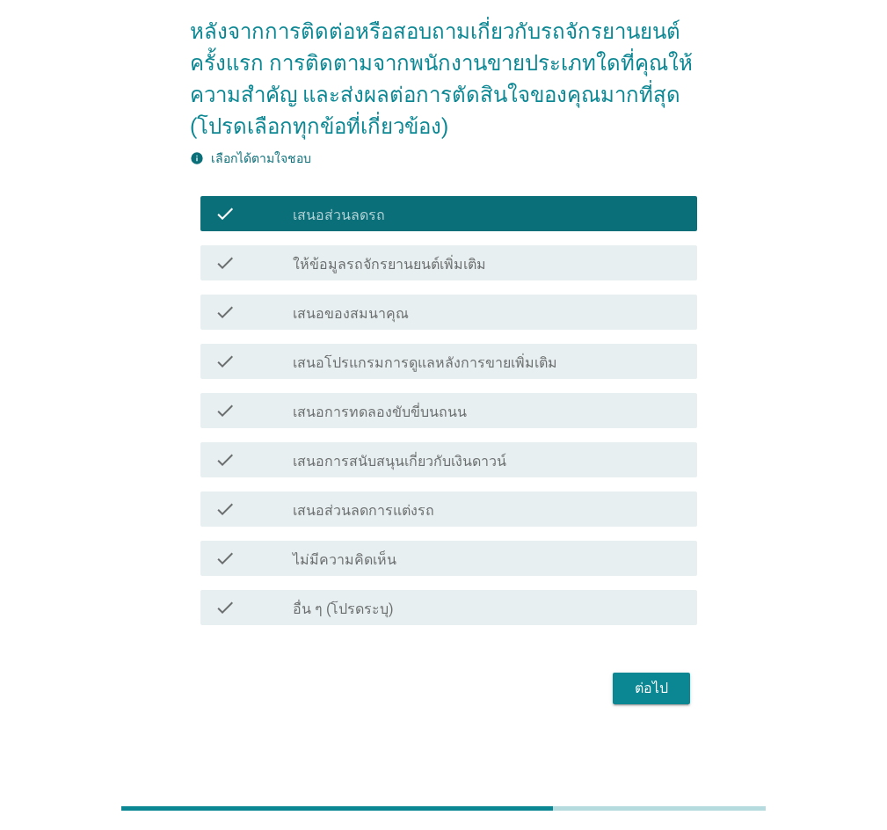
click at [637, 686] on div "ต่อไป" at bounding box center [651, 688] width 49 height 21
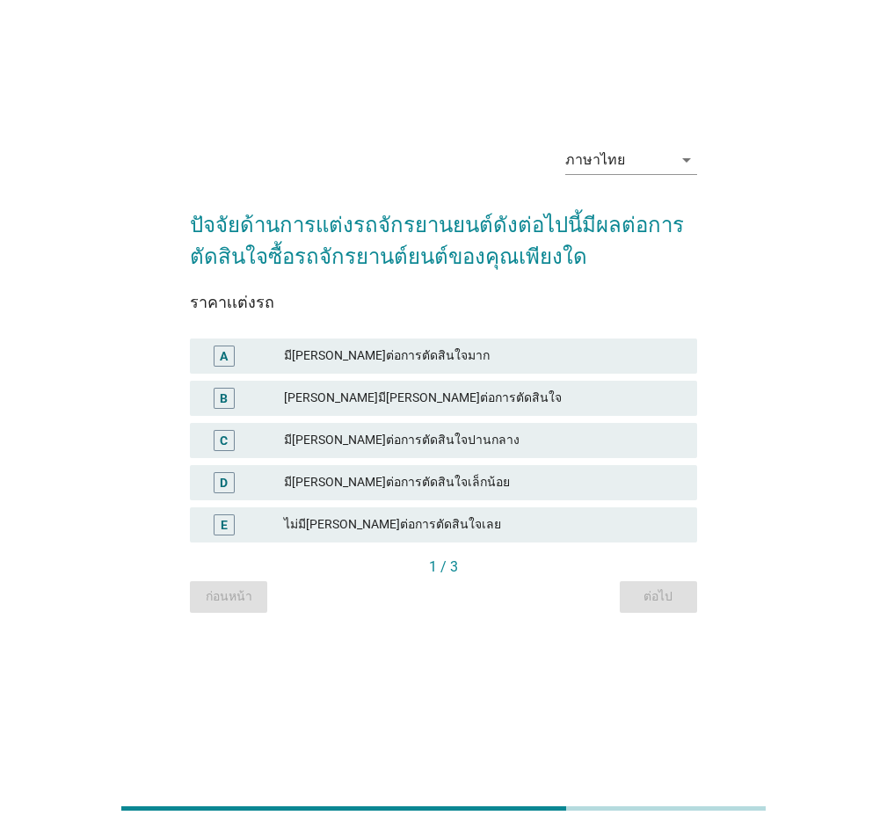
scroll to position [0, 0]
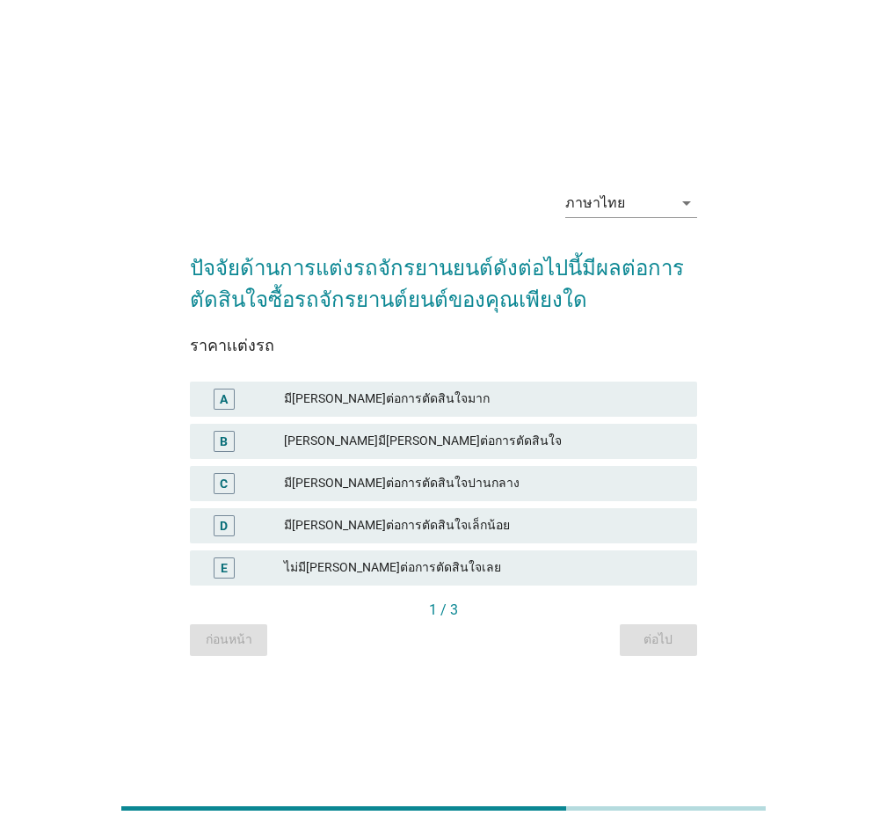
click at [257, 520] on div "D" at bounding box center [244, 525] width 80 height 21
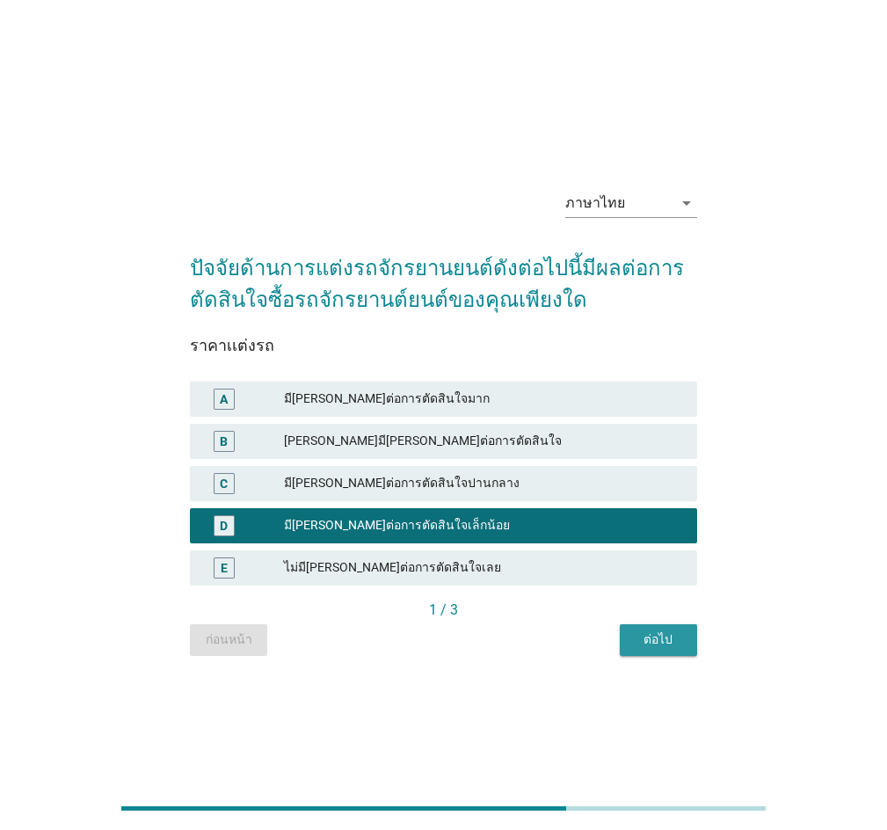
click at [658, 632] on div "ต่อไป" at bounding box center [658, 639] width 49 height 18
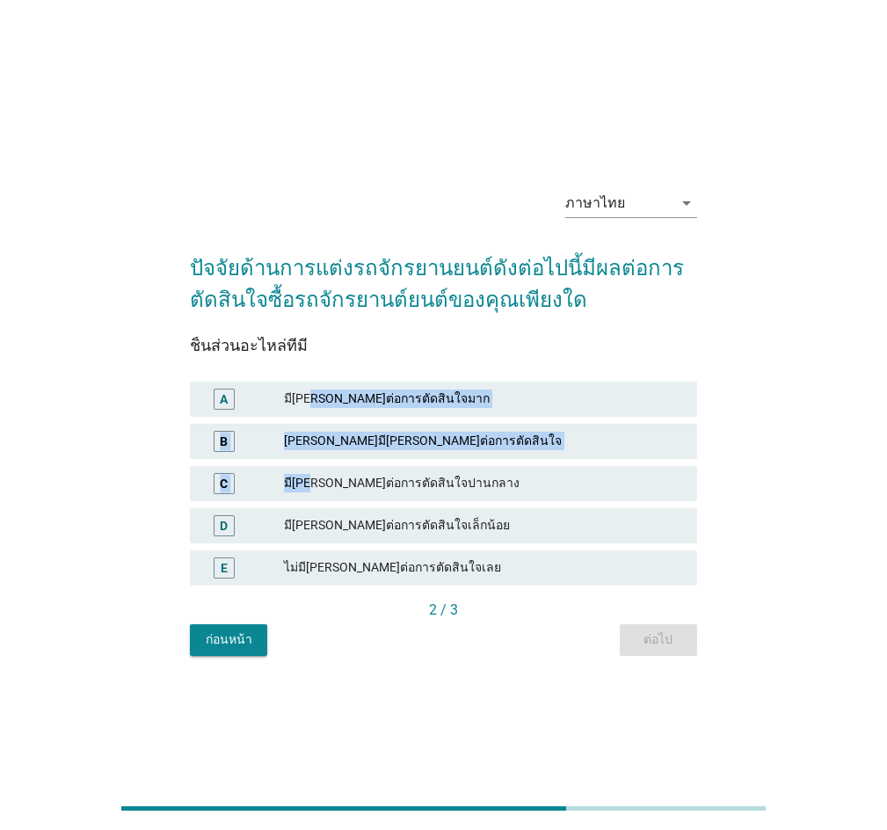
drag, startPoint x: 307, startPoint y: 488, endPoint x: 307, endPoint y: 411, distance: 76.5
click at [307, 411] on div "A มี[PERSON_NAME]ต่อการตัดสินใจมาก B [PERSON_NAME]มี[PERSON_NAME]ต่อการตัดสินใจ…" at bounding box center [443, 483] width 514 height 211
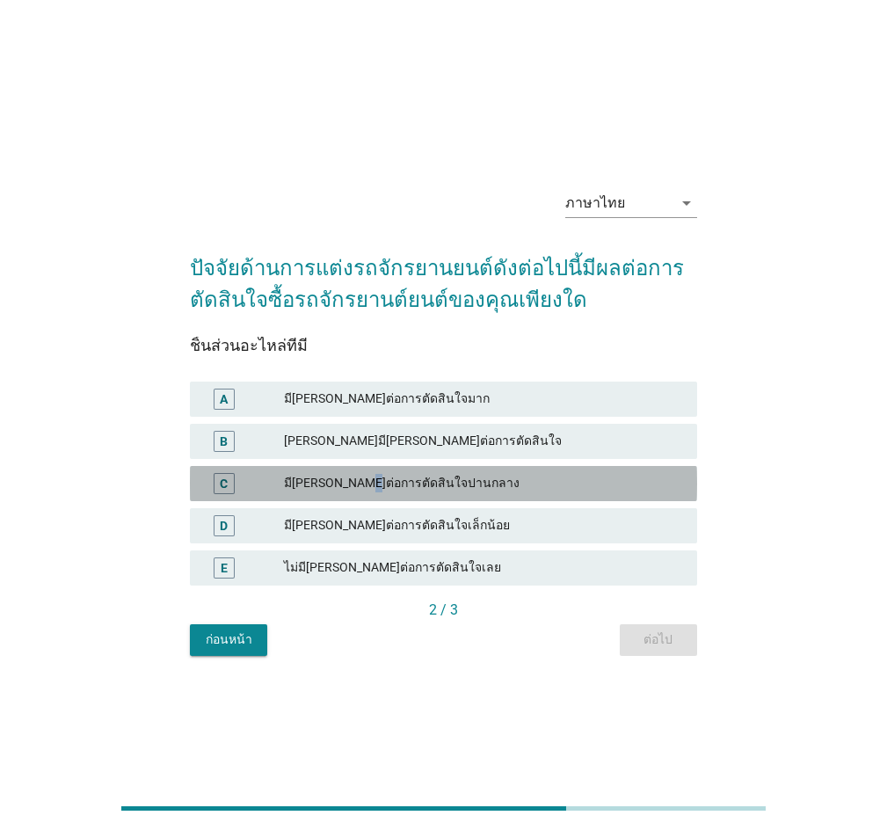
click at [353, 478] on div "มี[PERSON_NAME]ต่อการตัดสินใจปานกลาง" at bounding box center [483, 483] width 399 height 21
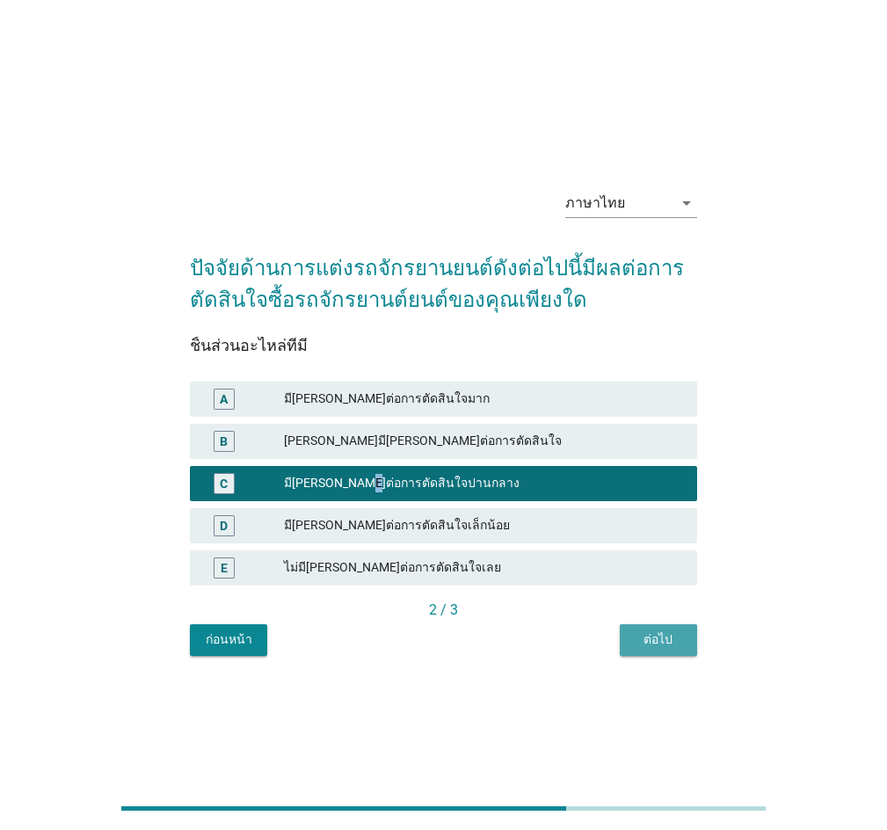
click at [650, 648] on div "ต่อไป" at bounding box center [658, 639] width 49 height 18
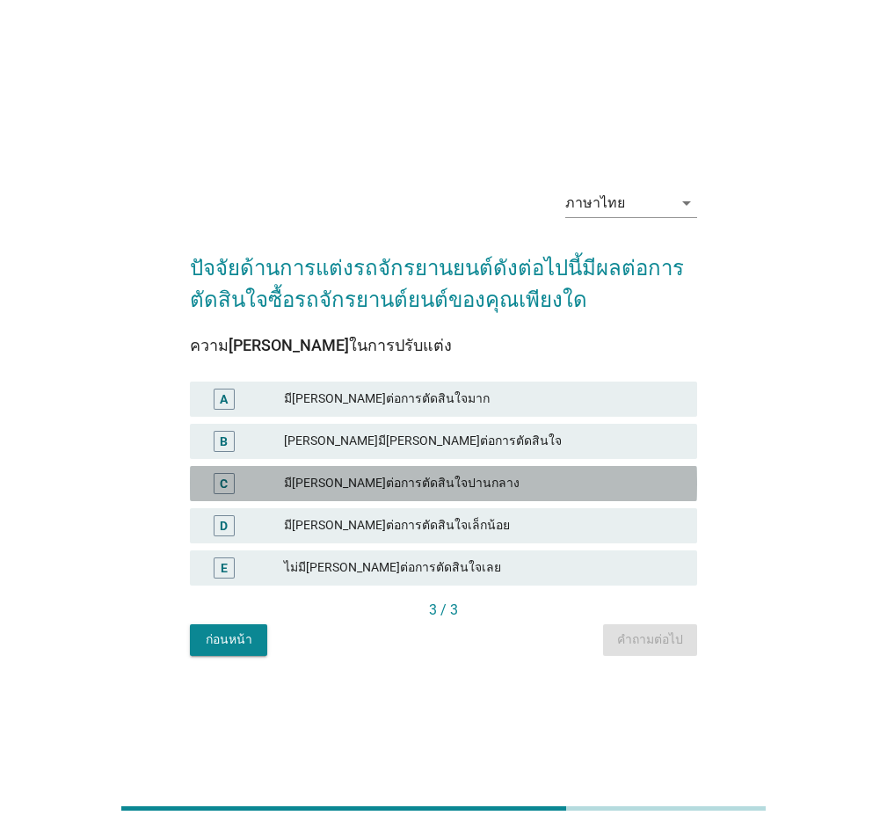
click at [289, 489] on div "มี[PERSON_NAME]ต่อการตัดสินใจปานกลาง" at bounding box center [483, 483] width 399 height 21
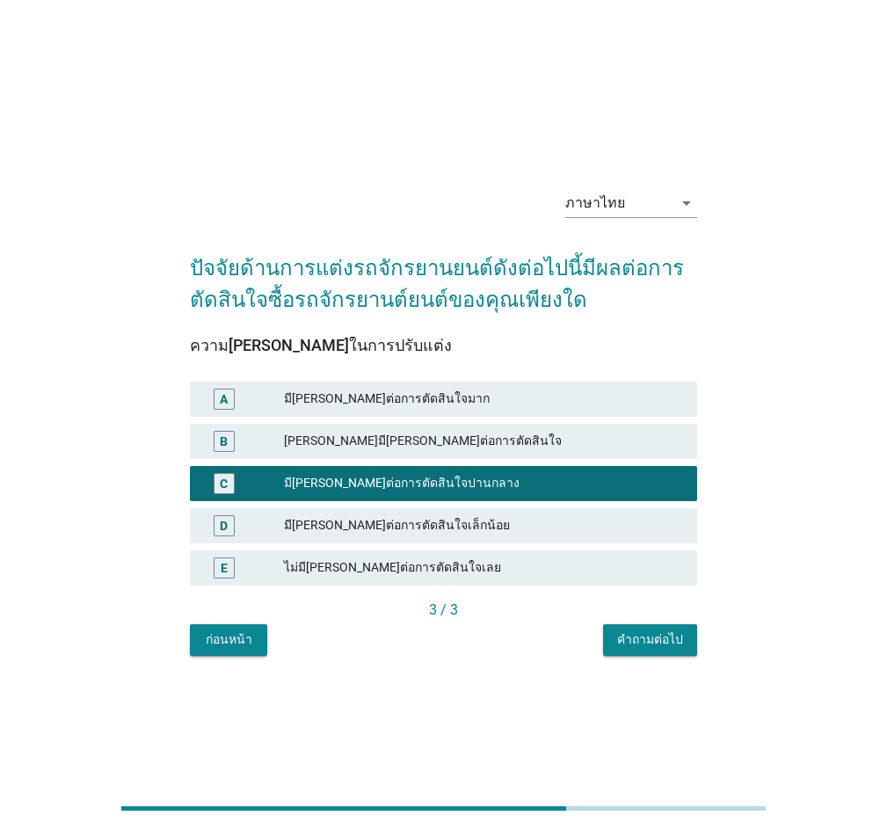
click at [679, 644] on div "คำถามต่อไป" at bounding box center [650, 639] width 66 height 18
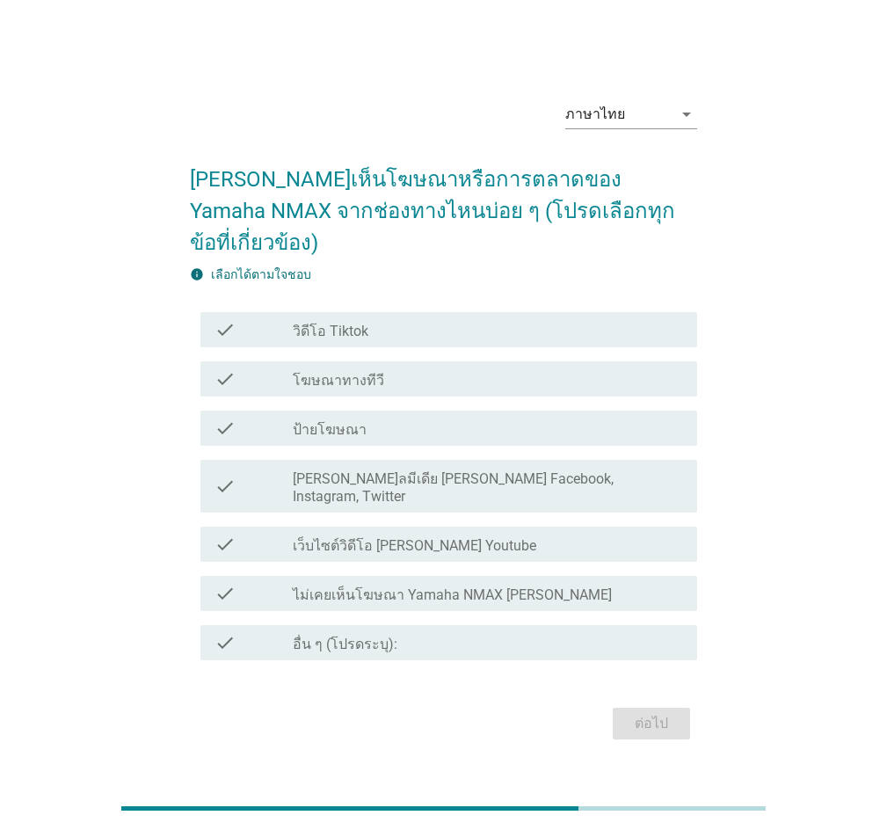
click at [479, 476] on label "[PERSON_NAME]ลมีเดีย [PERSON_NAME] Facebook, Instagram, Twitter" at bounding box center [488, 487] width 390 height 35
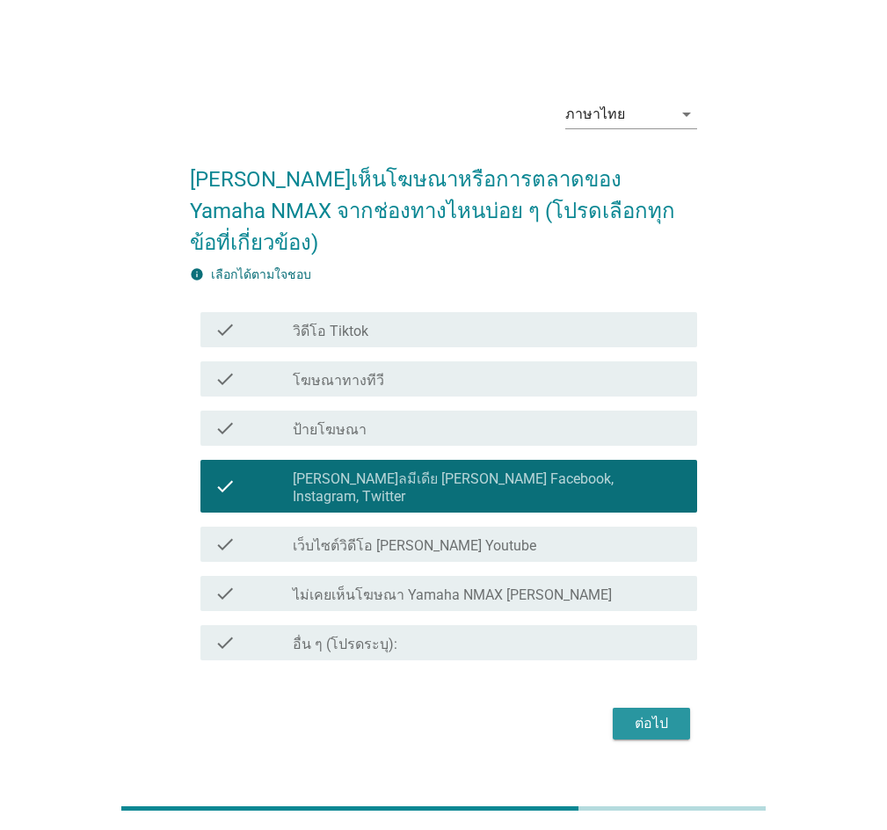
click at [644, 713] on div "ต่อไป" at bounding box center [651, 723] width 49 height 21
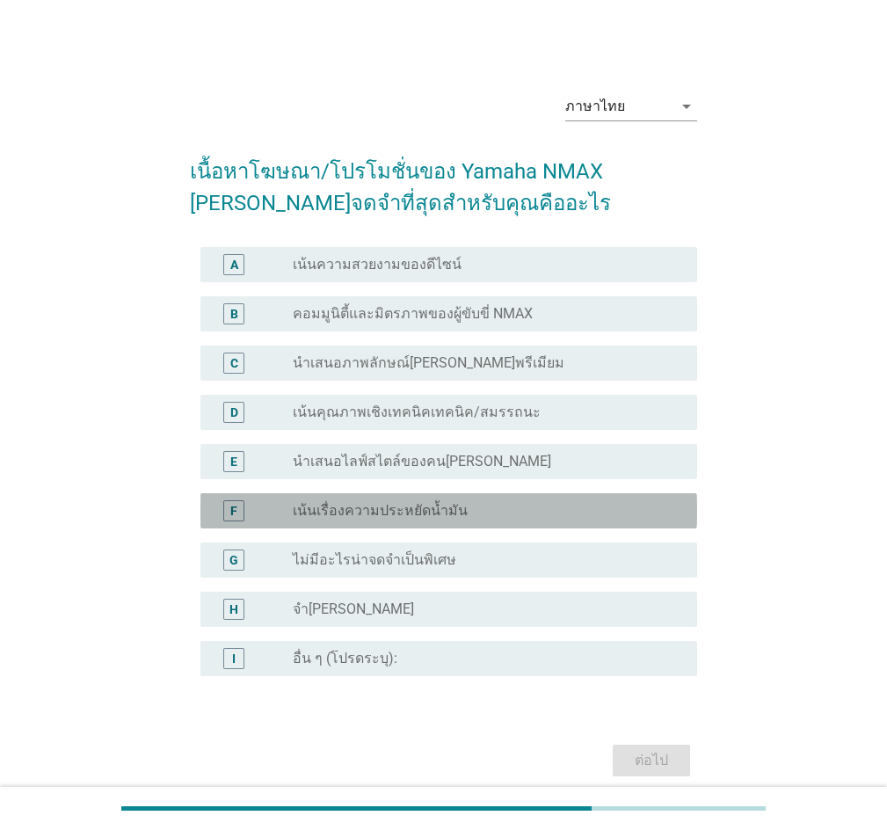
click at [340, 496] on div "F radio_button_unchecked เน้นเรื่องความประหยัดน้ำมัน" at bounding box center [448, 510] width 497 height 35
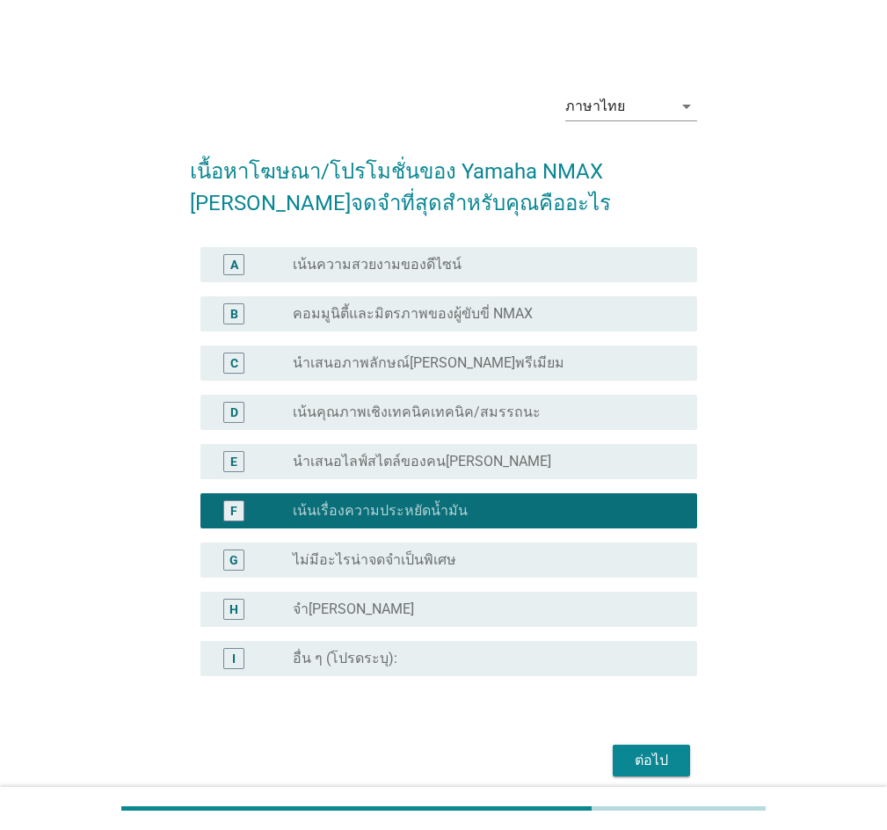
click at [639, 767] on div "ต่อไป" at bounding box center [651, 760] width 49 height 21
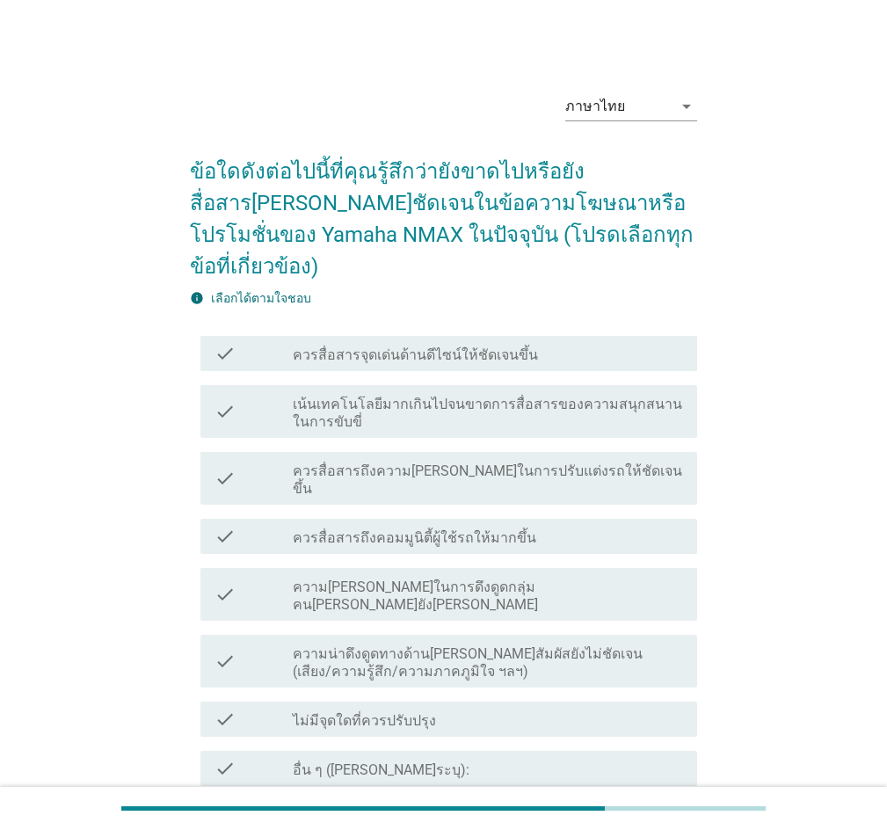
drag, startPoint x: 365, startPoint y: 485, endPoint x: 418, endPoint y: 574, distance: 103.7
click at [364, 529] on label "ควรสื่อสารถึงคอมมูนิตี้ผู้ใช้รถให้มากขึ้น" at bounding box center [414, 538] width 243 height 18
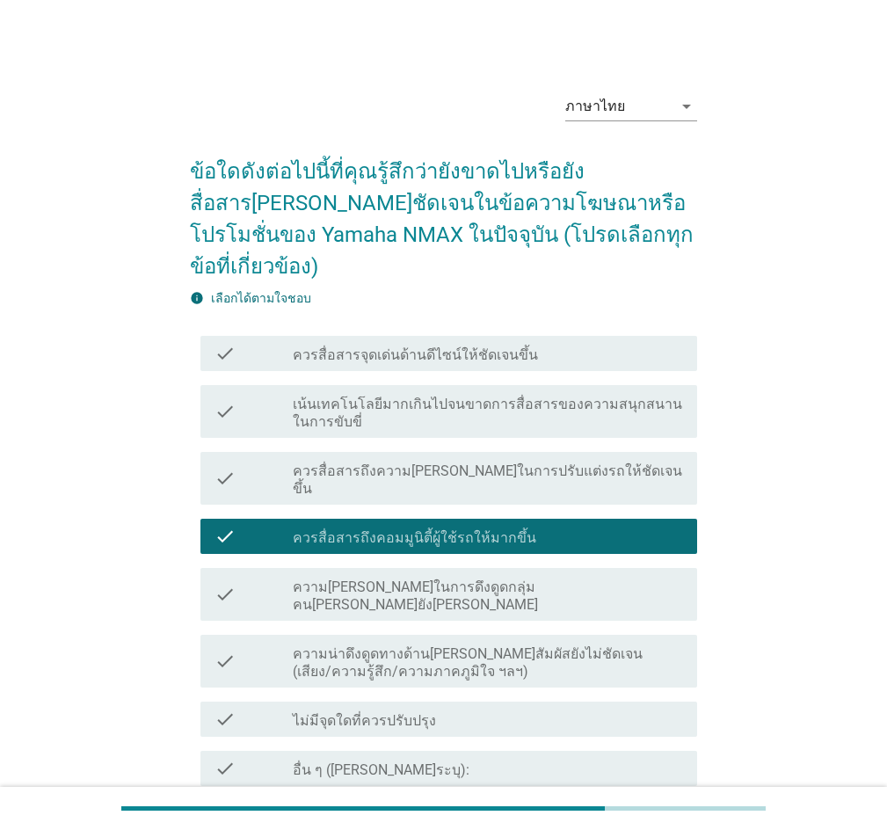
click at [637, 788] on div at bounding box center [443, 808] width 887 height 43
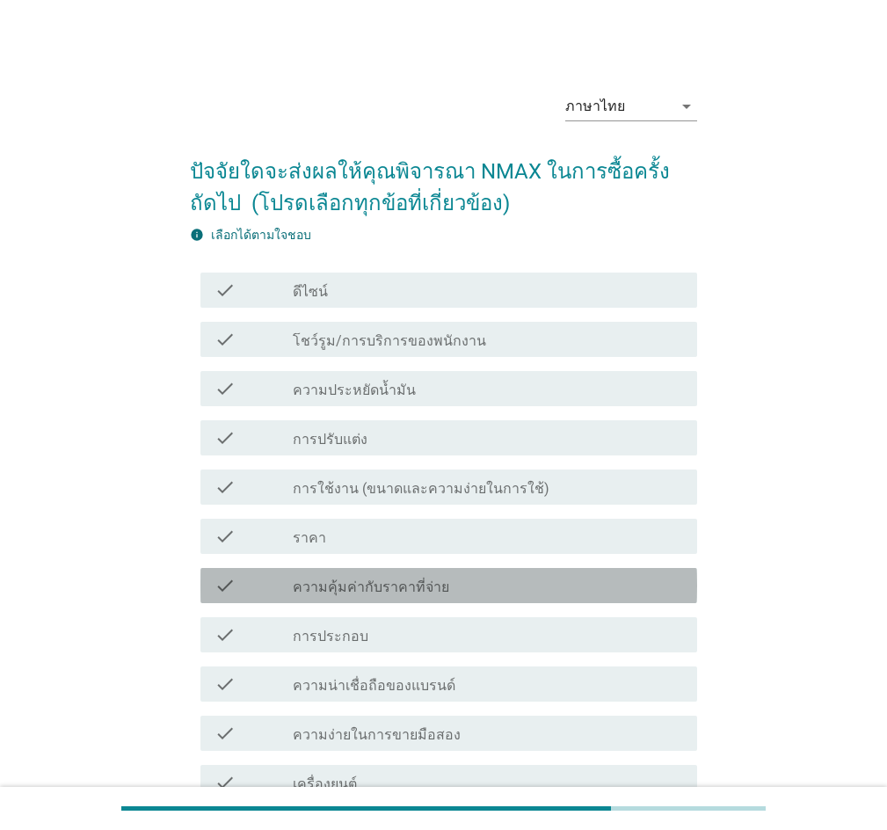
click at [335, 589] on label "ความคุ้มค่ากับราคาที่จ่าย" at bounding box center [371, 587] width 156 height 18
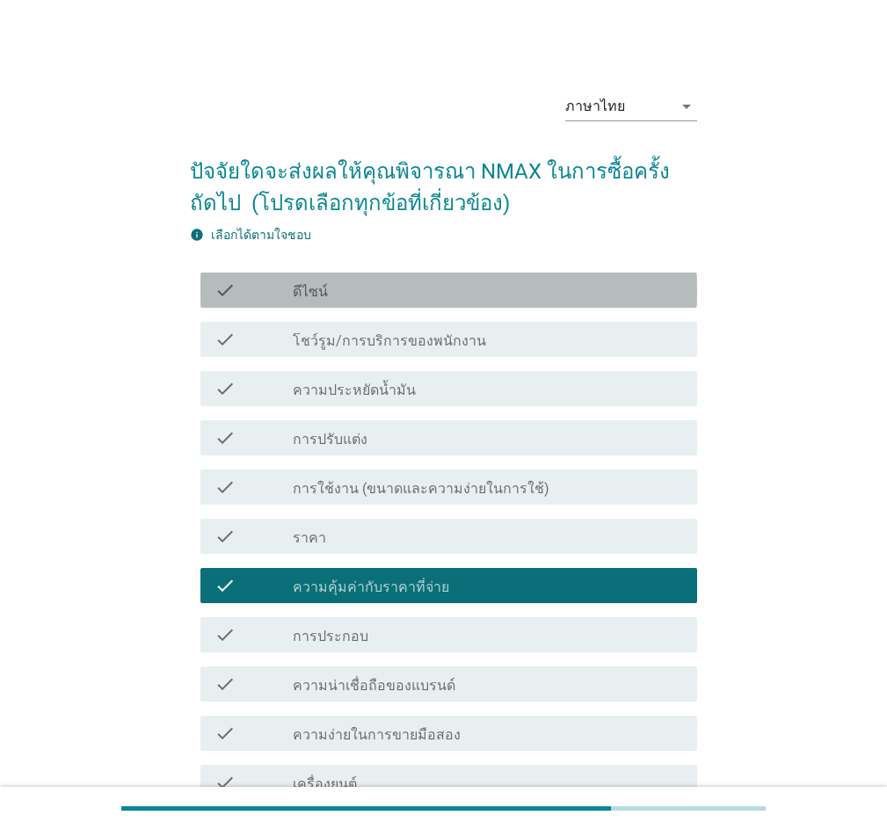
click at [430, 303] on div "check check_box_outline_blank ดีไซน์" at bounding box center [448, 289] width 497 height 35
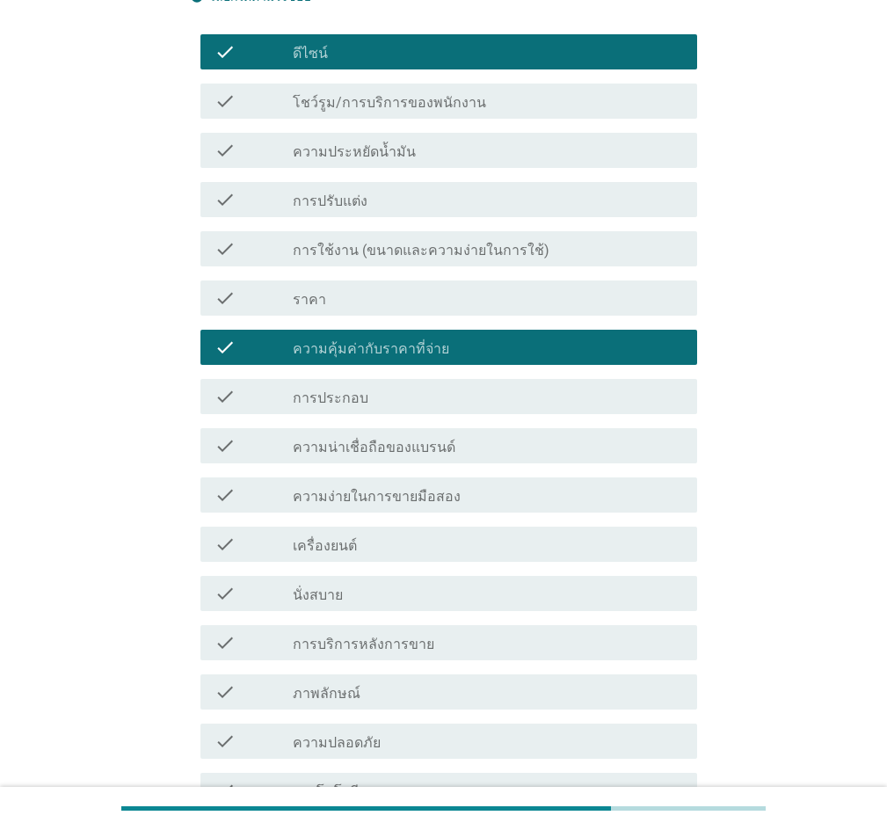
scroll to position [470, 0]
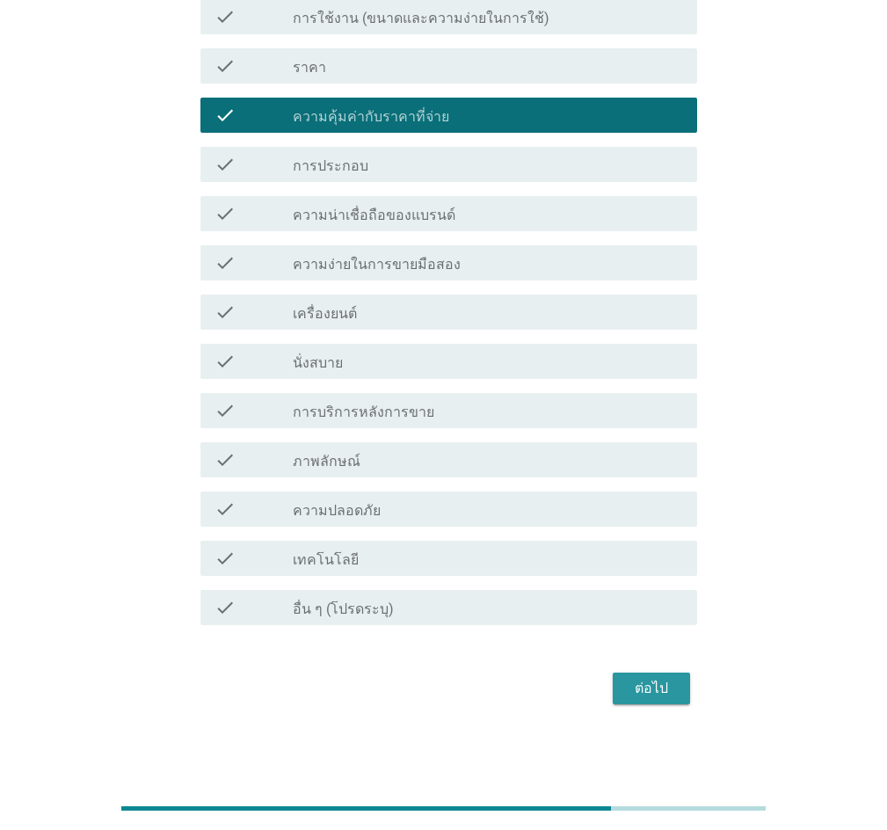
click at [639, 683] on div "ต่อไป" at bounding box center [651, 688] width 49 height 21
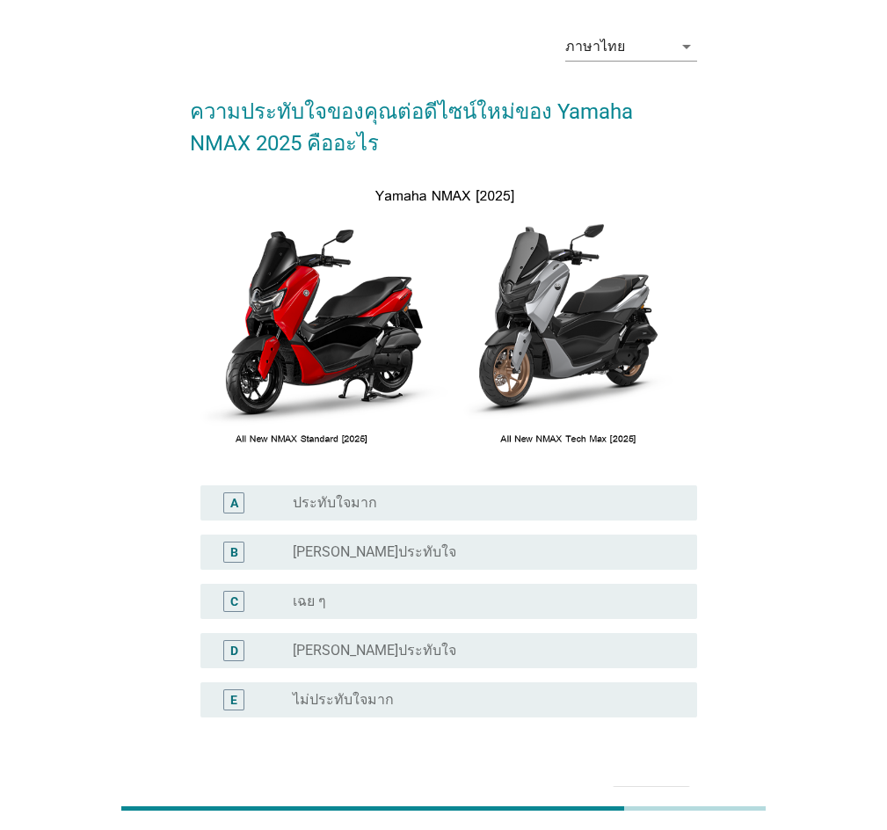
scroll to position [88, 0]
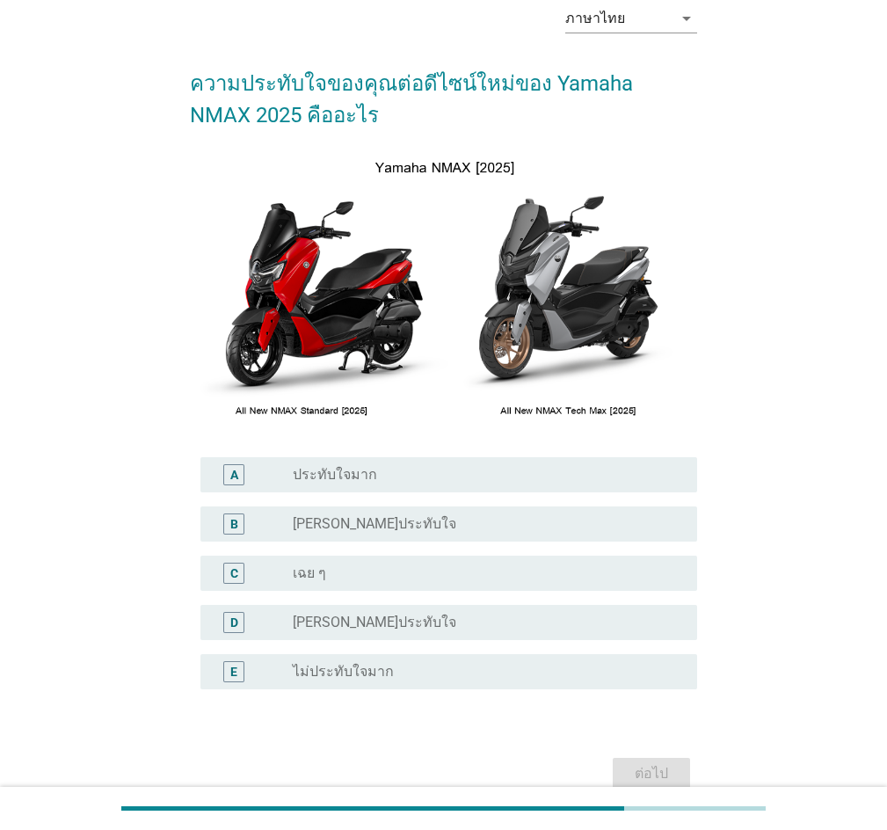
click at [445, 581] on div "radio_button_unchecked เฉย ๆ" at bounding box center [481, 573] width 376 height 18
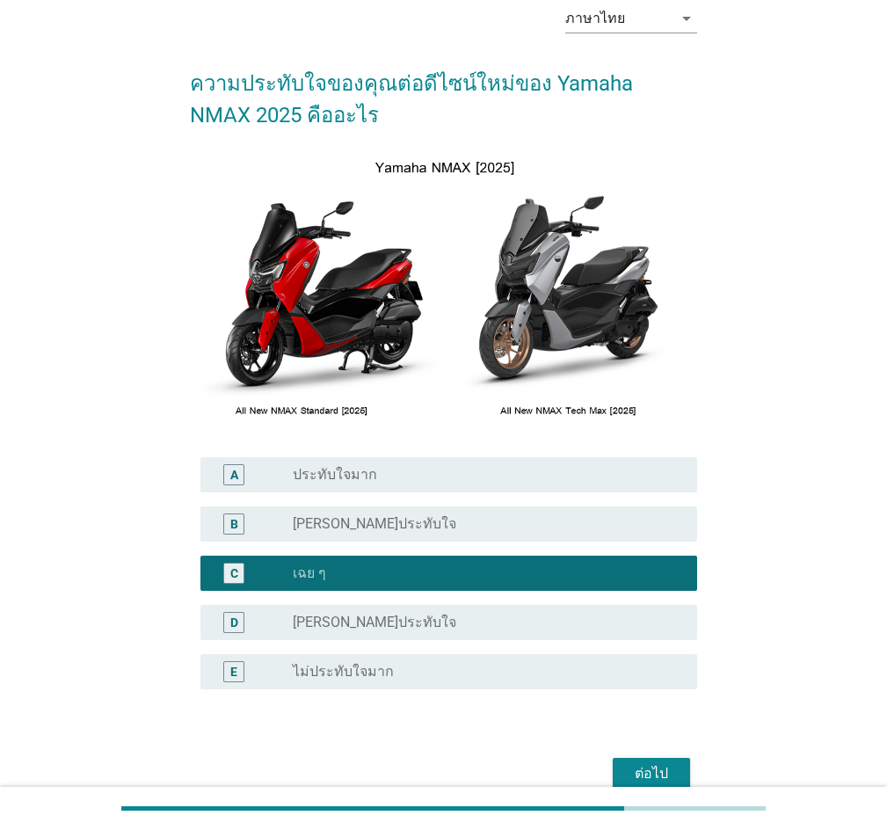
click at [620, 770] on button "ต่อไป" at bounding box center [651, 774] width 77 height 32
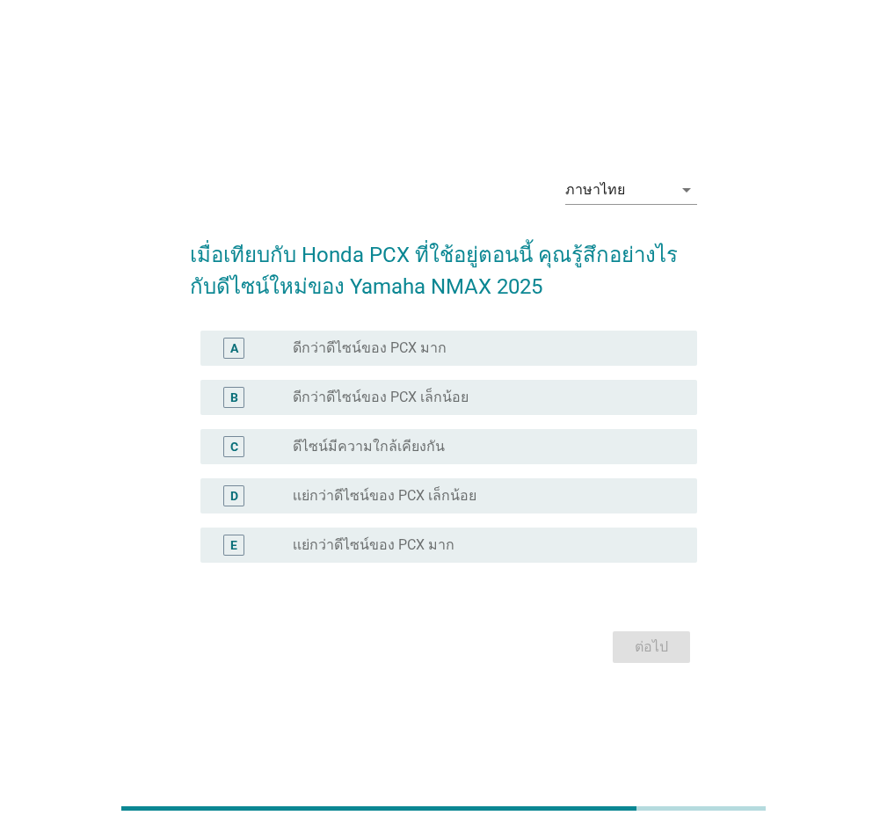
click at [320, 495] on label "เเย่กว่าดีไซน์ของ PCX เล็กน้อย" at bounding box center [385, 496] width 184 height 18
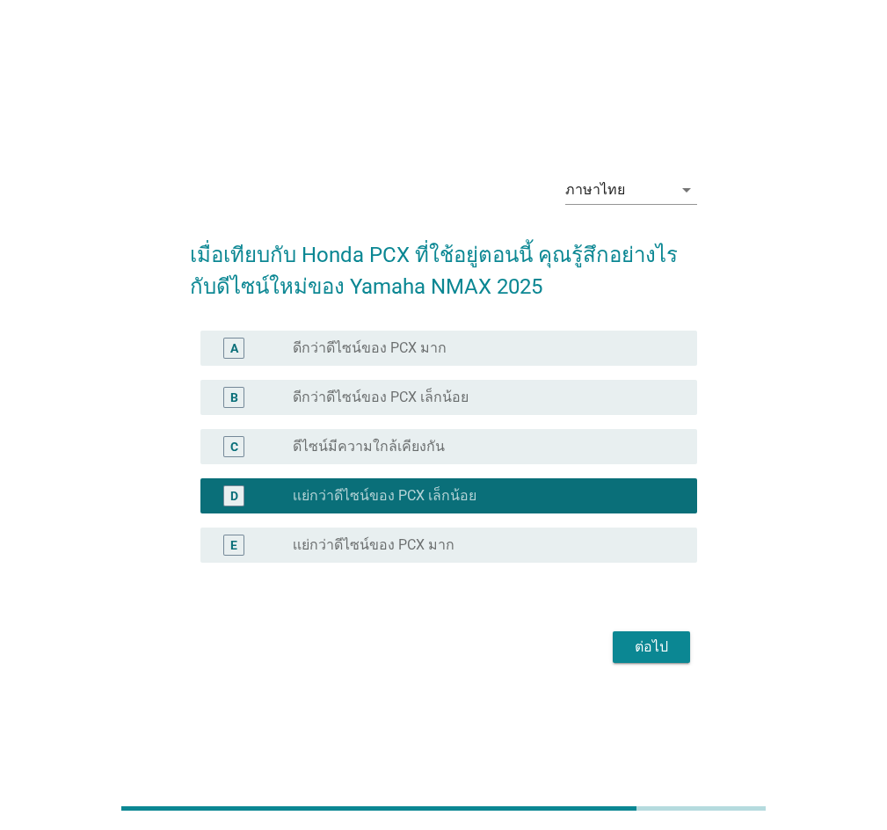
drag, startPoint x: 677, startPoint y: 646, endPoint x: 688, endPoint y: 639, distance: 13.4
click at [680, 642] on button "ต่อไป" at bounding box center [651, 647] width 77 height 32
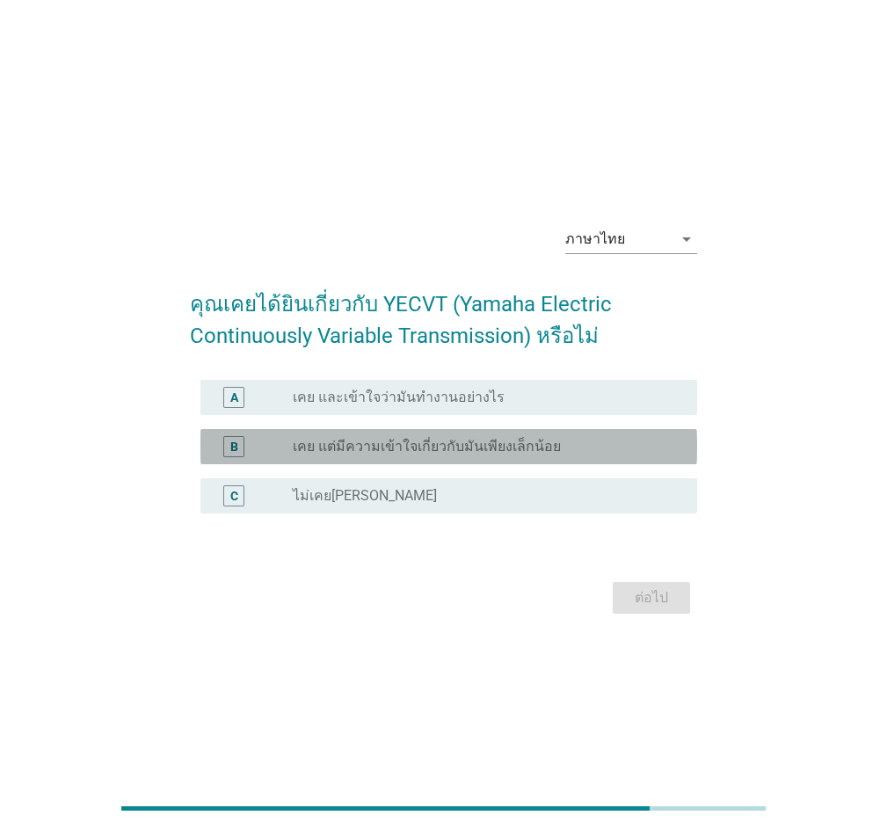
click at [337, 458] on div "B radio_button_unchecked เคย แต่มีความเข้าใจเกี่ยวกับมันเพียงเล็กน้อย" at bounding box center [448, 446] width 497 height 35
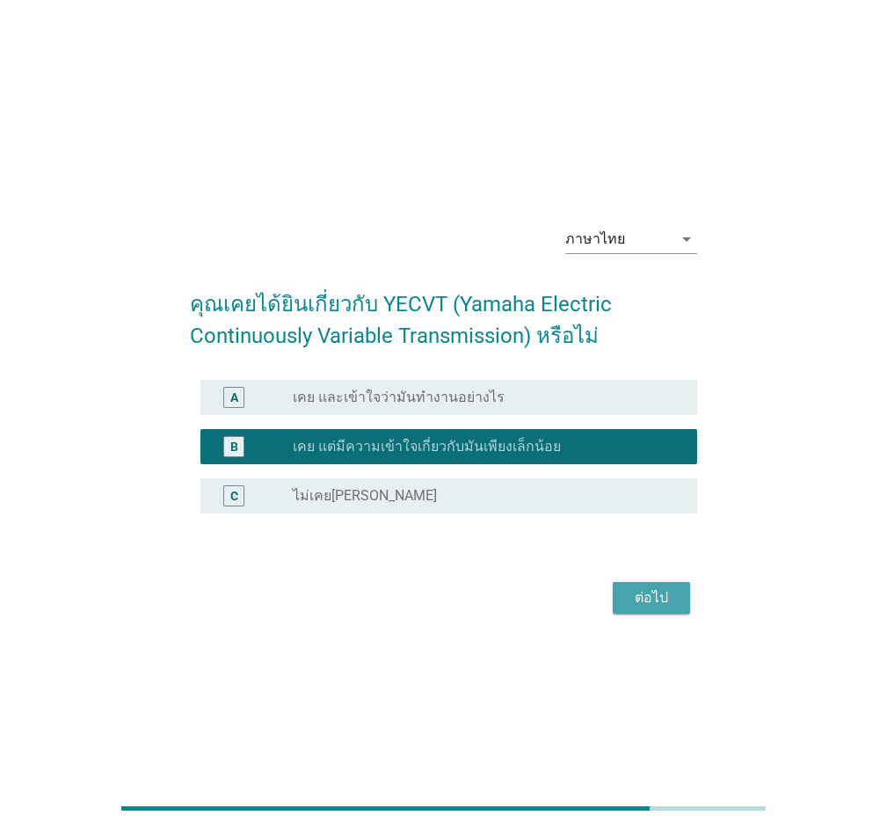
click at [648, 597] on div "ต่อไป" at bounding box center [651, 597] width 49 height 21
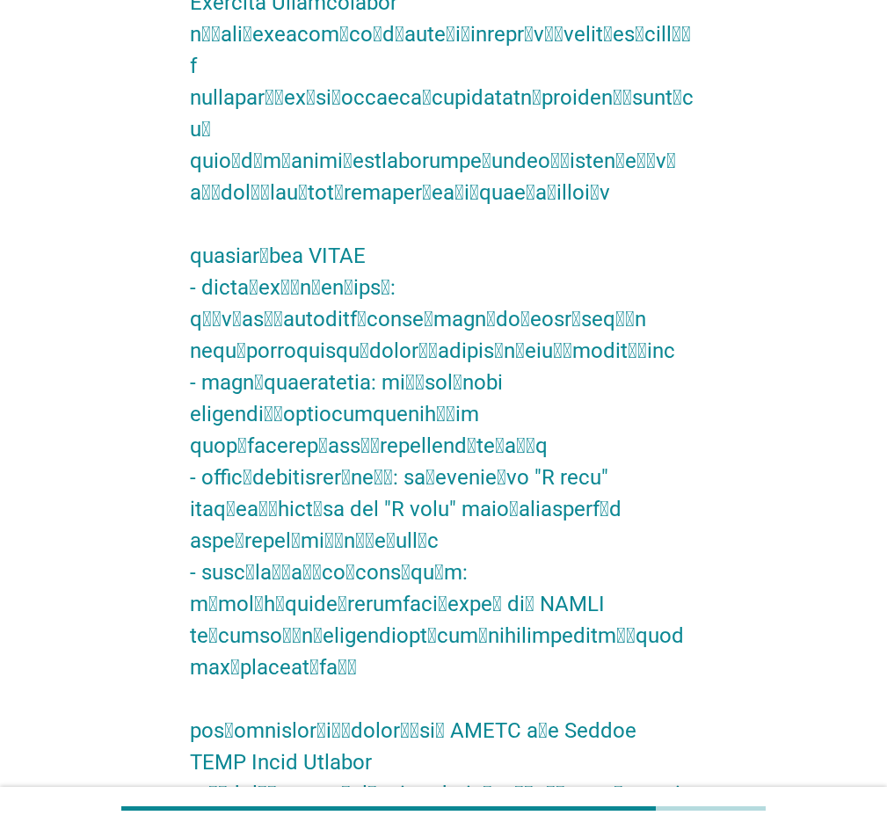
scroll to position [540, 0]
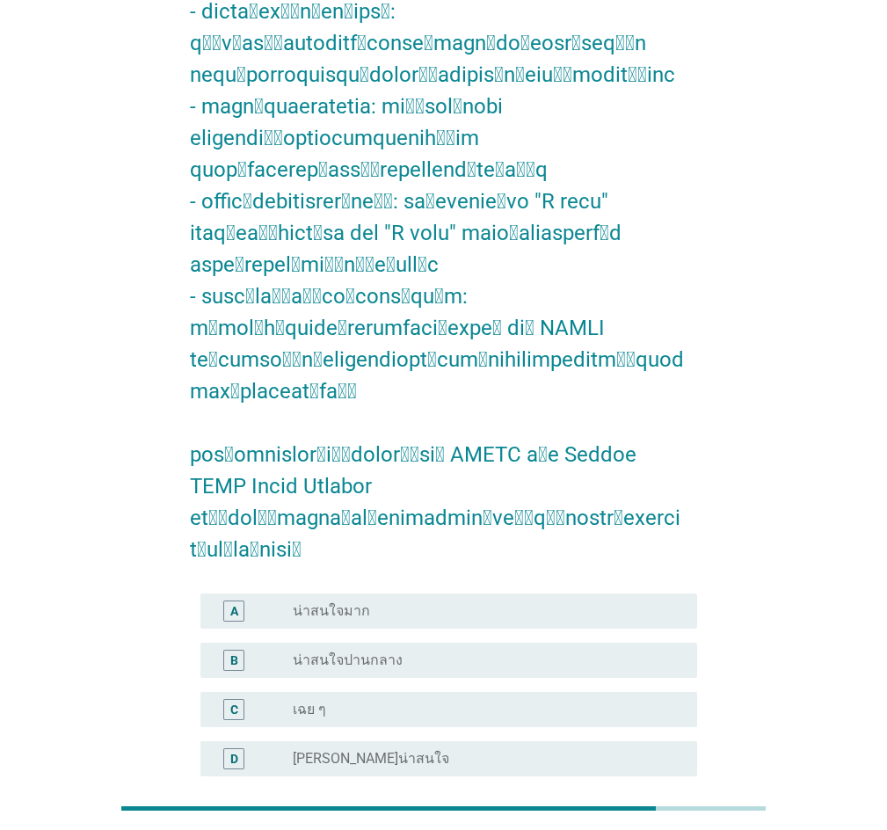
click at [376, 701] on div "radio_button_unchecked เฉย ๆ" at bounding box center [481, 710] width 376 height 18
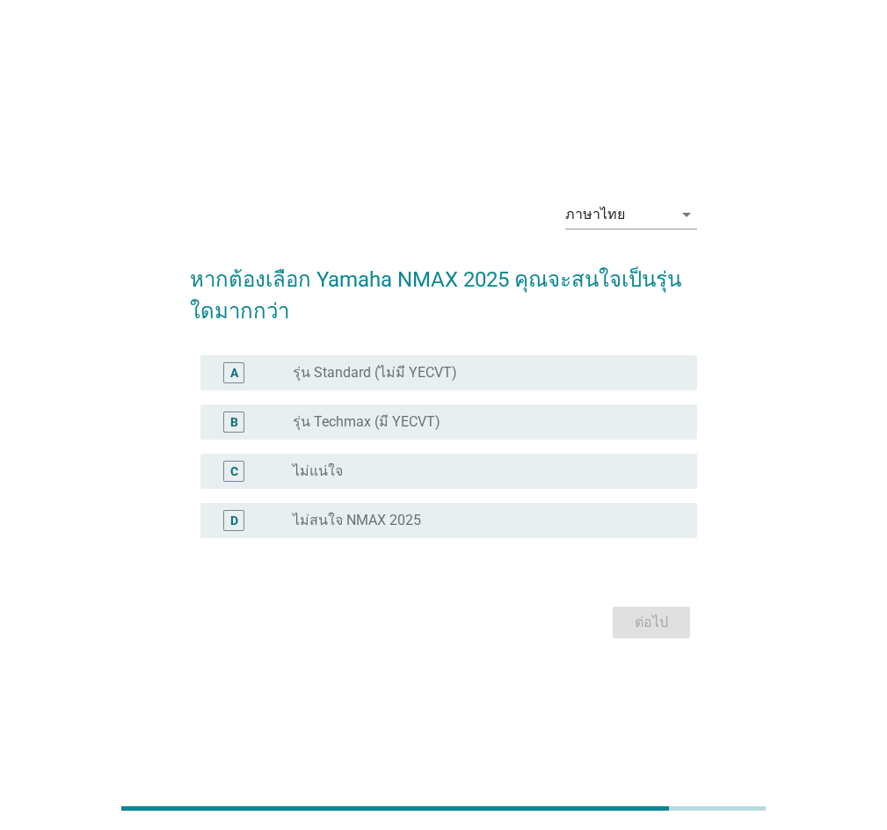
click at [442, 469] on div "radio_button_unchecked ไม่แน่ใจ" at bounding box center [481, 471] width 376 height 18
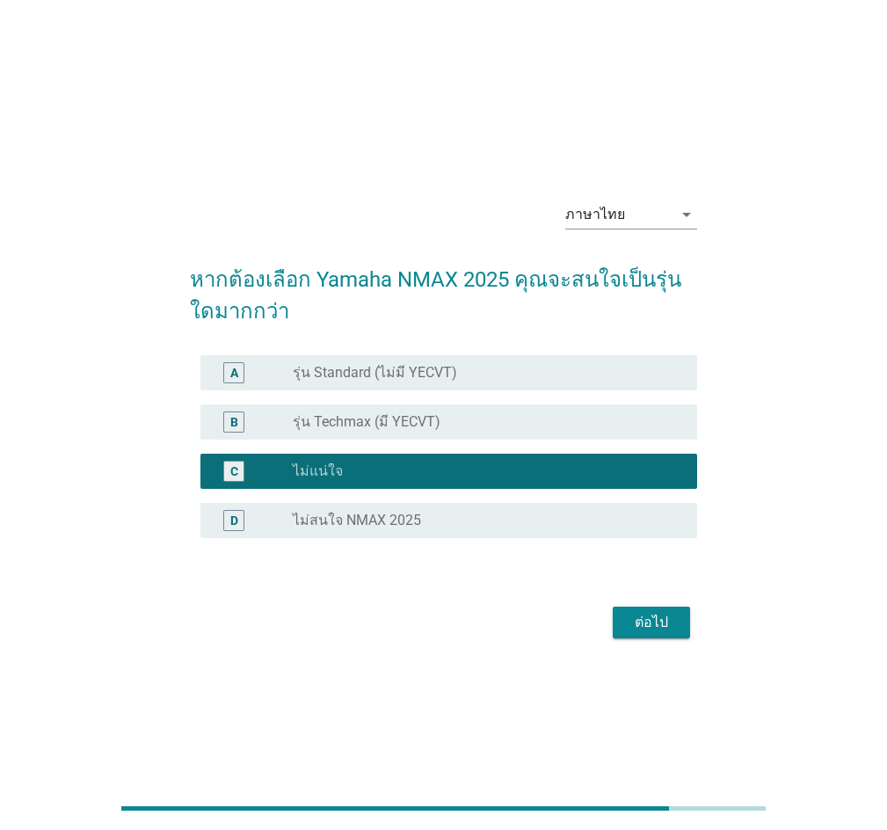
click at [643, 617] on div "ต่อไป" at bounding box center [651, 622] width 49 height 21
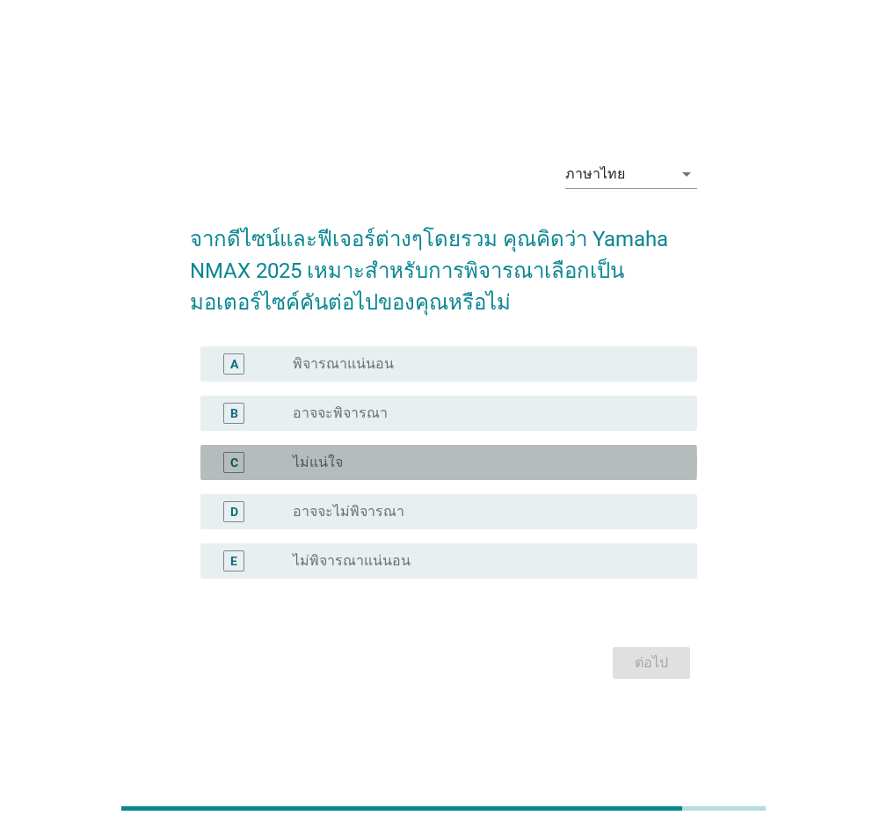
click at [366, 471] on div "radio_button_unchecked ไม่แน่ใจ" at bounding box center [488, 462] width 390 height 21
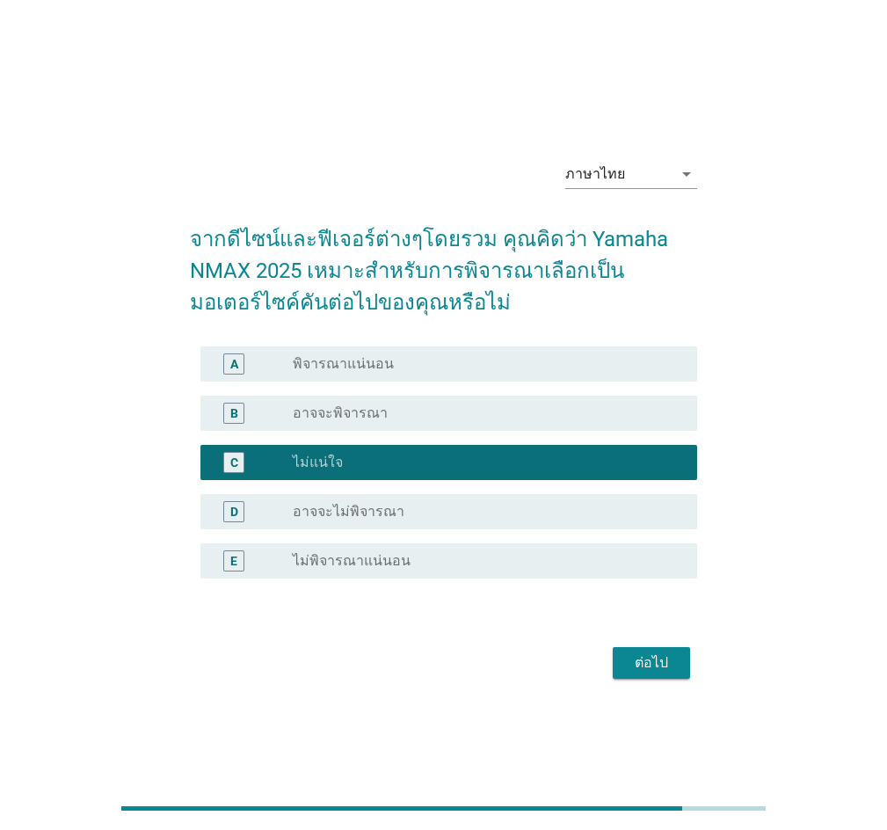
click at [656, 673] on button "ต่อไป" at bounding box center [651, 663] width 77 height 32
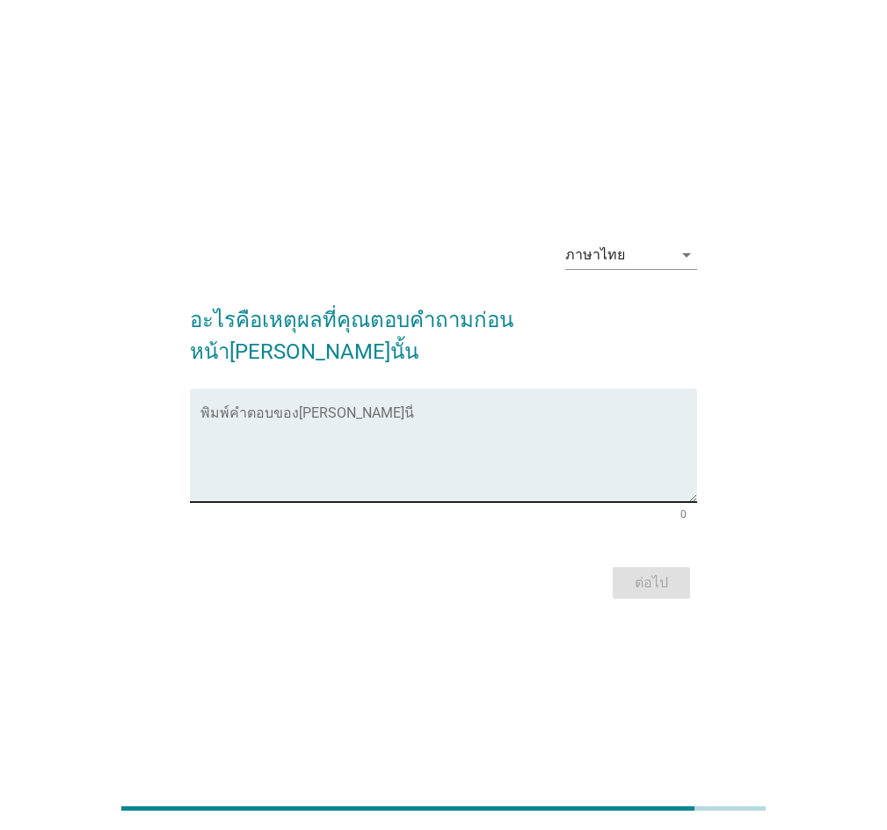
click at [565, 410] on textarea "พิมพ์คำตอบของคุณ ที่นี่" at bounding box center [448, 456] width 497 height 92
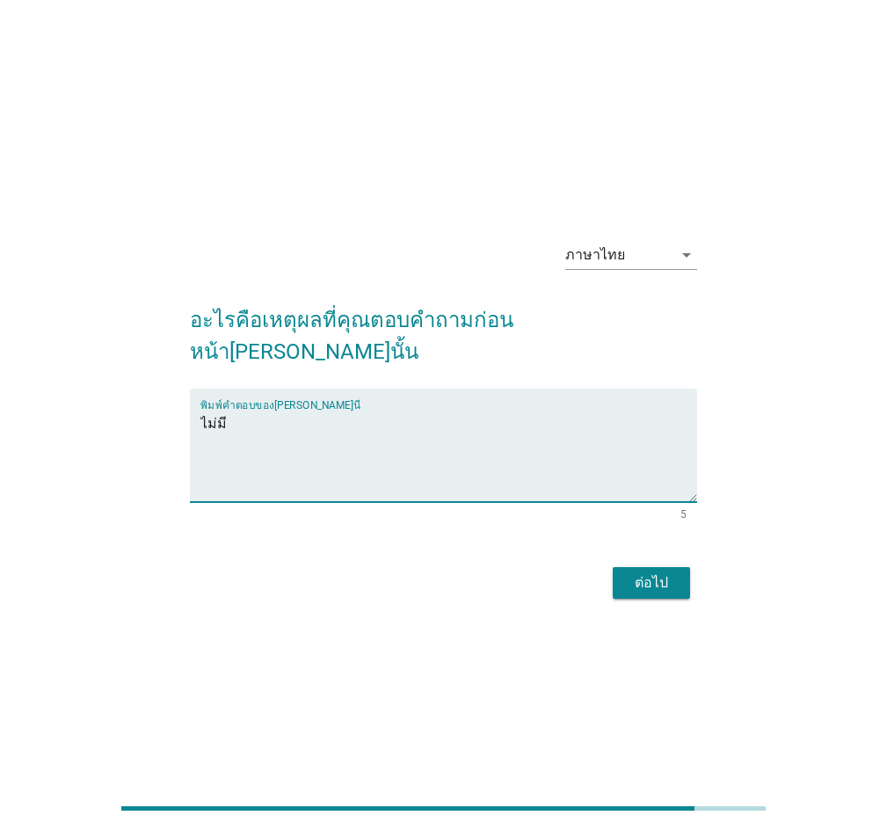
type textarea "ไม่มี"
click at [665, 572] on div "ต่อไป" at bounding box center [651, 582] width 49 height 21
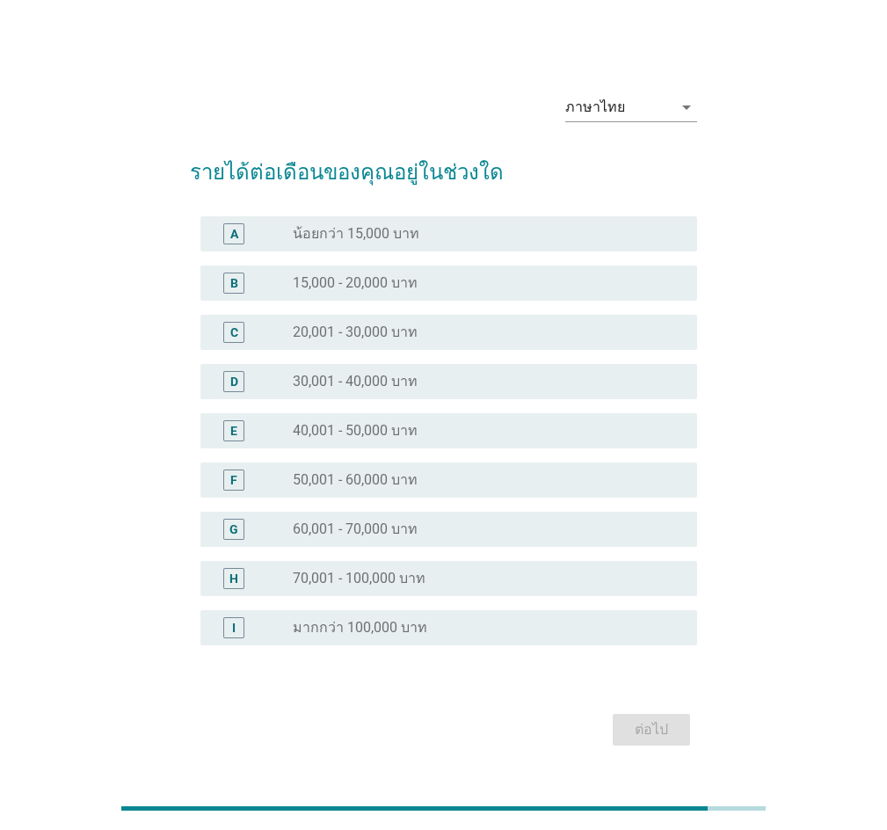
click at [305, 441] on div "E radio_button_unchecked 40,001 - 50,000 บาท" at bounding box center [448, 430] width 497 height 35
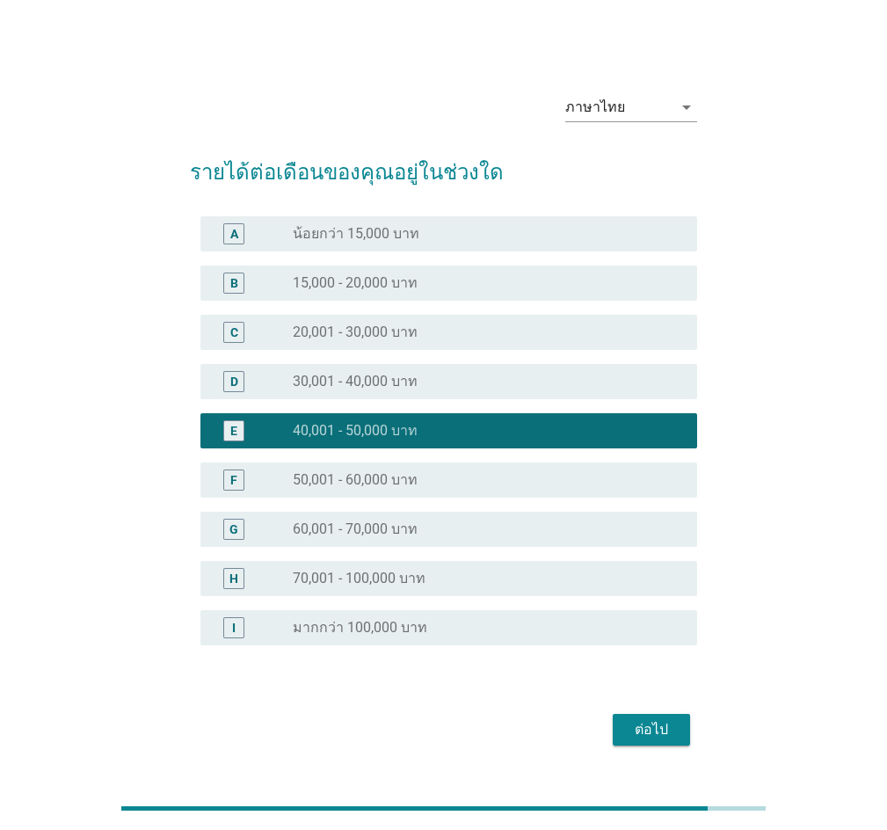
click at [679, 730] on button "ต่อไป" at bounding box center [651, 730] width 77 height 32
